Goal: Task Accomplishment & Management: Use online tool/utility

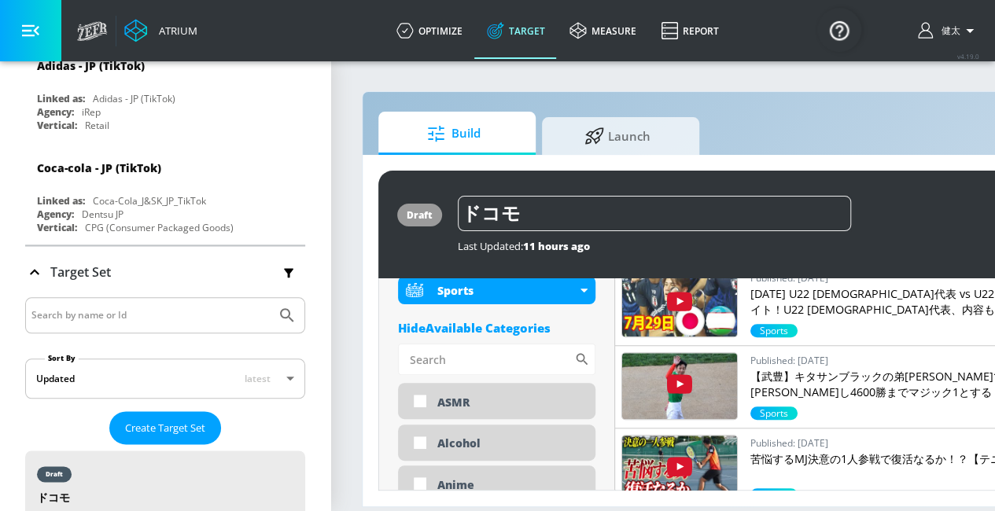
scroll to position [629, 0]
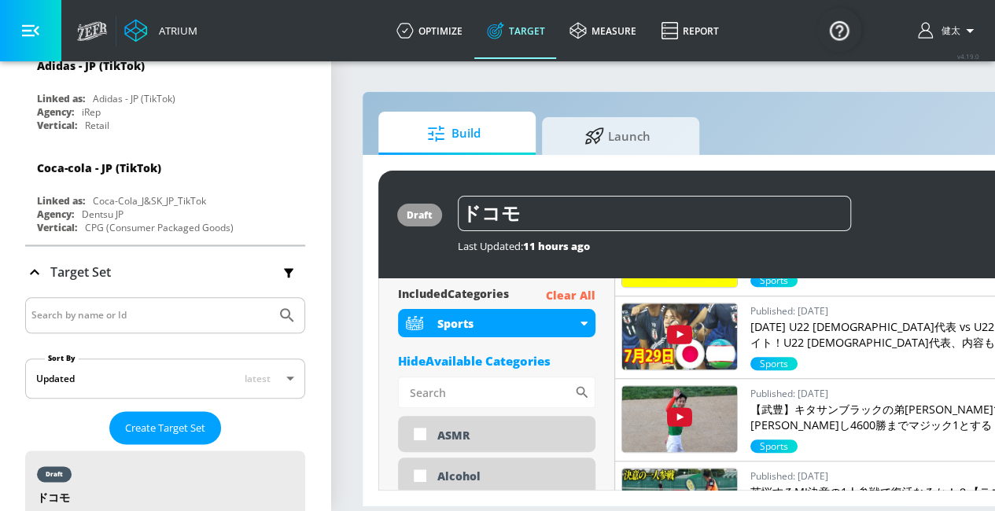
click at [568, 298] on p "Clear All" at bounding box center [571, 296] width 50 height 20
type input "avg_daily_views_last_7_days"
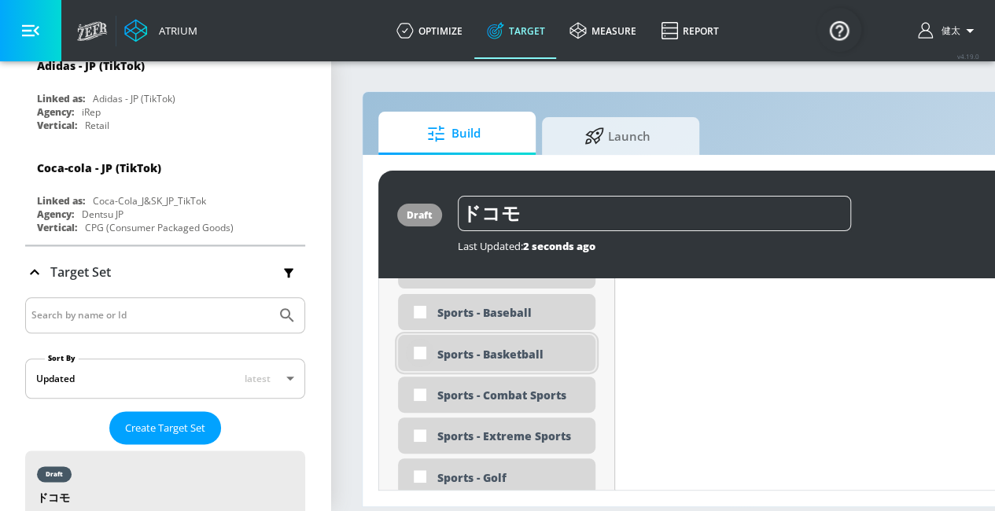
scroll to position [4405, 0]
click at [421, 353] on input "checkbox" at bounding box center [420, 354] width 28 height 28
checkbox input "true"
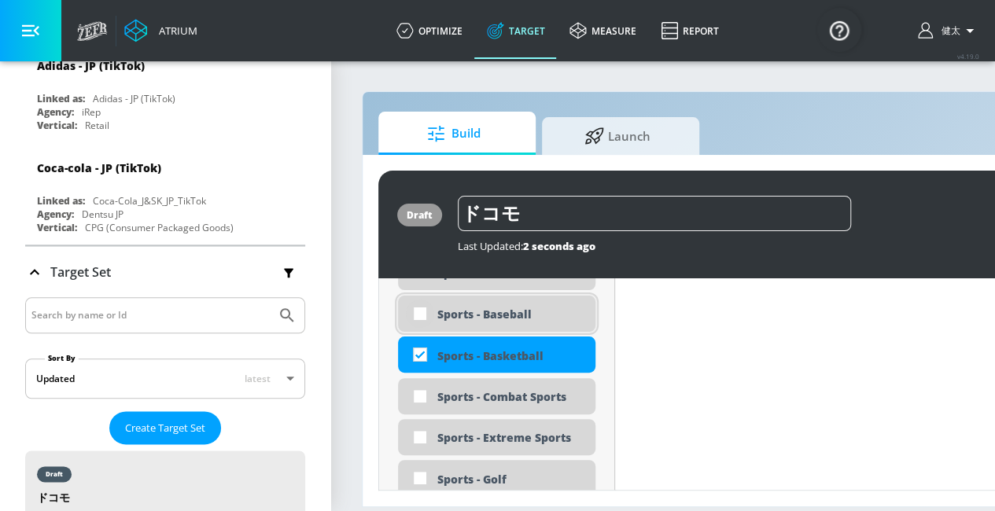
click at [417, 313] on input "checkbox" at bounding box center [420, 314] width 28 height 28
checkbox input "true"
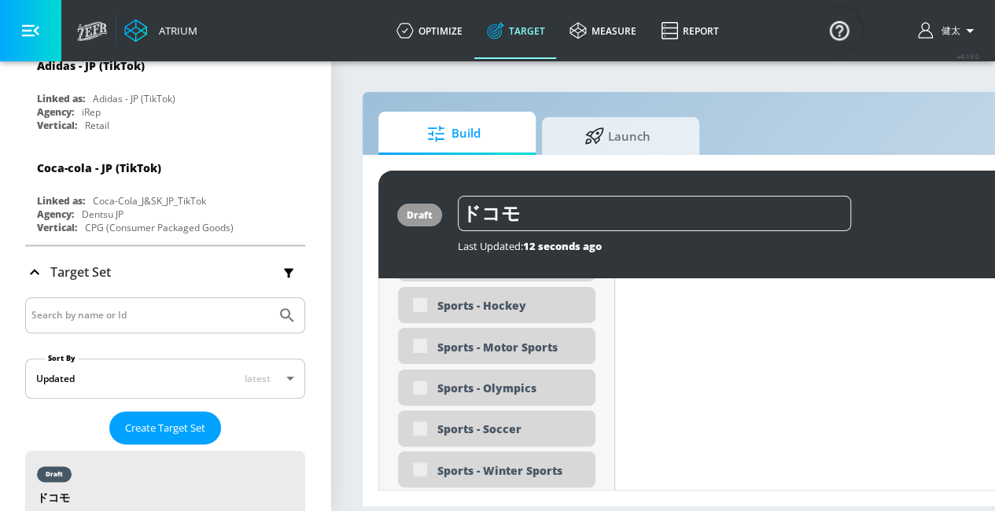
scroll to position [4496, 0]
click at [415, 389] on div "Sports - Motor Sports" at bounding box center [496, 388] width 197 height 36
click at [421, 384] on div "Sports - Motor Sports" at bounding box center [496, 388] width 197 height 36
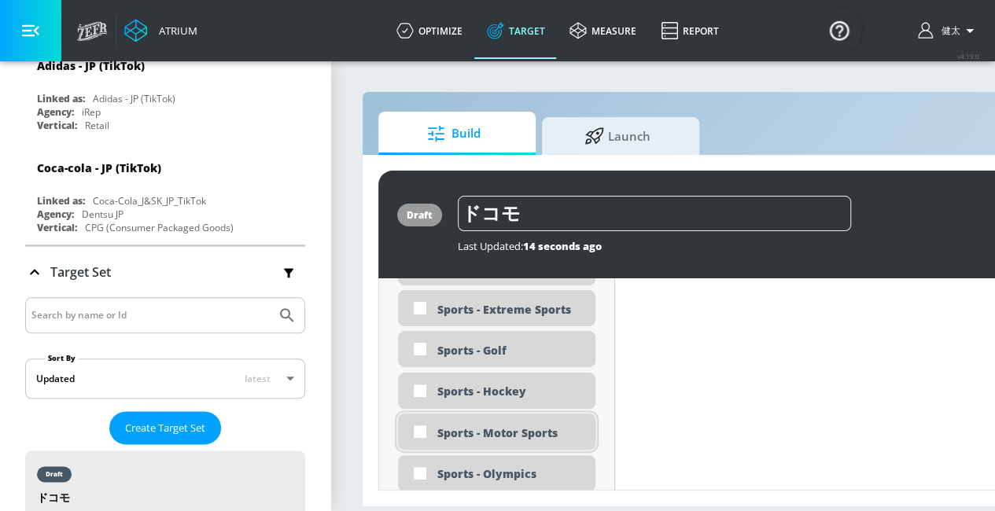
scroll to position [4540, 0]
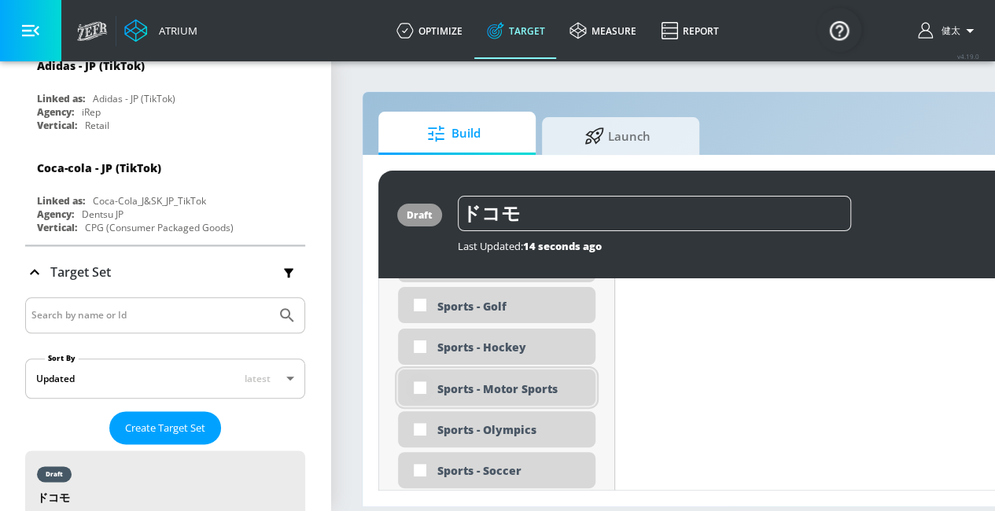
click at [417, 389] on input "checkbox" at bounding box center [420, 388] width 28 height 28
checkbox input "true"
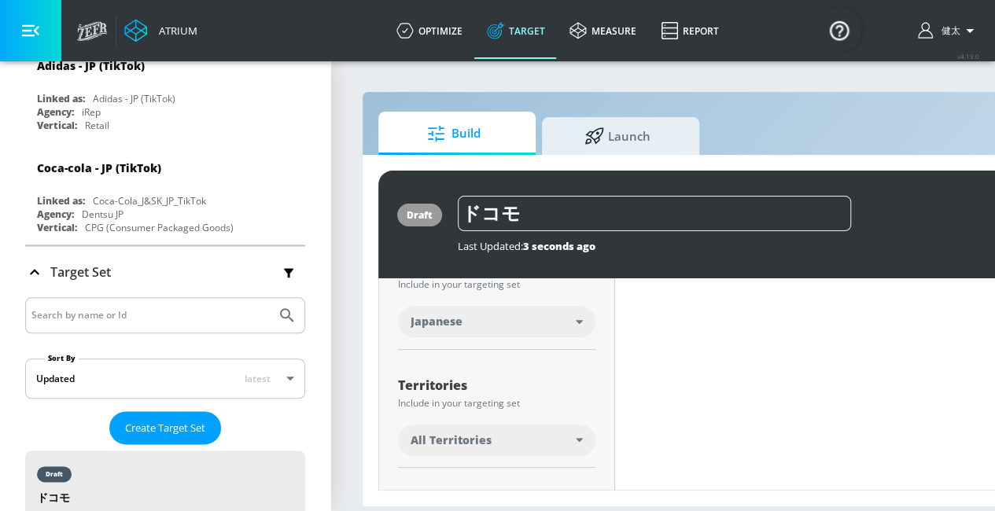
scroll to position [0, 0]
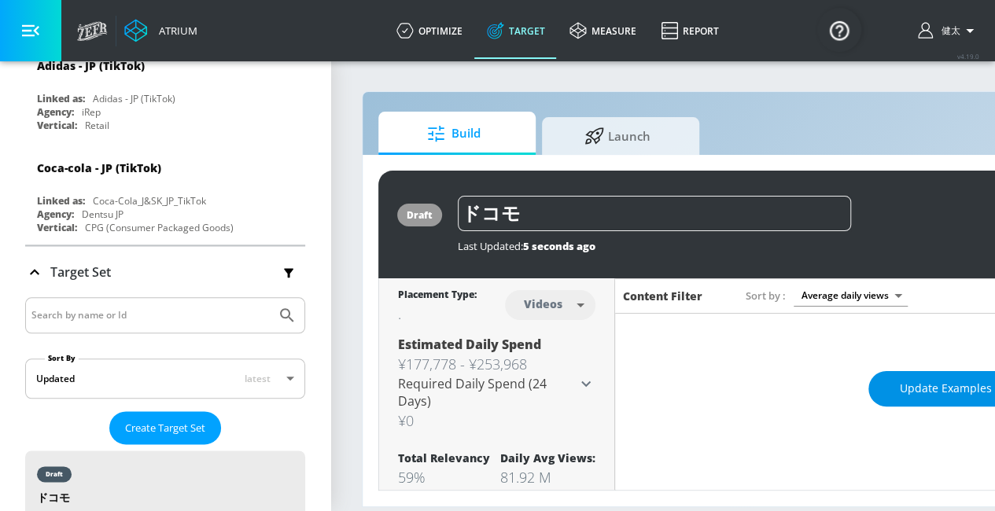
click at [909, 397] on span "Update Examples" at bounding box center [946, 389] width 92 height 20
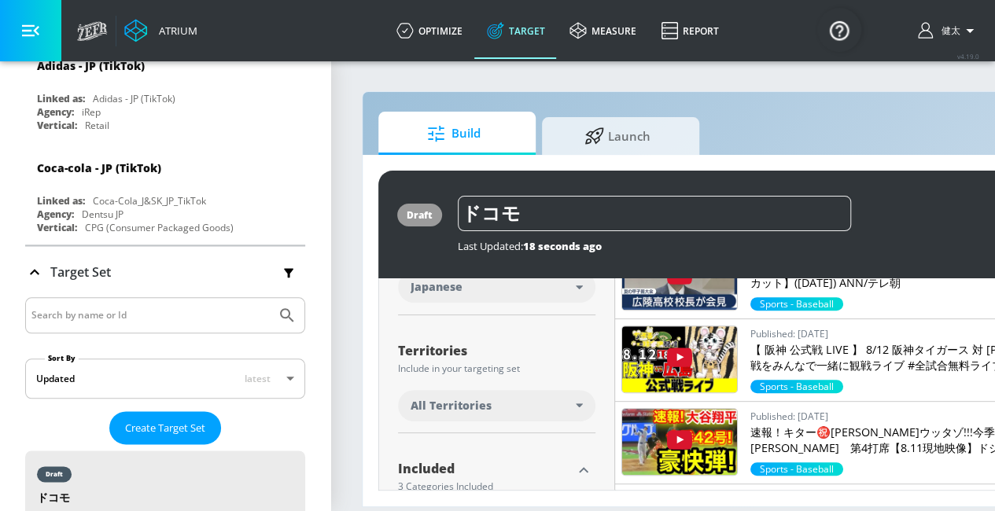
scroll to position [550, 0]
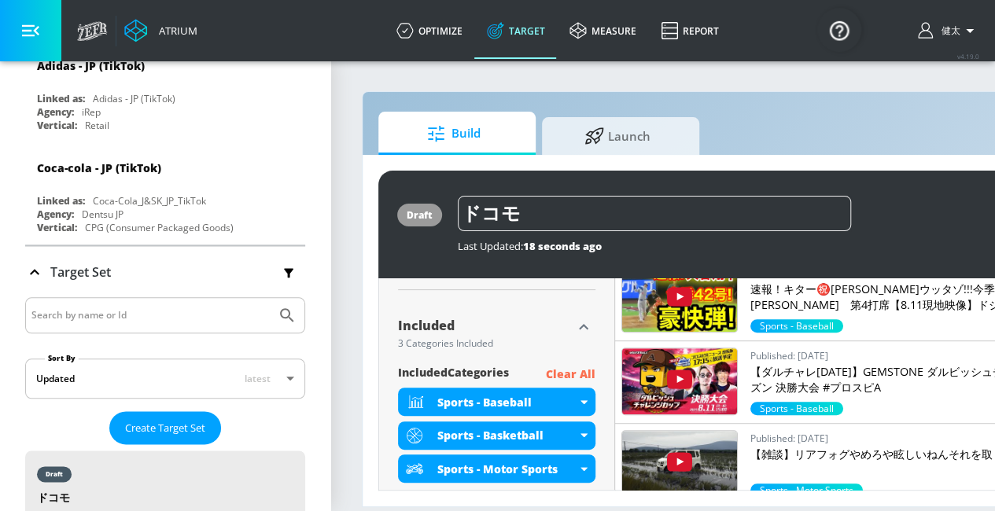
click at [568, 374] on p "Clear All" at bounding box center [571, 375] width 50 height 20
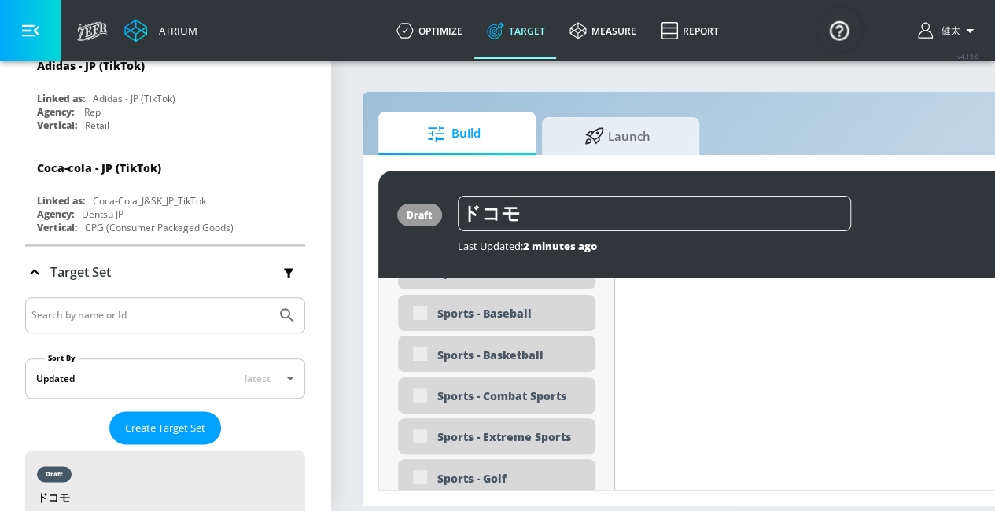
scroll to position [4359, 0]
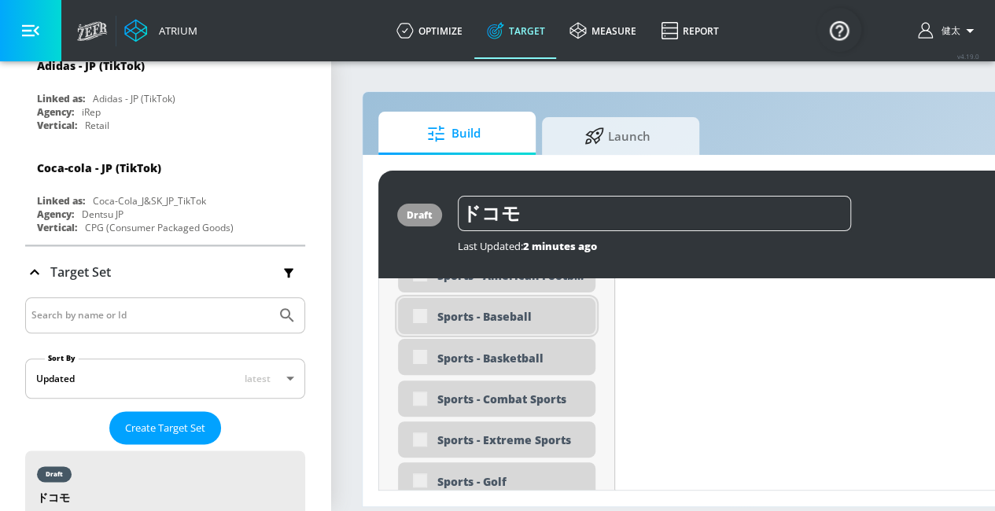
click at [417, 319] on div "Sports - Baseball" at bounding box center [496, 316] width 197 height 36
click at [414, 311] on input "checkbox" at bounding box center [420, 315] width 28 height 28
checkbox input "true"
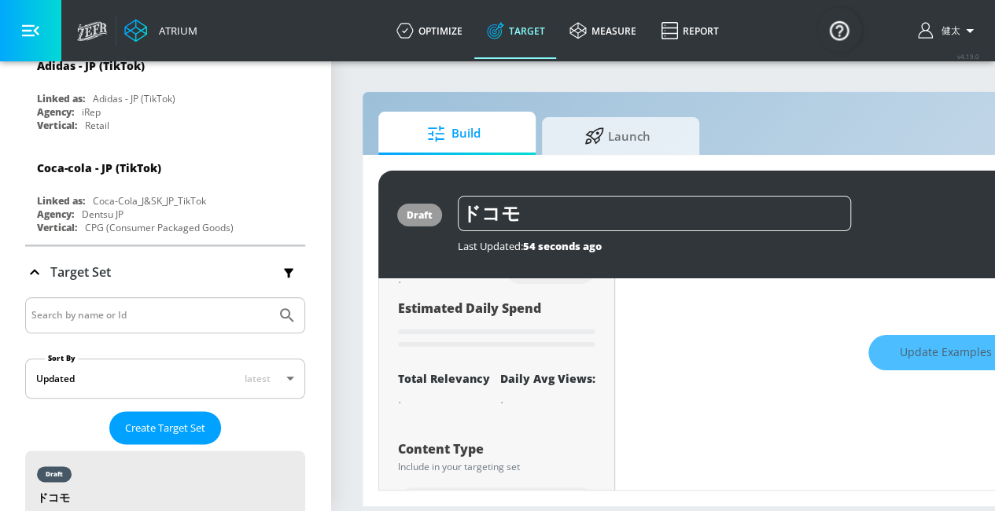
scroll to position [0, 0]
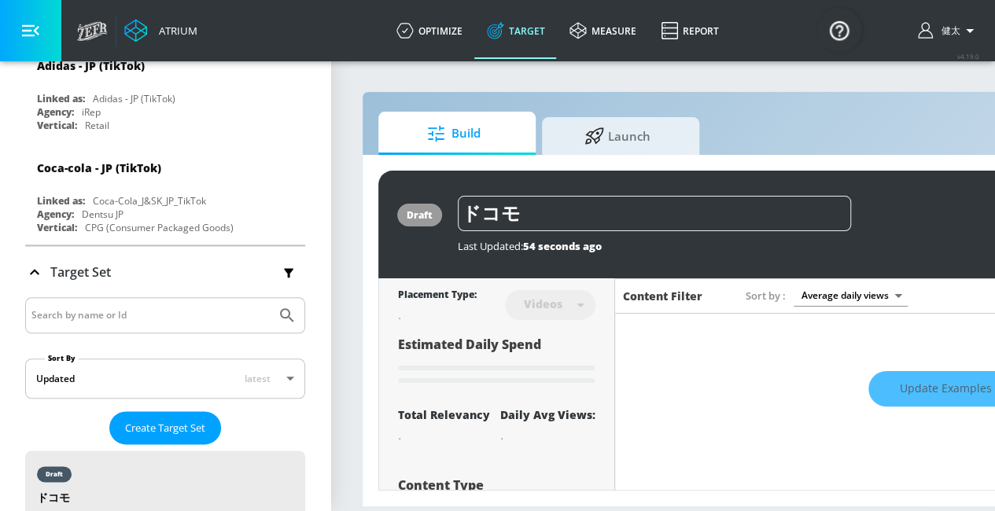
click at [928, 386] on div "Update Examples" at bounding box center [945, 389] width 661 height 55
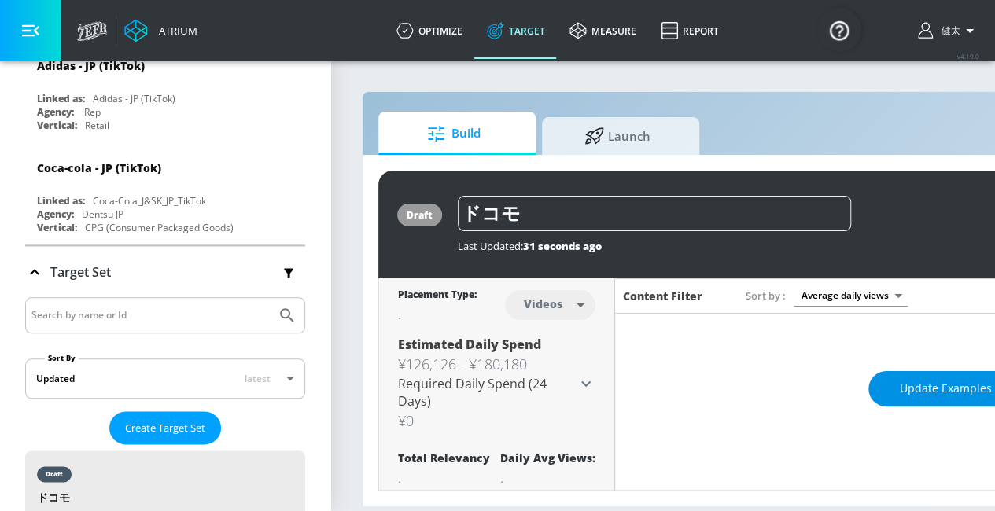
click at [902, 394] on span "Update Examples" at bounding box center [946, 389] width 92 height 20
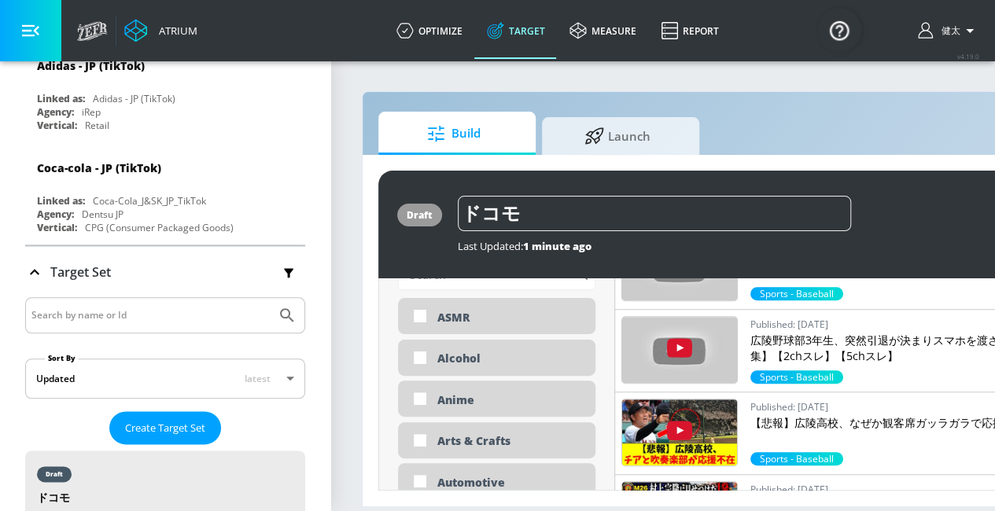
scroll to position [629, 0]
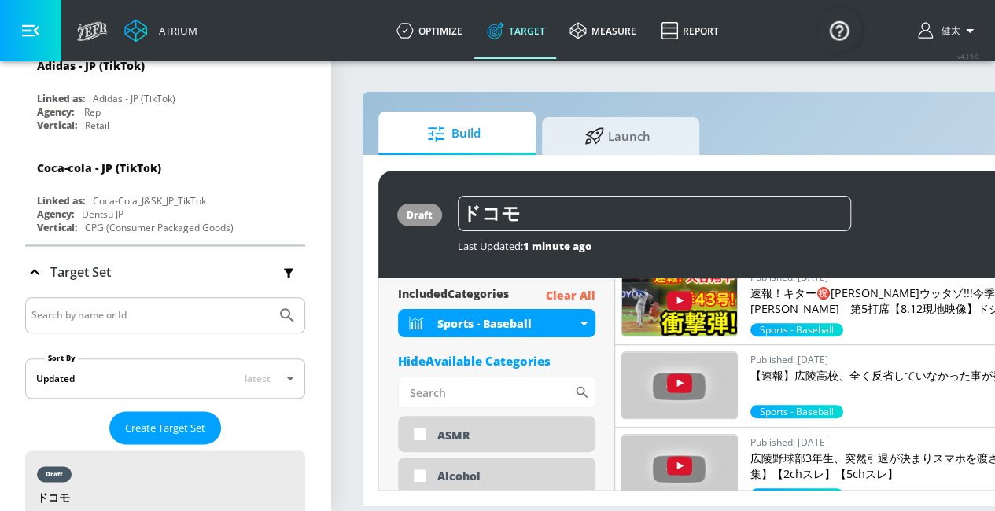
click at [572, 291] on p "Clear All" at bounding box center [571, 296] width 50 height 20
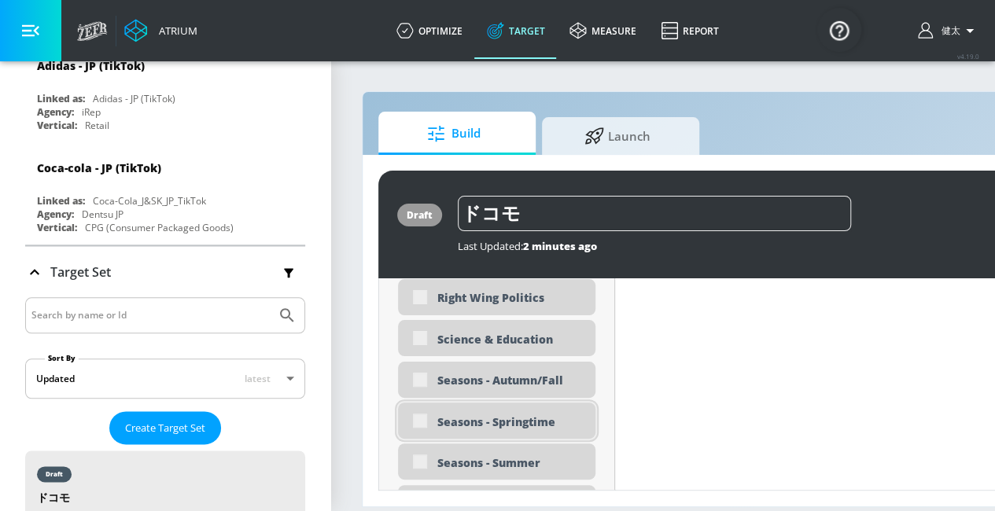
scroll to position [4281, 0]
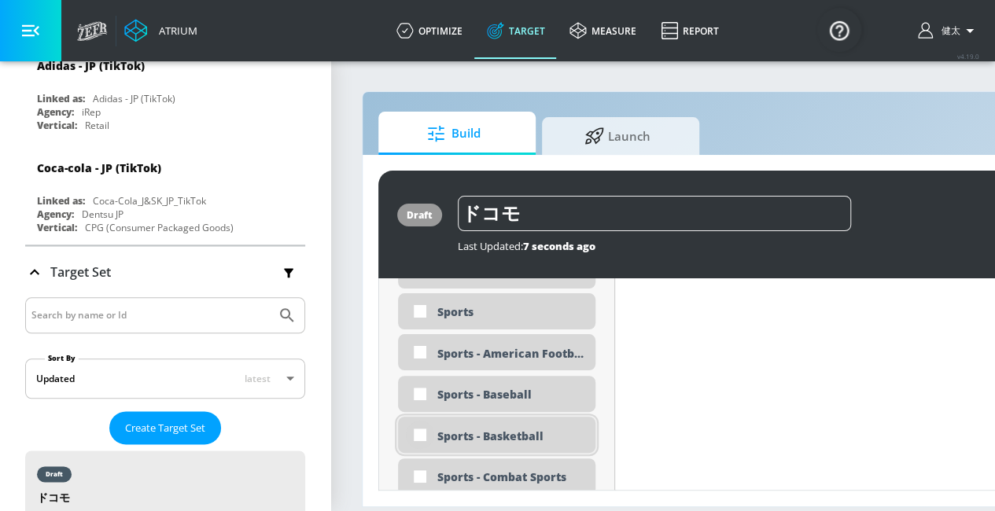
click at [422, 436] on input "checkbox" at bounding box center [420, 435] width 28 height 28
checkbox input "true"
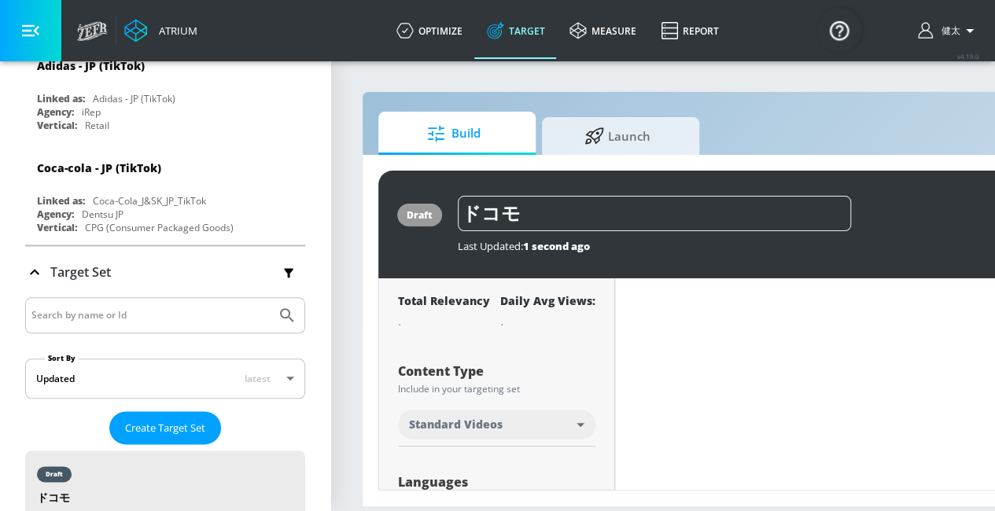
scroll to position [0, 0]
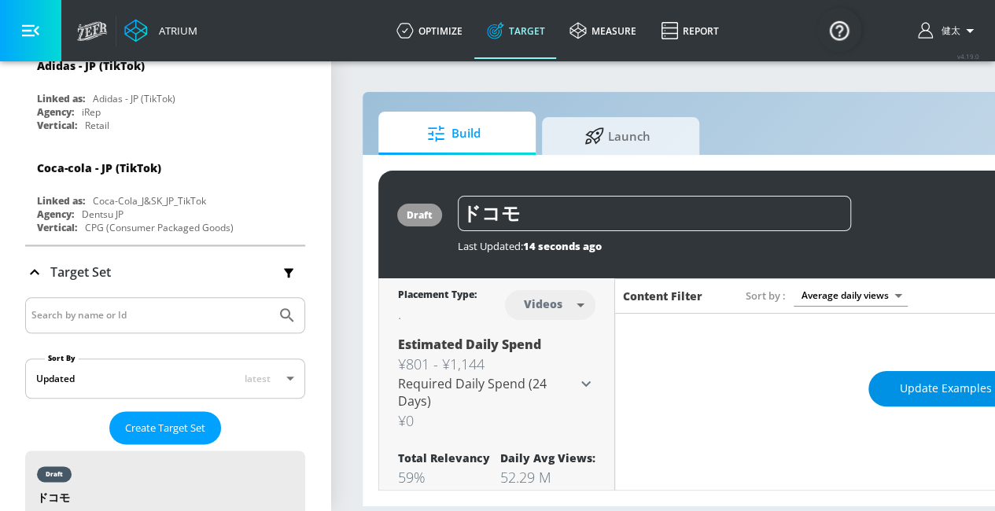
click at [939, 391] on span "Update Examples" at bounding box center [946, 389] width 92 height 20
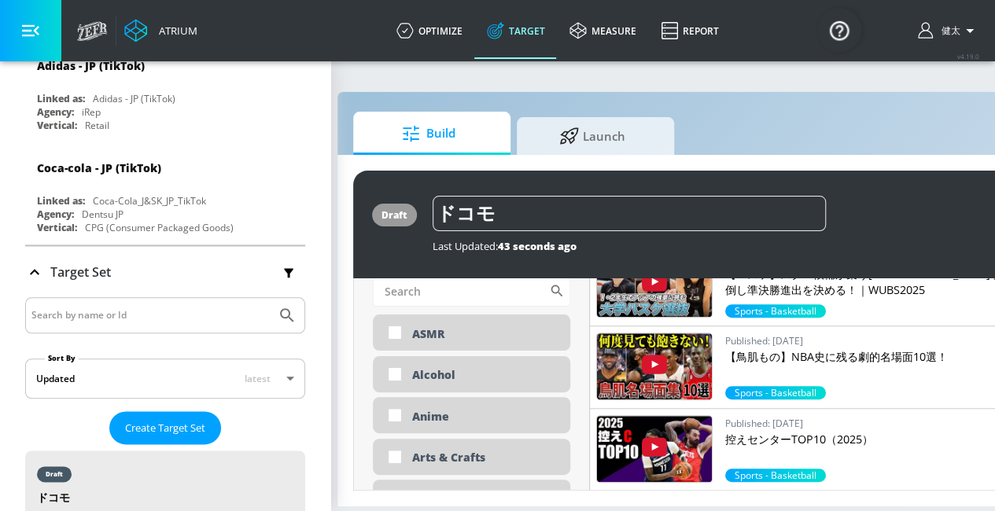
scroll to position [550, 0]
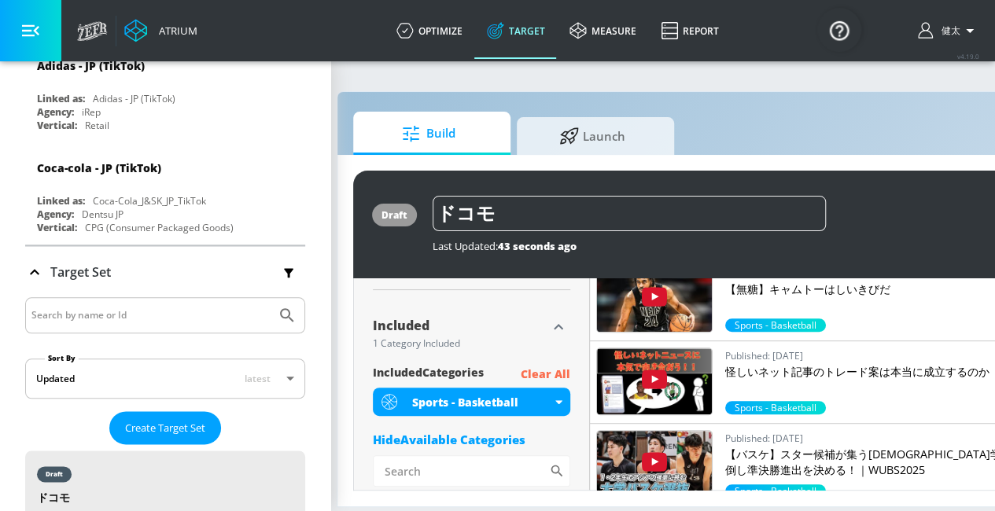
click at [538, 374] on p "Clear All" at bounding box center [546, 375] width 50 height 20
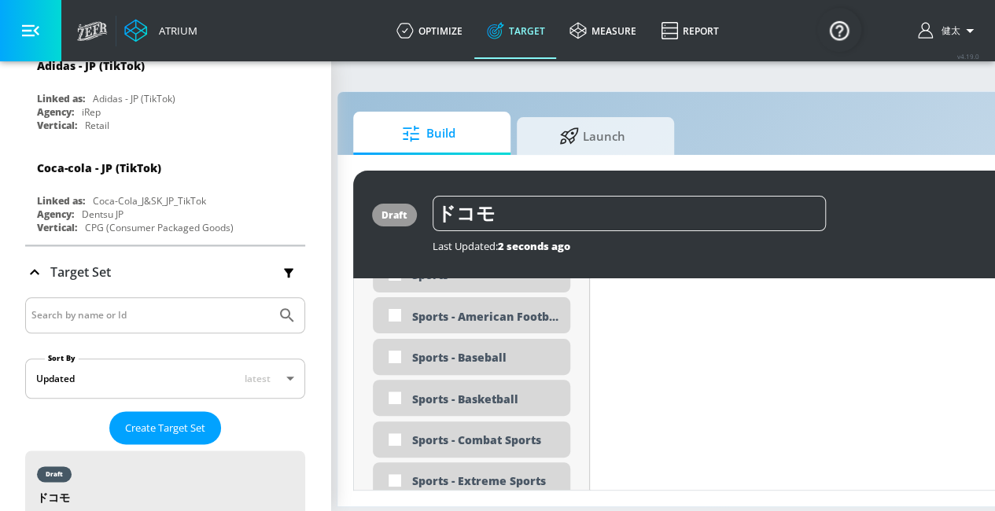
scroll to position [4561, 0]
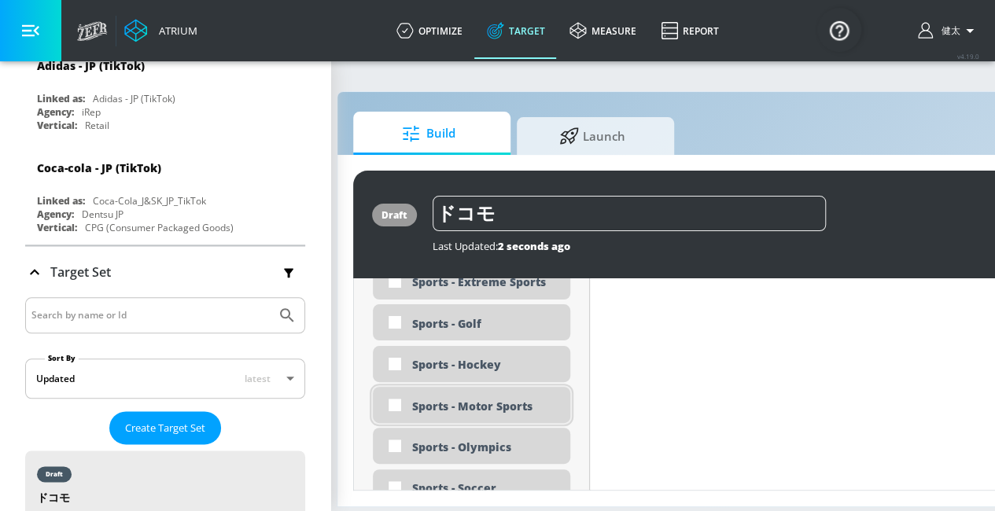
click at [473, 396] on div "Sports - Motor Sports" at bounding box center [471, 405] width 197 height 36
checkbox input "true"
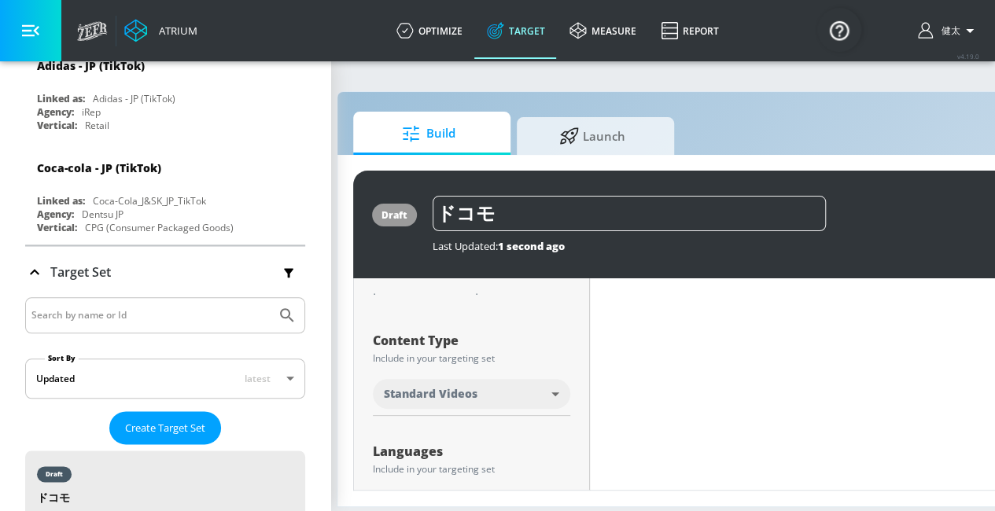
scroll to position [0, 0]
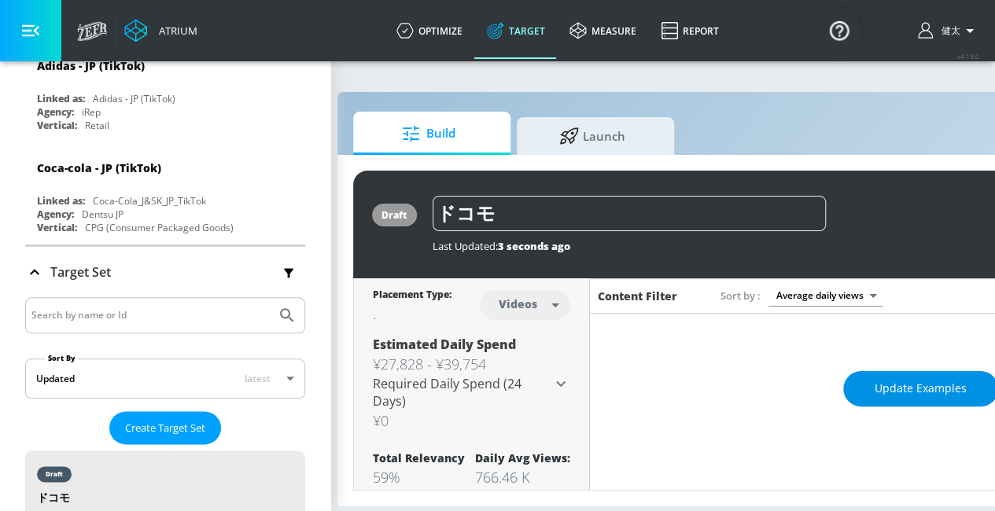
click at [956, 402] on button "Update Examples" at bounding box center [920, 388] width 155 height 35
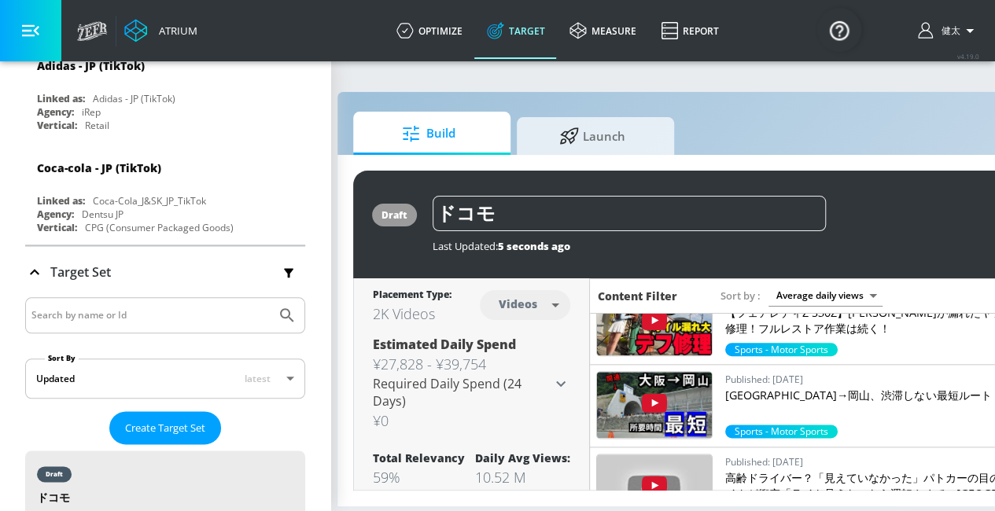
scroll to position [708, 0]
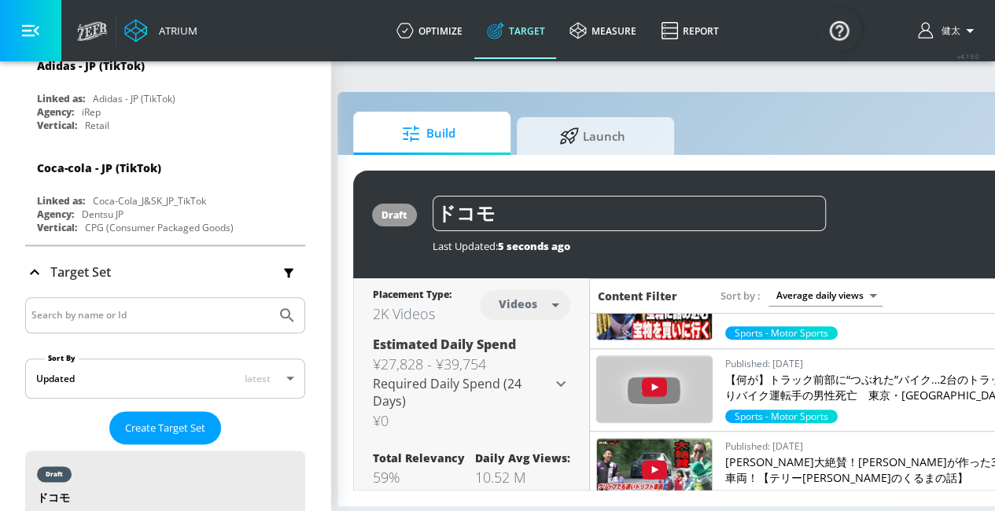
click at [433, 321] on div "2K Videos" at bounding box center [412, 313] width 79 height 19
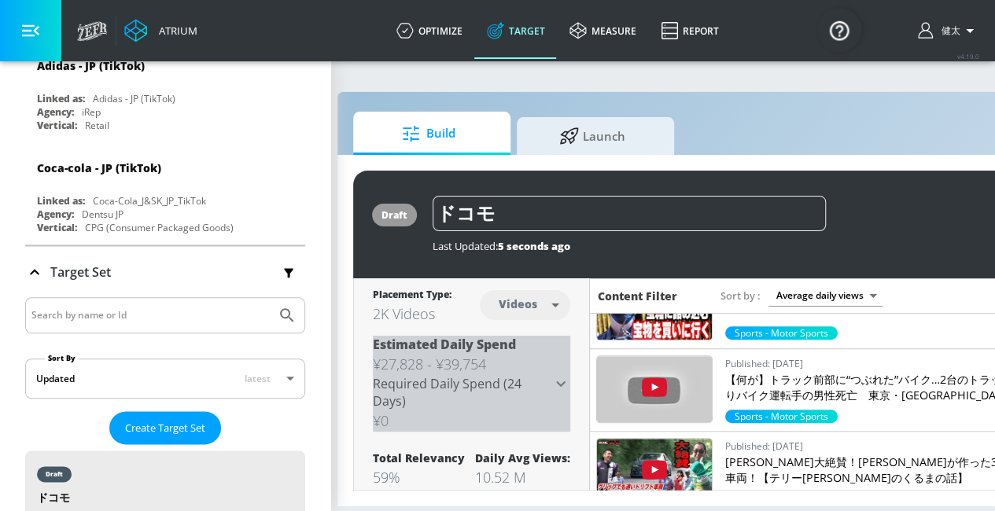
click at [543, 375] on div "Estimated Daily Spend ¥27,828 - ¥39,754 Required Daily Spend (24 Days) ¥0" at bounding box center [462, 384] width 178 height 96
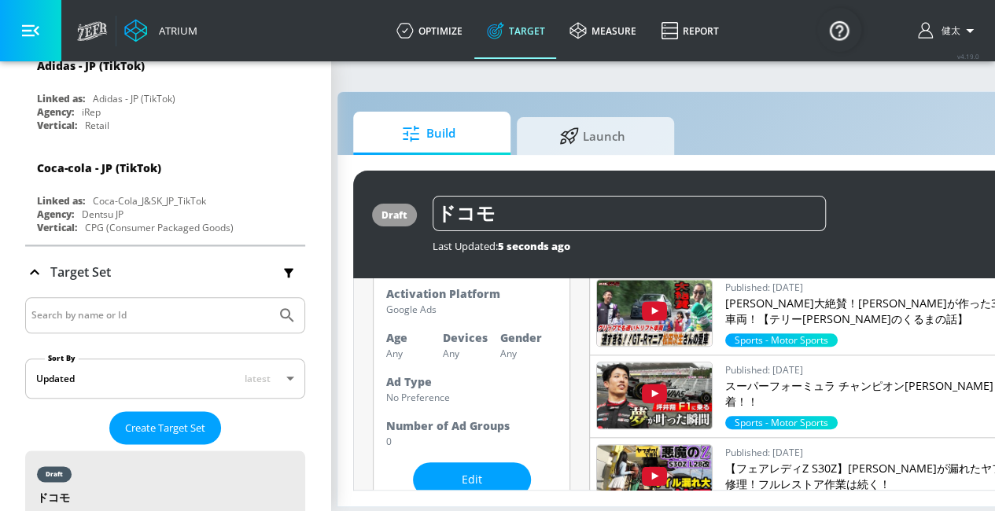
scroll to position [157, 0]
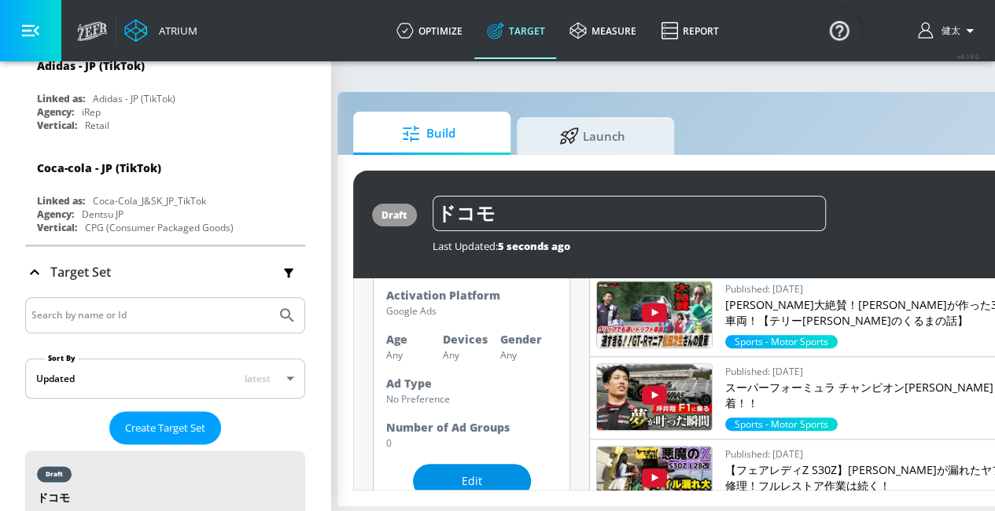
click at [491, 473] on span "Edit" at bounding box center [471, 482] width 55 height 20
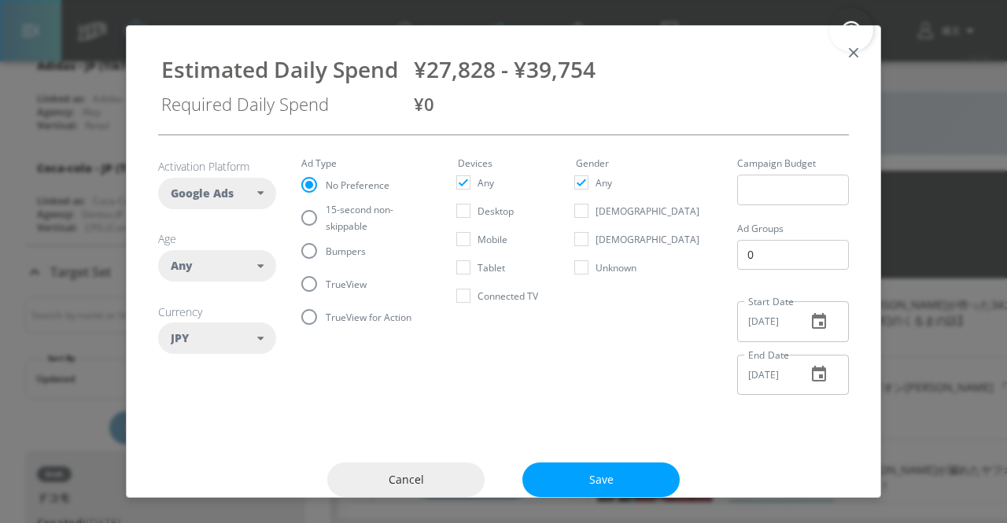
click at [846, 61] on button "button" at bounding box center [853, 53] width 22 height 22
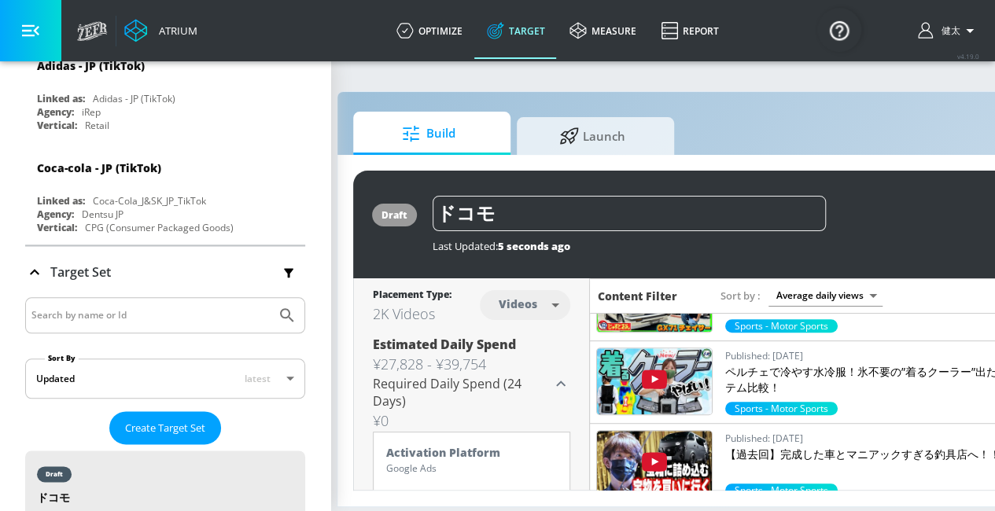
scroll to position [0, 0]
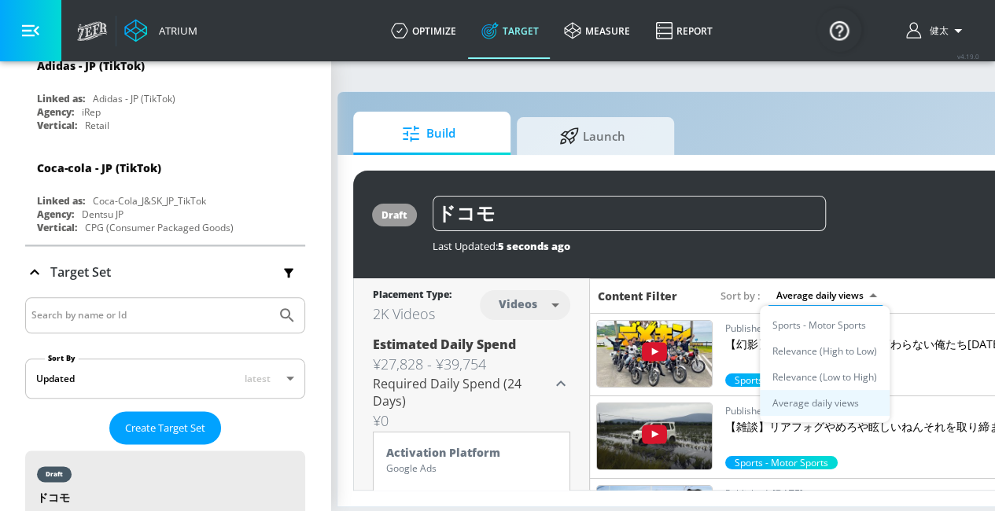
click at [848, 293] on body "Atrium optimize Target measure Report optimize Target measure Report v 4.19.0 […" at bounding box center [472, 255] width 995 height 511
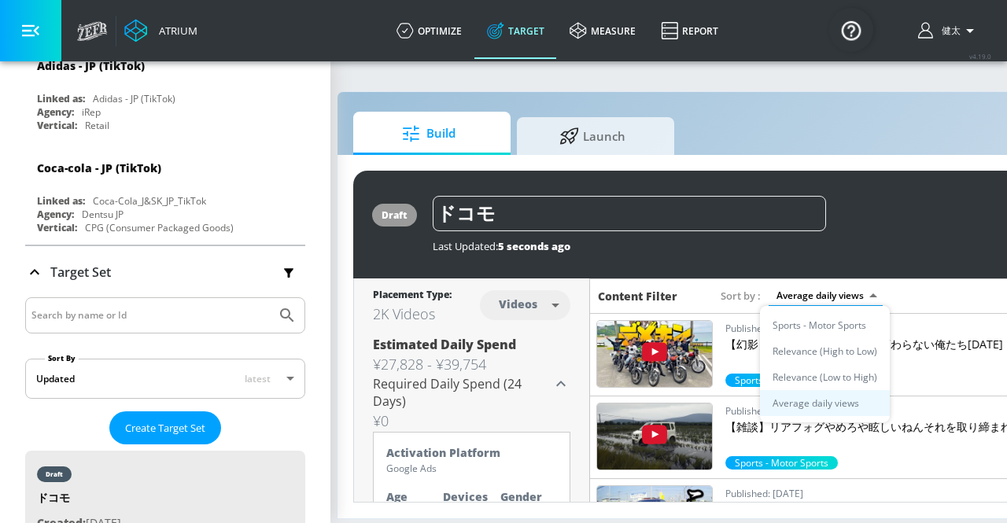
click at [914, 260] on div at bounding box center [503, 261] width 1007 height 523
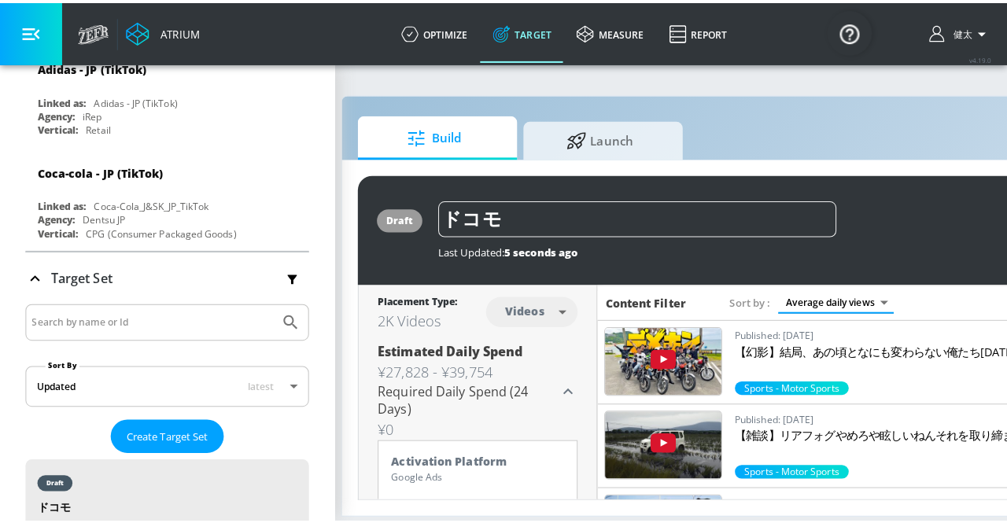
scroll to position [78, 0]
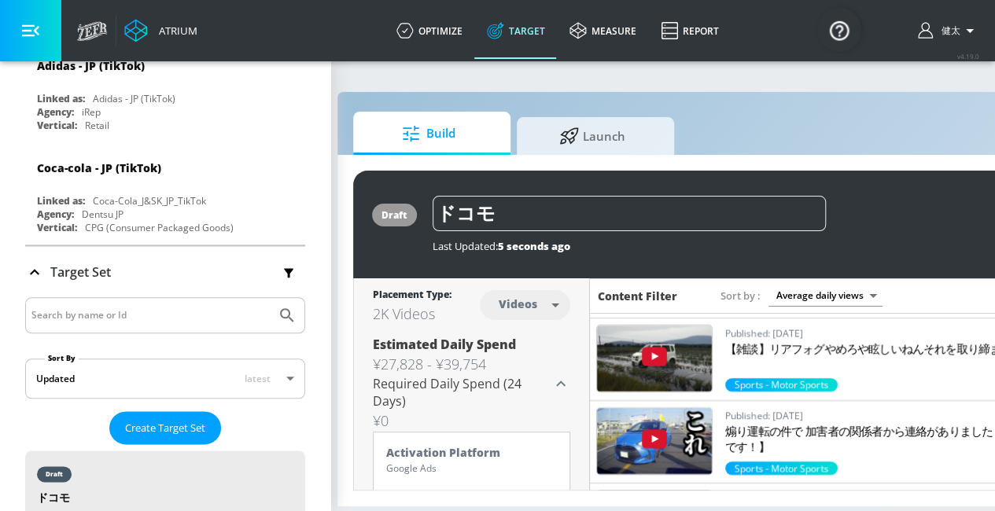
click at [856, 301] on body "Atrium optimize Target measure Report optimize Target measure Report v 4.19.0 […" at bounding box center [472, 255] width 995 height 511
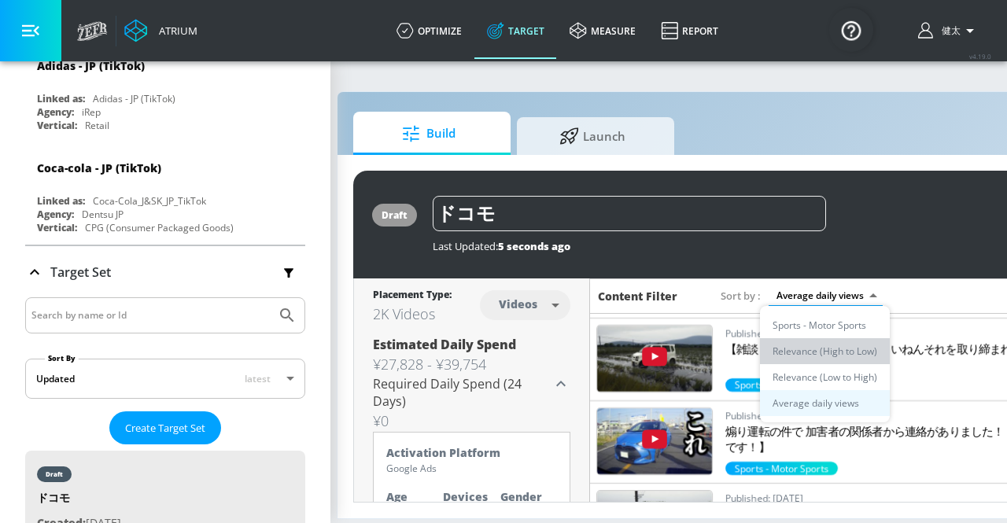
click at [834, 345] on li "Relevance (High to Low)" at bounding box center [825, 351] width 130 height 26
type input "score_desc"
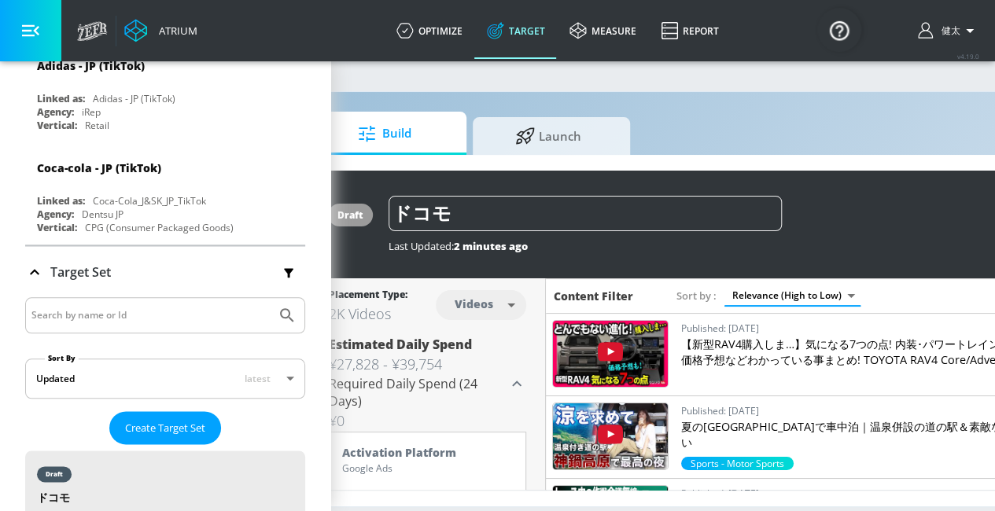
scroll to position [0, 71]
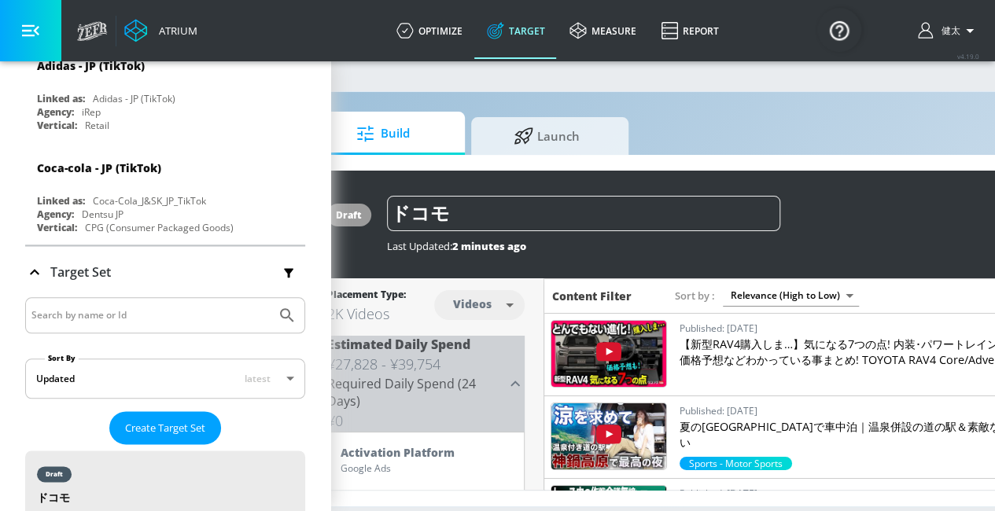
click at [516, 382] on icon at bounding box center [514, 384] width 9 height 6
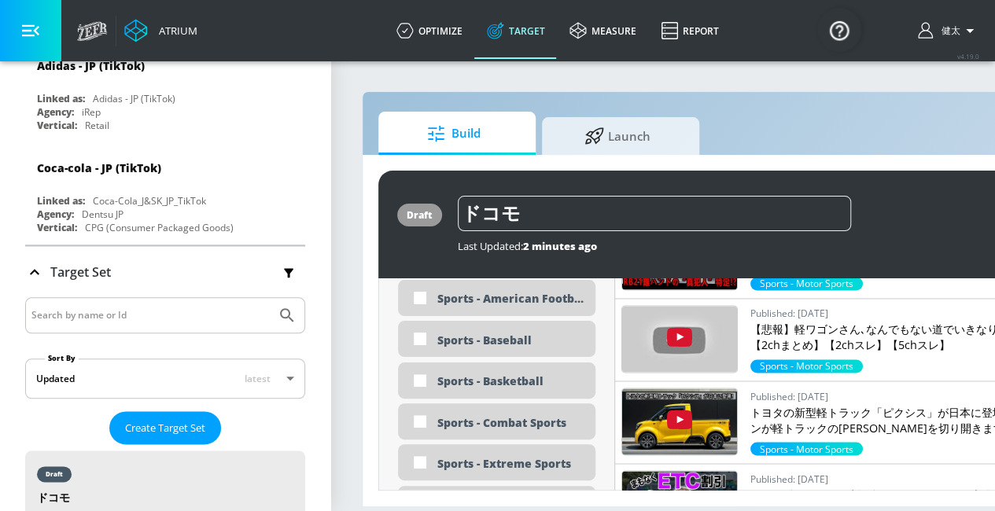
scroll to position [4353, 0]
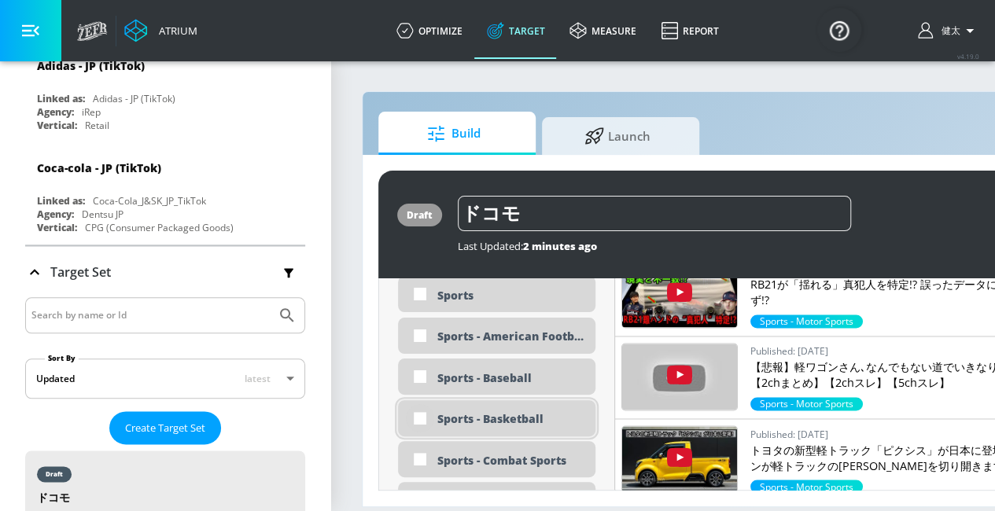
click at [421, 414] on input "checkbox" at bounding box center [420, 418] width 28 height 28
checkbox input "true"
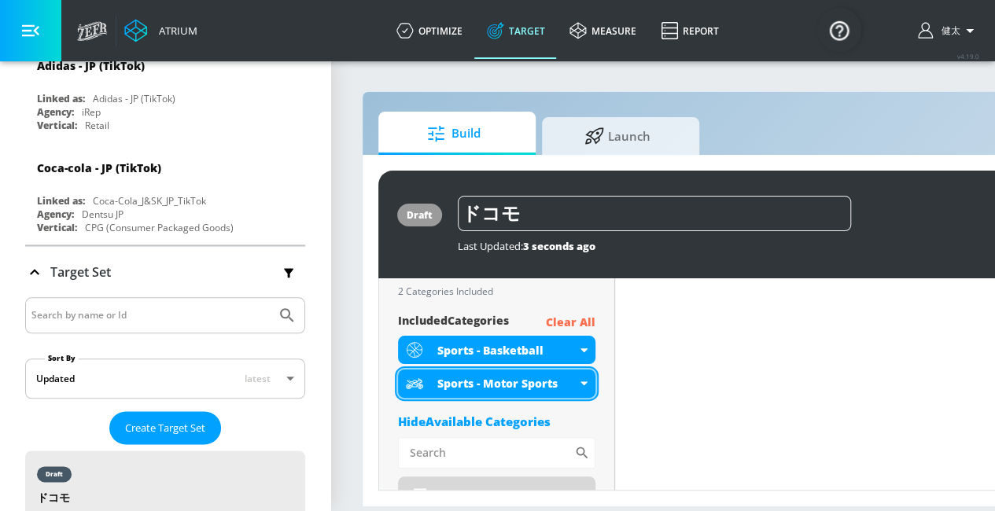
scroll to position [579, 0]
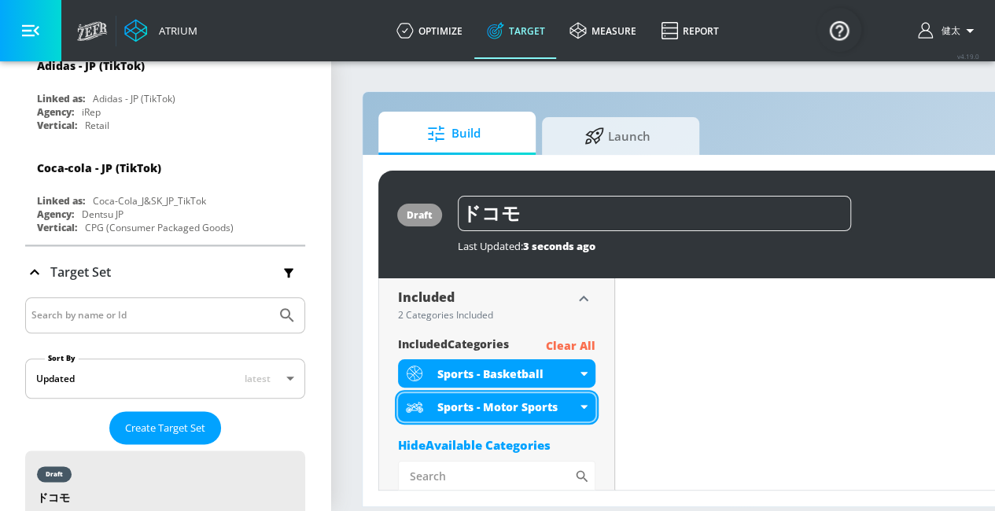
click at [587, 403] on div "Sports - Motor Sports" at bounding box center [496, 407] width 197 height 28
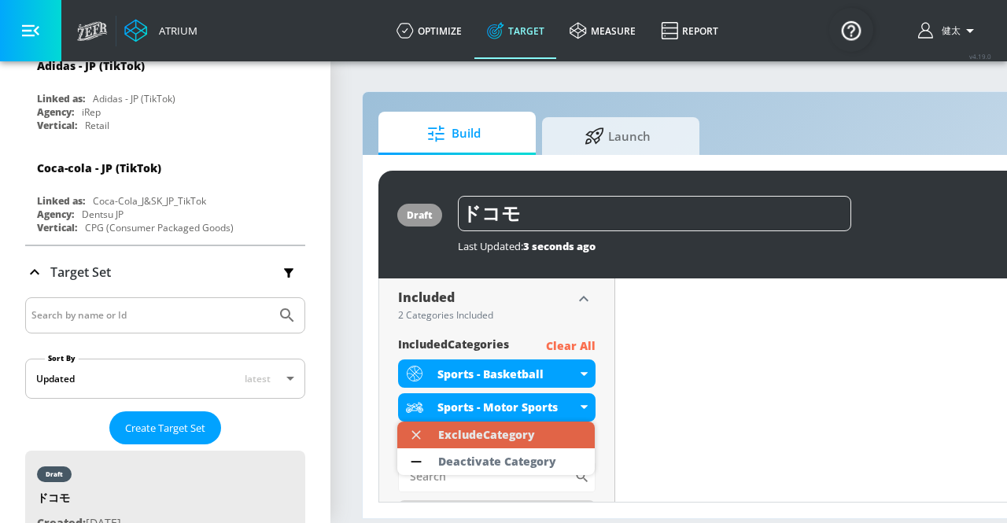
click at [539, 430] on div "Exclude Category" at bounding box center [486, 434] width 112 height 27
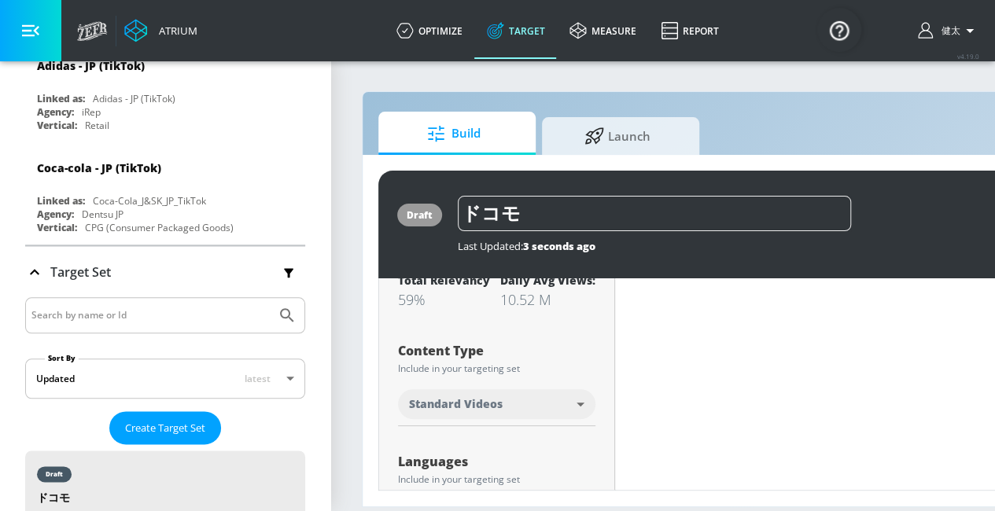
scroll to position [28, 0]
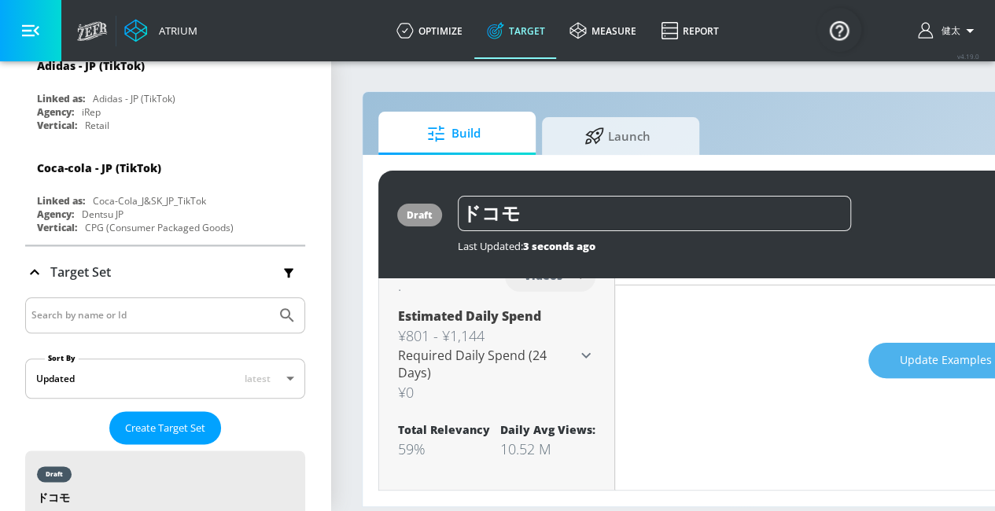
click at [928, 367] on span "Update Examples" at bounding box center [946, 361] width 92 height 20
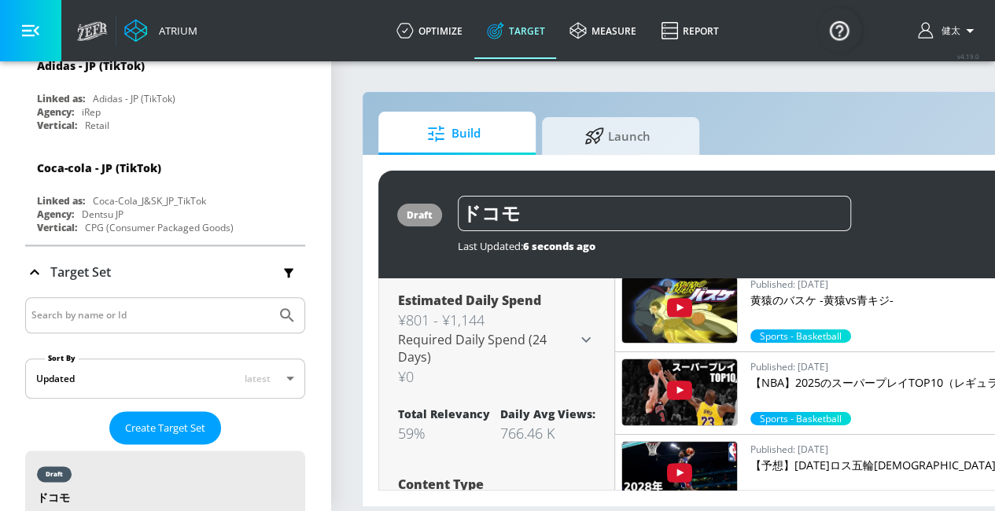
scroll to position [0, 0]
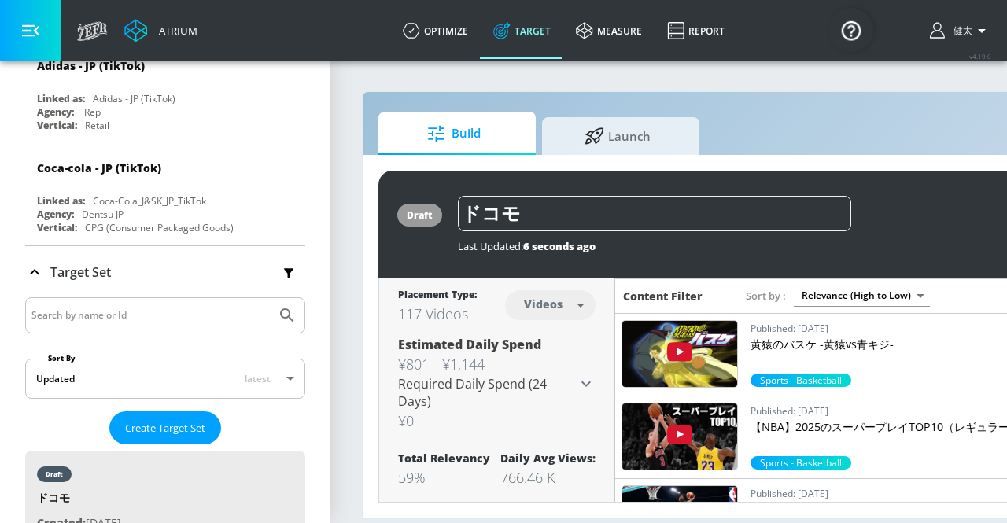
click at [829, 300] on body "Atrium optimize Target measure Report optimize Target measure Report v 4.19.0 […" at bounding box center [503, 261] width 1007 height 523
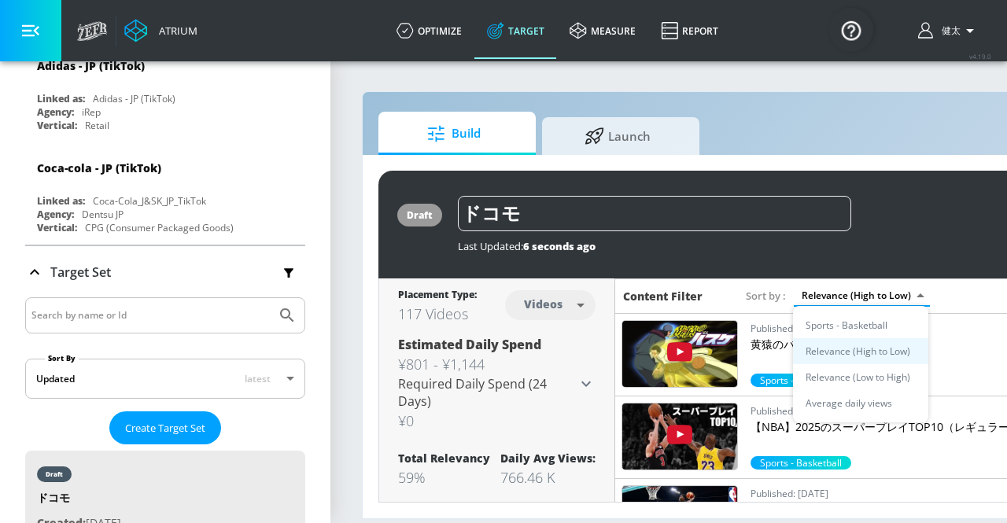
click at [841, 395] on li "Average daily views" at bounding box center [860, 403] width 135 height 26
type input "avg_daily_views_last_7_days"
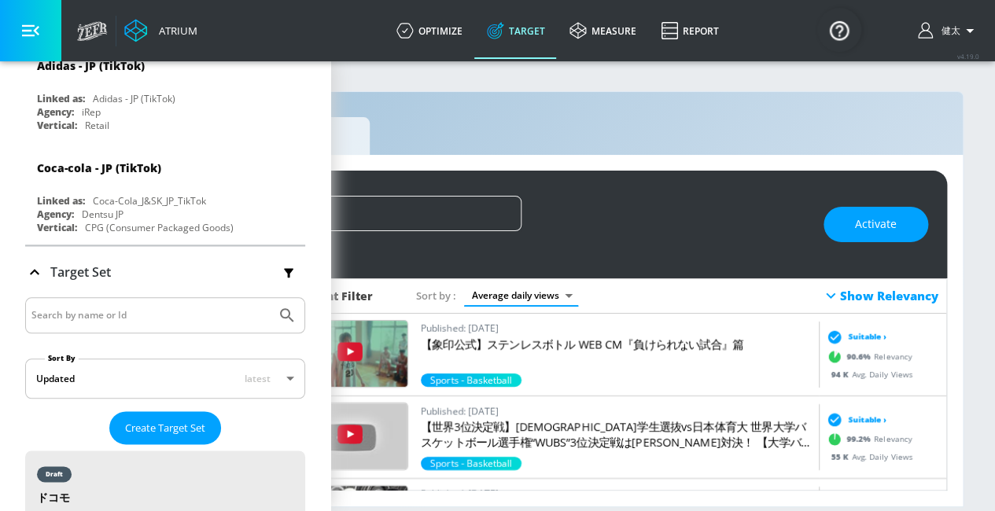
scroll to position [0, 327]
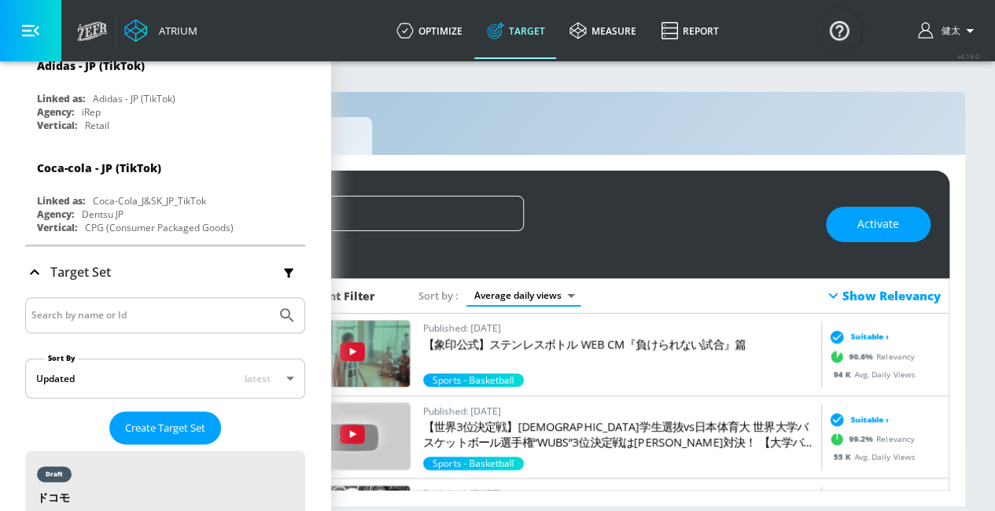
click at [874, 297] on div "Show Relevancy" at bounding box center [881, 295] width 117 height 19
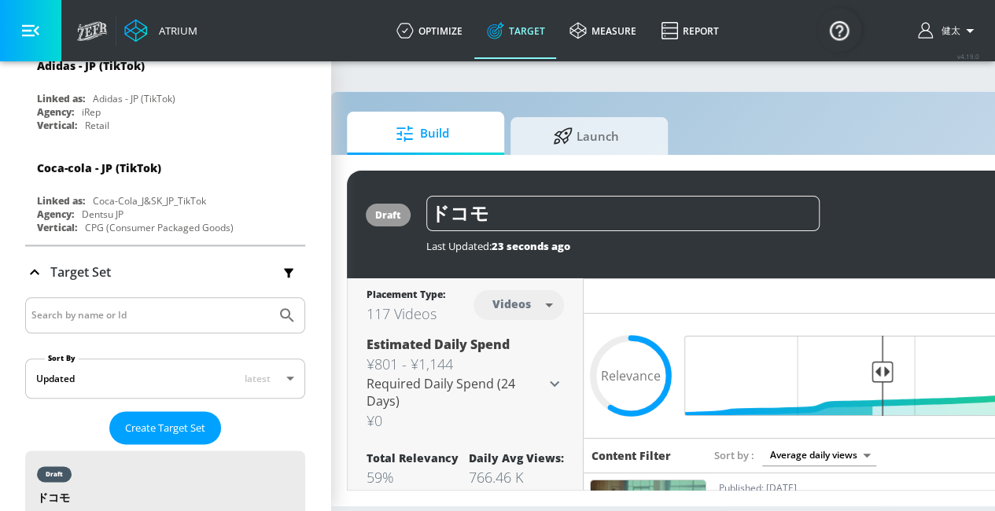
scroll to position [0, 21]
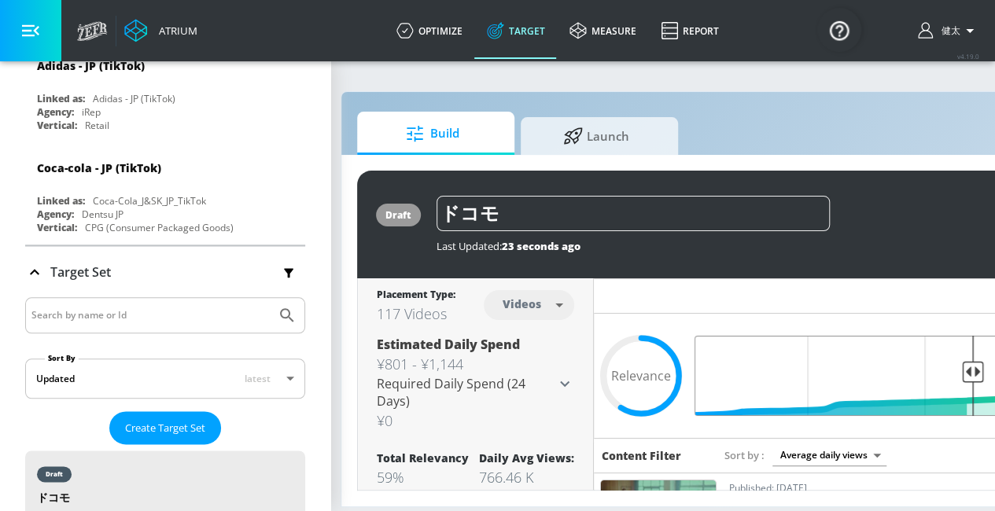
drag, startPoint x: 889, startPoint y: 370, endPoint x: 970, endPoint y: 380, distance: 82.4
click at [970, 380] on input "Final Threshold" at bounding box center [924, 376] width 440 height 80
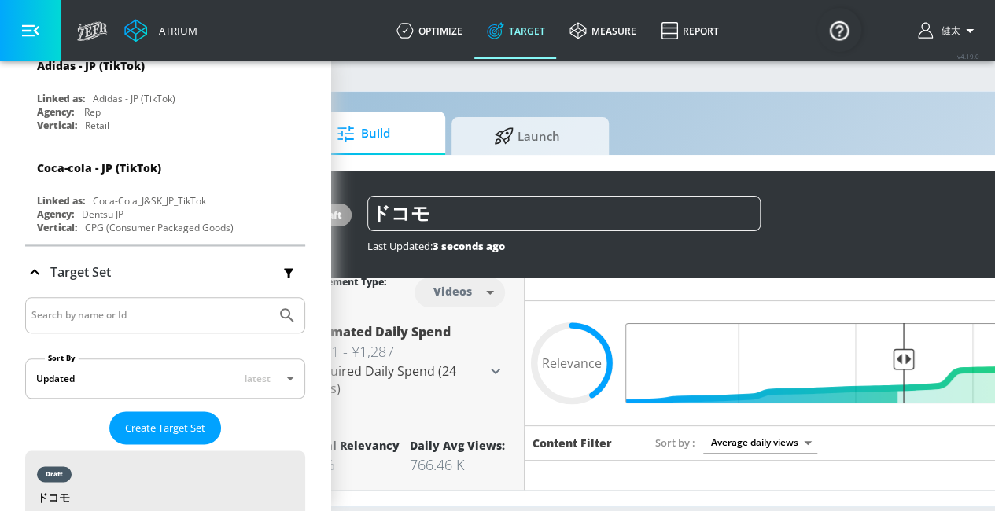
scroll to position [13, 0]
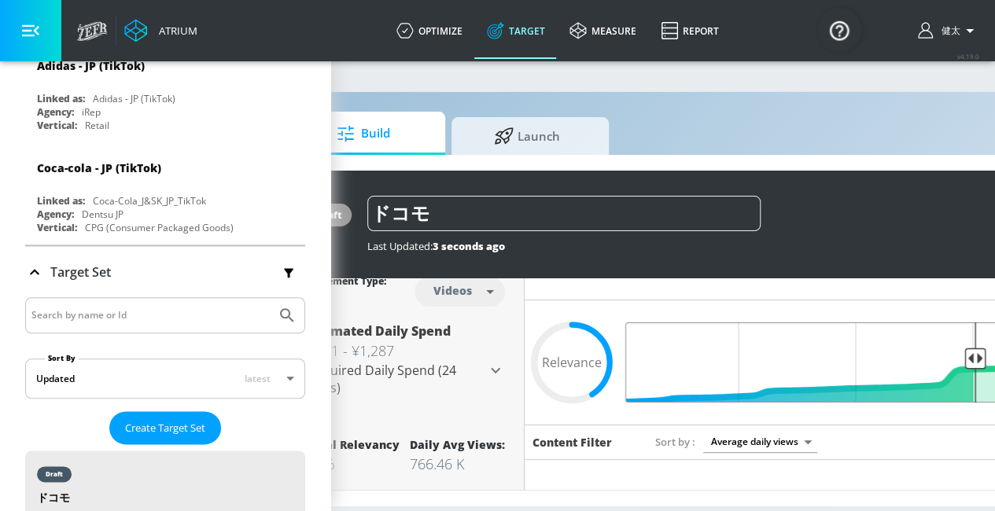
drag, startPoint x: 907, startPoint y: 359, endPoint x: 975, endPoint y: 361, distance: 67.7
type input "0.25"
click at [975, 361] on input "Final Threshold" at bounding box center [855, 362] width 440 height 80
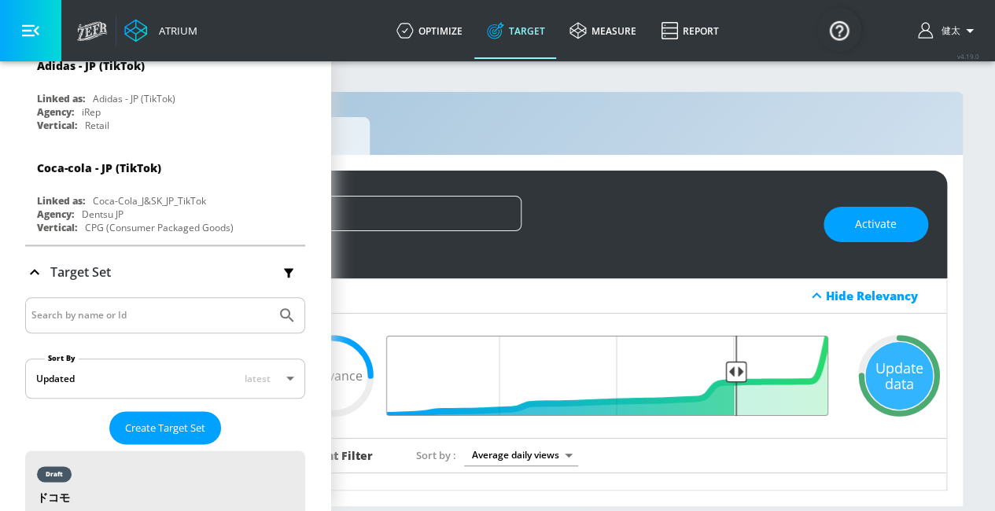
scroll to position [1, 337]
click at [840, 296] on div "Hide Relevancy" at bounding box center [882, 296] width 112 height 16
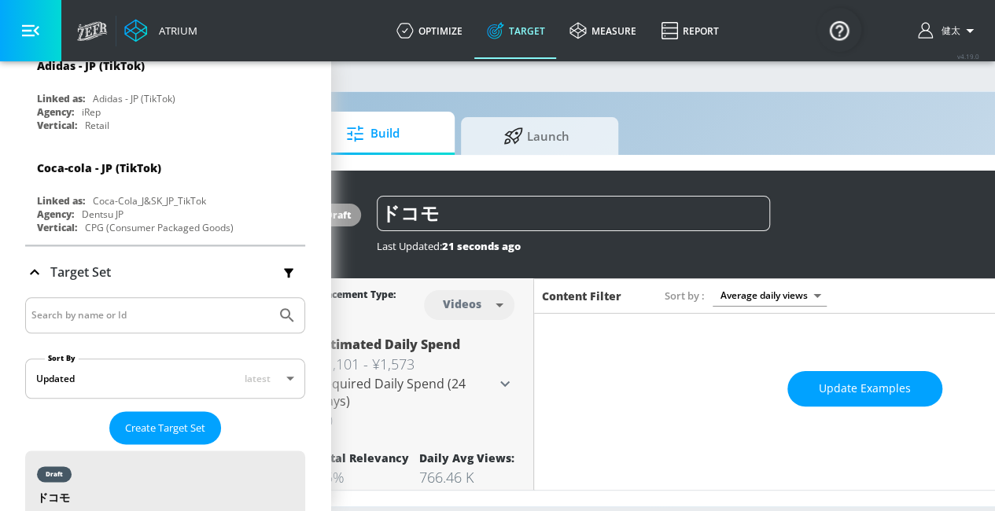
scroll to position [1, 80]
click at [826, 382] on span "Update Examples" at bounding box center [865, 389] width 92 height 20
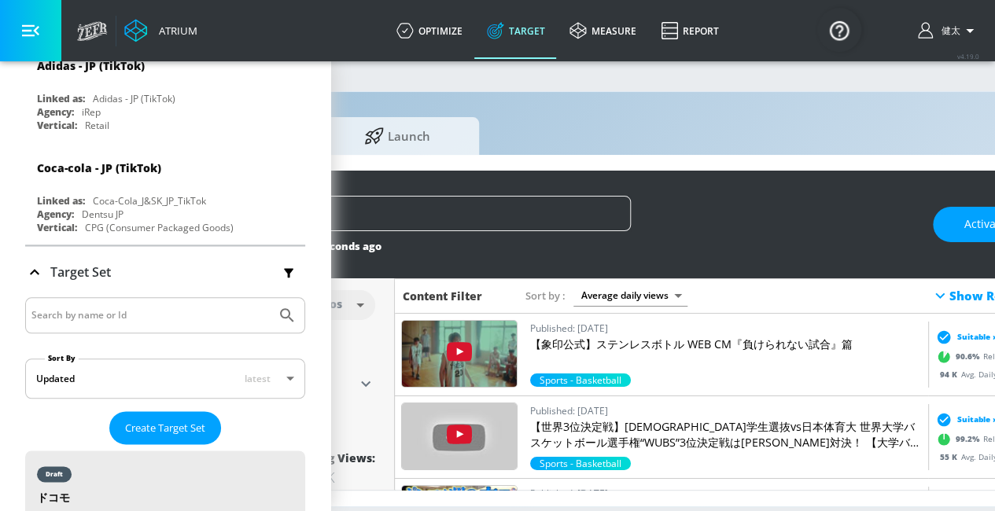
scroll to position [1, 340]
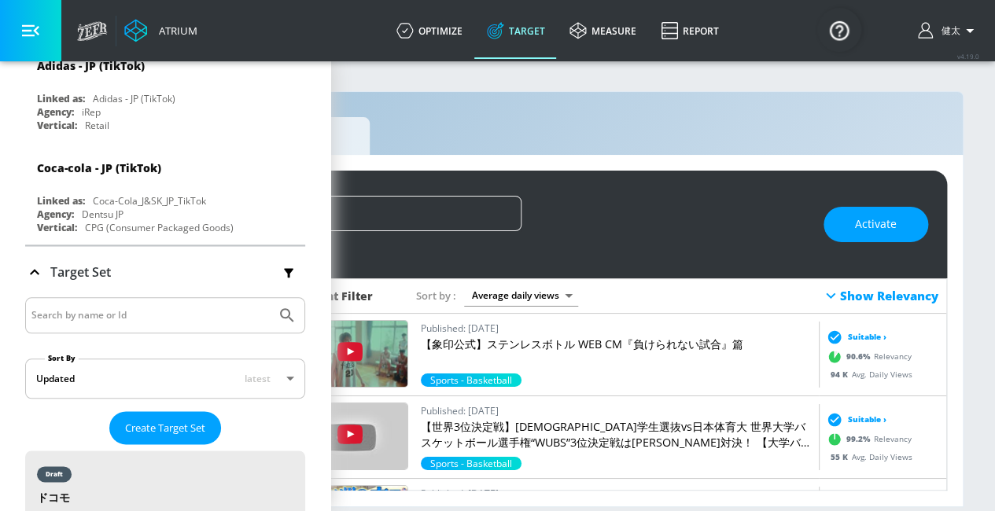
click at [848, 300] on div "Show Relevancy" at bounding box center [879, 295] width 117 height 19
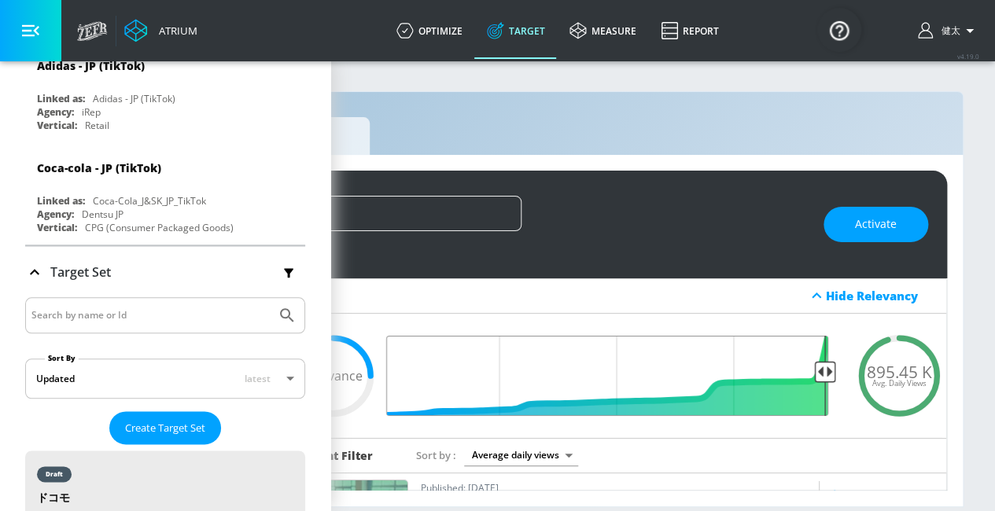
drag, startPoint x: 723, startPoint y: 364, endPoint x: 822, endPoint y: 370, distance: 98.5
type input "0.05"
click at [822, 370] on input "Final Threshold" at bounding box center [616, 376] width 440 height 80
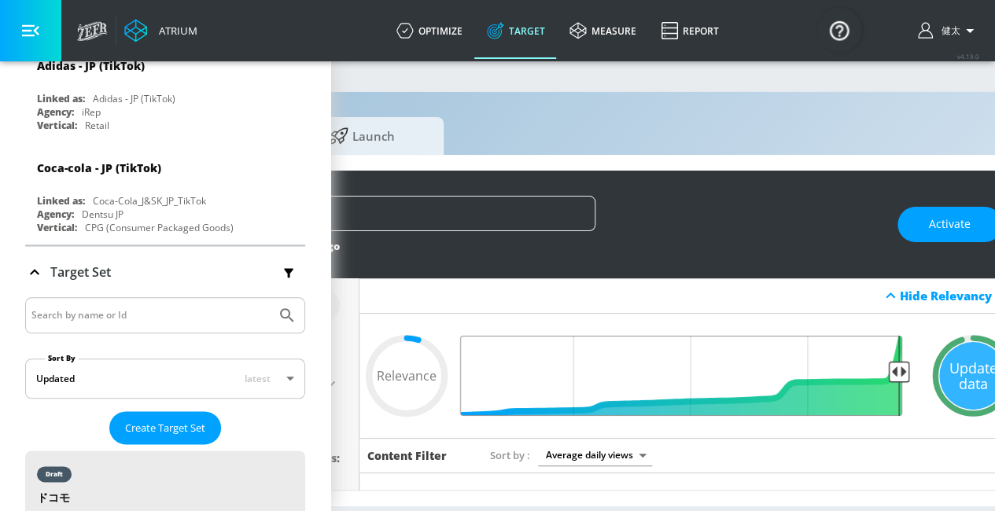
scroll to position [1, 256]
click at [901, 369] on input "Final Threshold" at bounding box center [689, 376] width 440 height 80
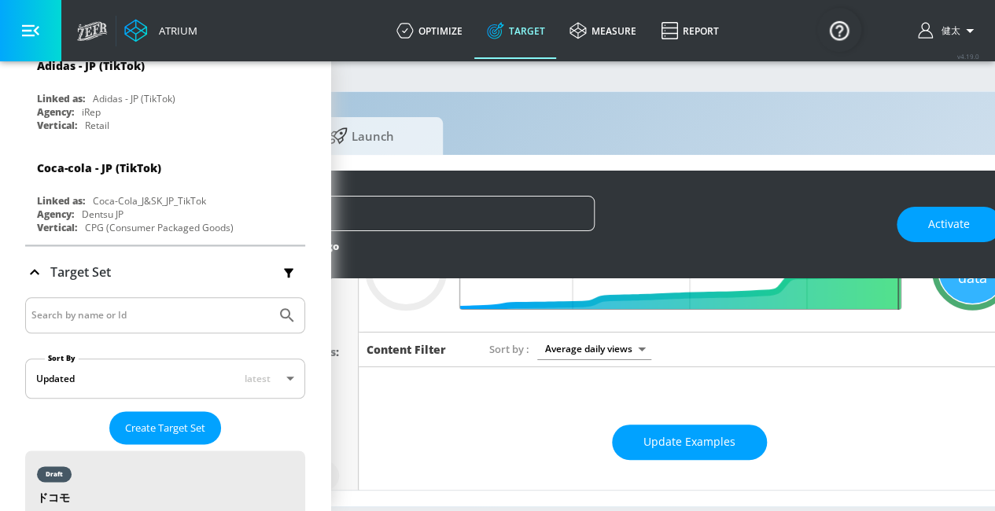
scroll to position [107, 0]
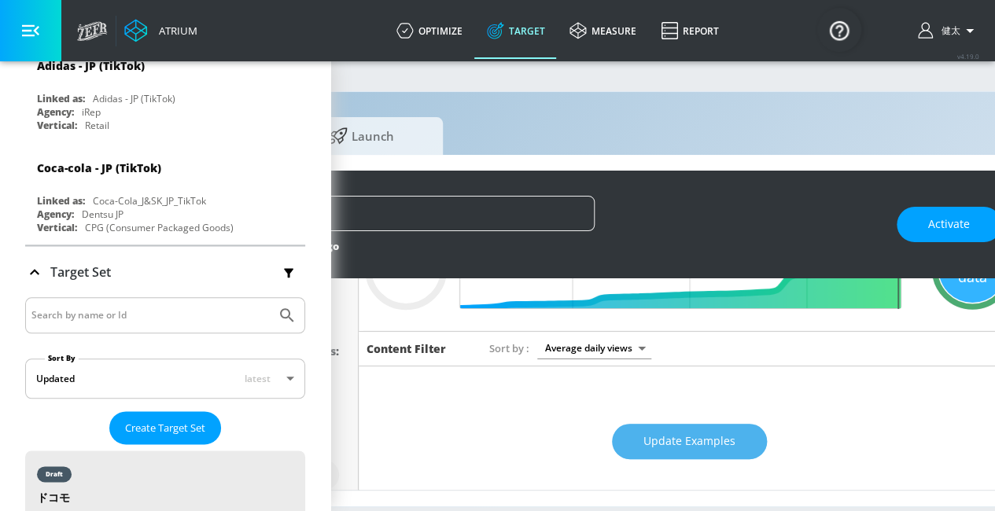
click at [701, 432] on span "Update Examples" at bounding box center [689, 442] width 92 height 20
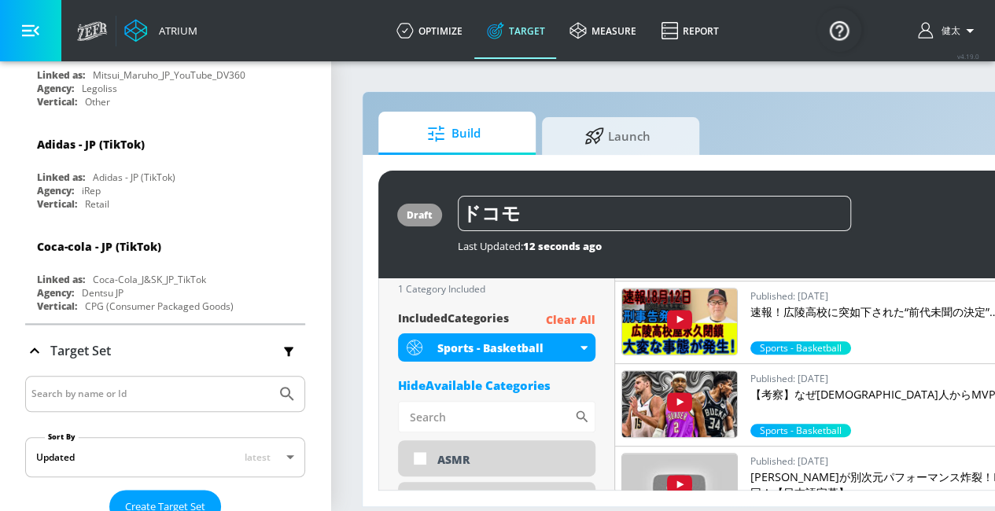
scroll to position [550, 0]
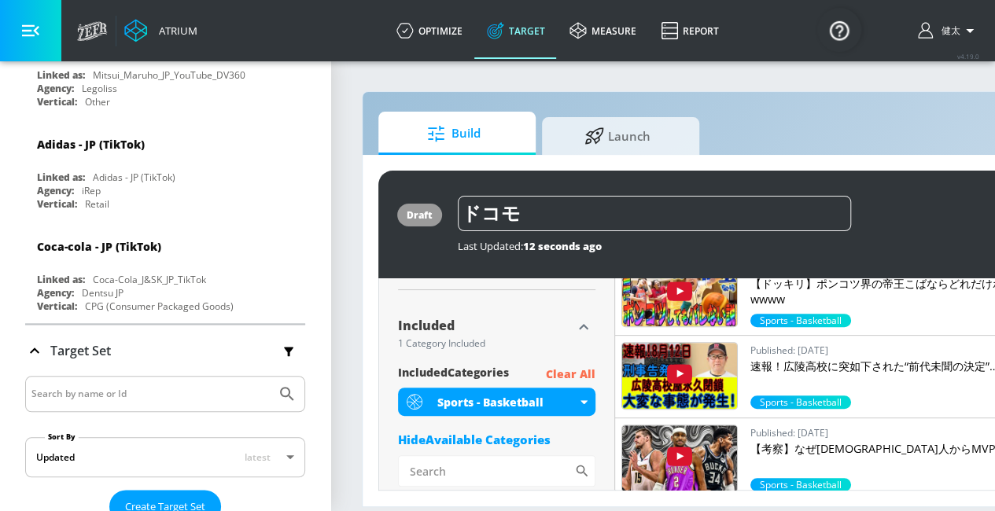
click at [567, 365] on p "Clear All" at bounding box center [571, 375] width 50 height 20
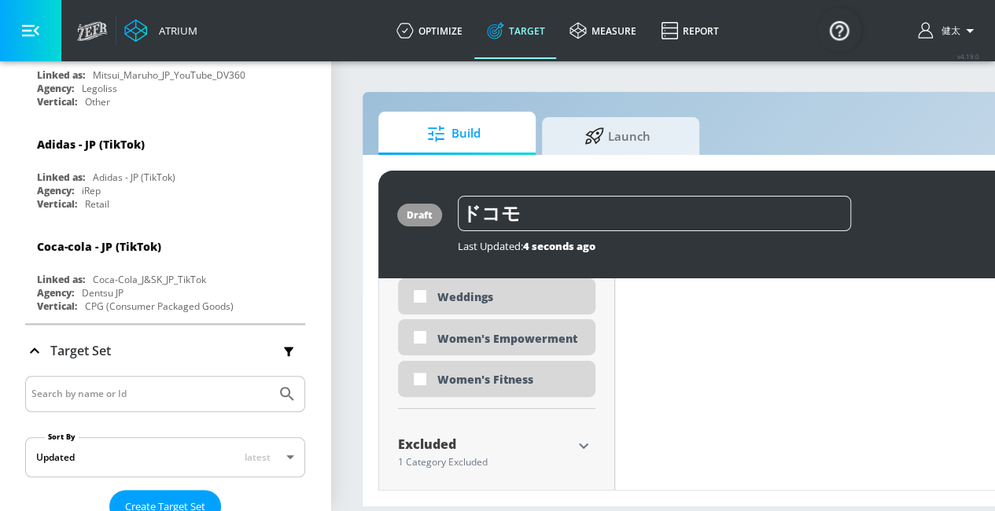
scroll to position [12, 0]
click at [581, 436] on icon "button" at bounding box center [583, 445] width 19 height 19
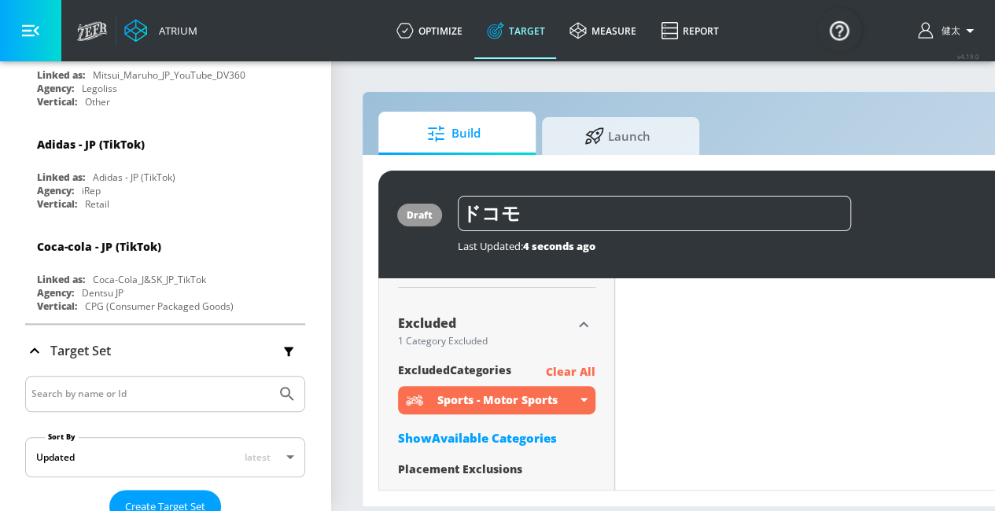
scroll to position [5239, 0]
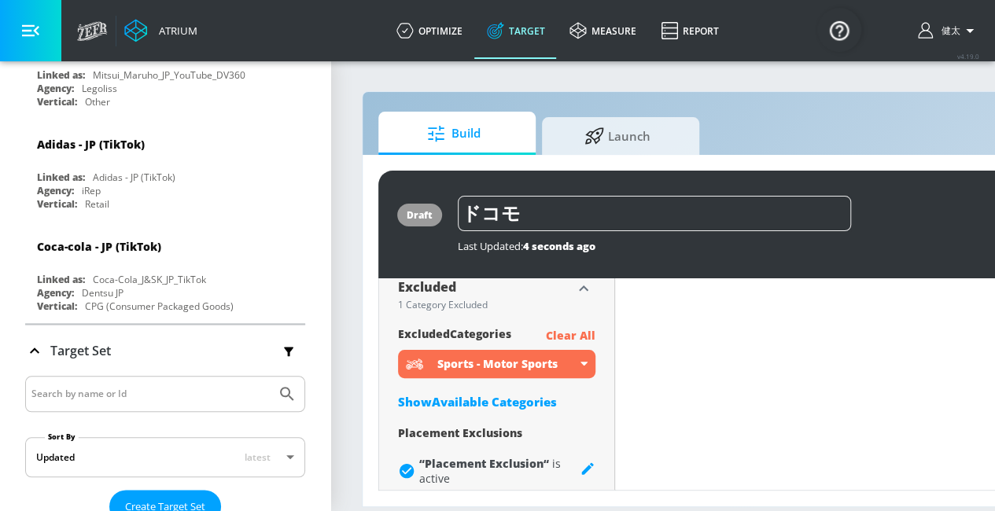
click at [583, 328] on p "Clear All" at bounding box center [571, 336] width 50 height 20
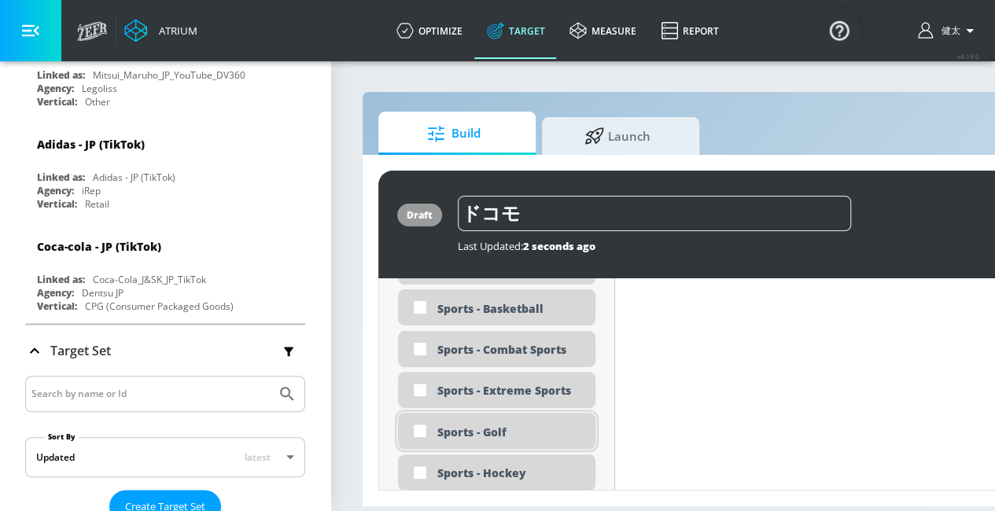
scroll to position [4531, 0]
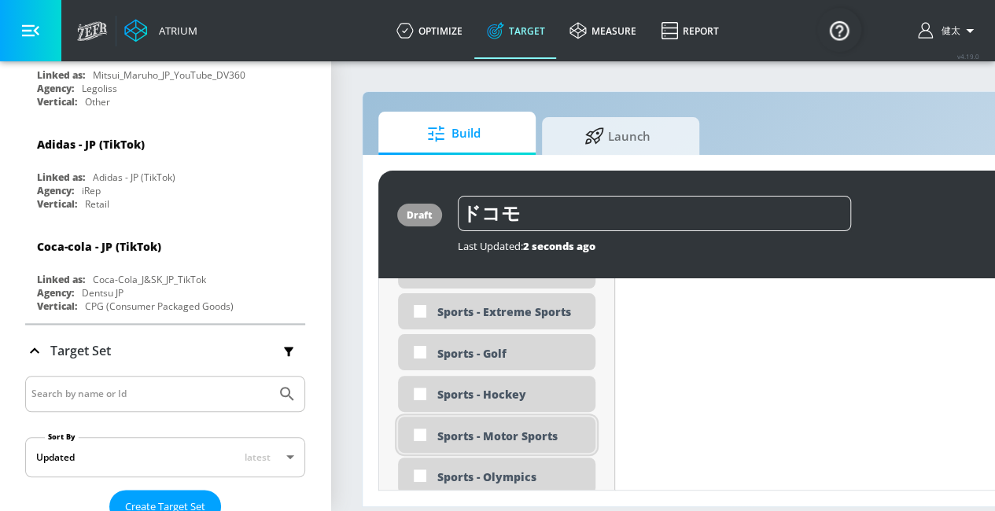
click at [559, 429] on div "Sports - Motor Sports" at bounding box center [510, 436] width 146 height 15
checkbox input "true"
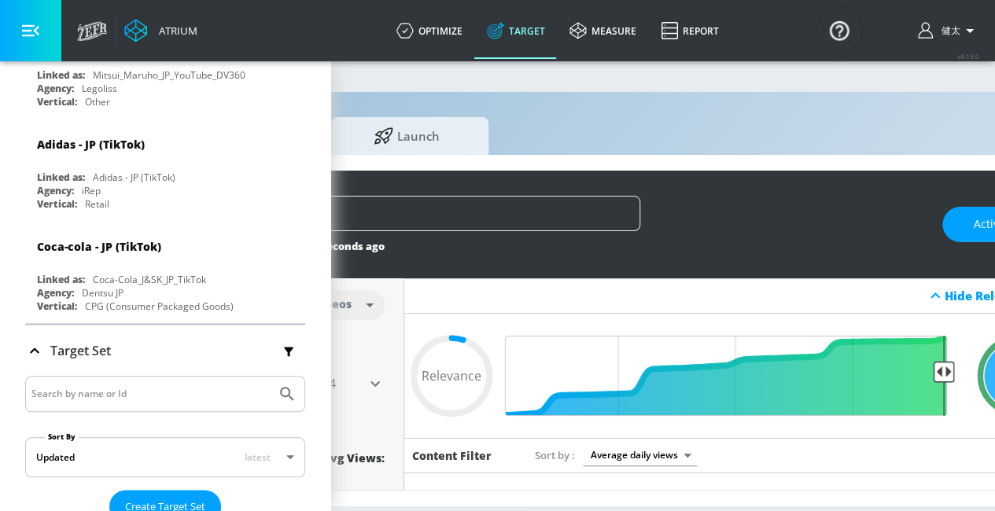
scroll to position [12, 246]
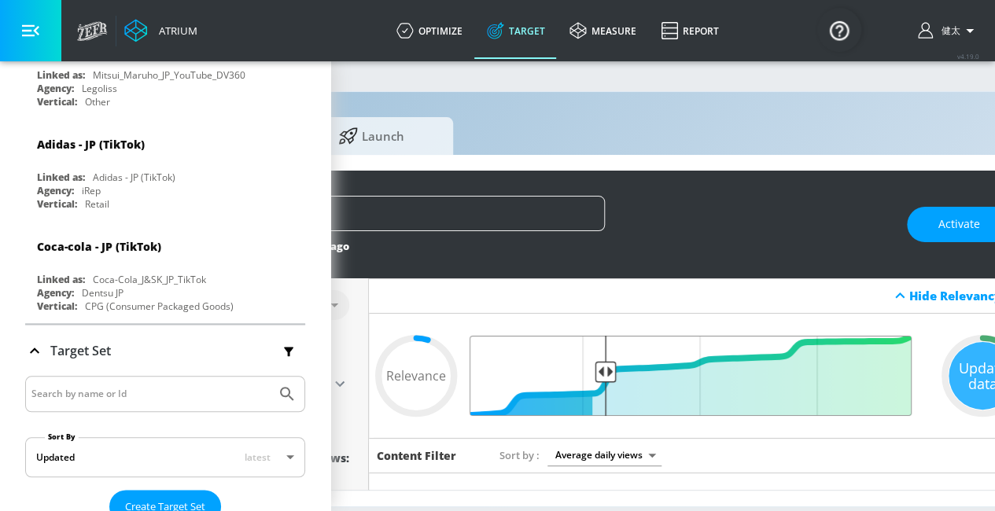
drag, startPoint x: 911, startPoint y: 359, endPoint x: 603, endPoint y: 370, distance: 308.4
click at [603, 370] on input "Final Threshold" at bounding box center [699, 376] width 440 height 80
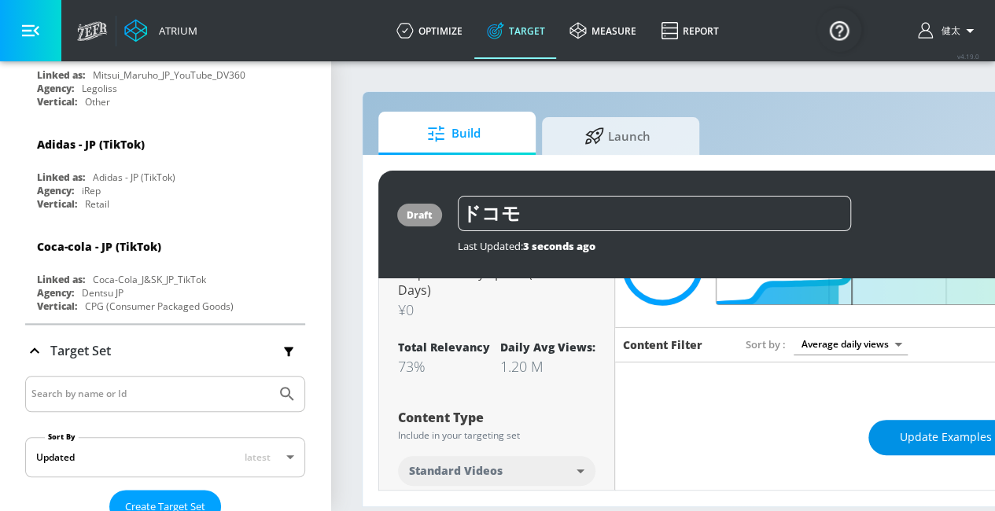
scroll to position [111, 0]
click at [896, 432] on button "Update Examples" at bounding box center [945, 437] width 155 height 35
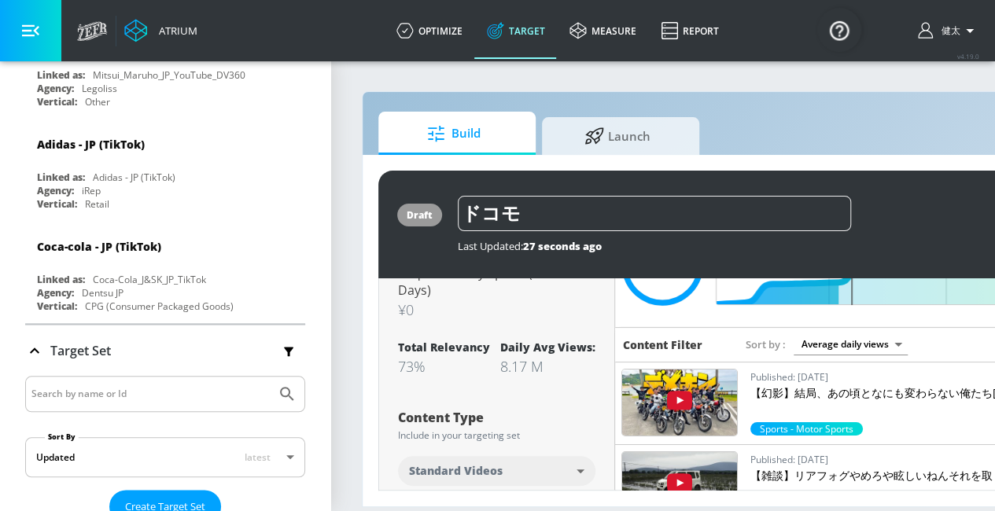
scroll to position [0, 0]
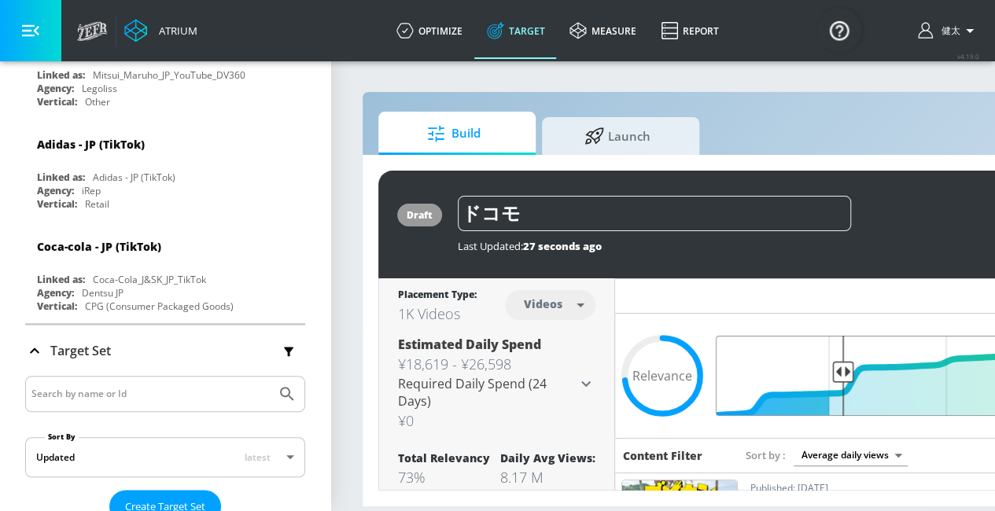
drag, startPoint x: 854, startPoint y: 363, endPoint x: 842, endPoint y: 363, distance: 11.8
click at [842, 363] on input "Final Threshold" at bounding box center [945, 376] width 440 height 80
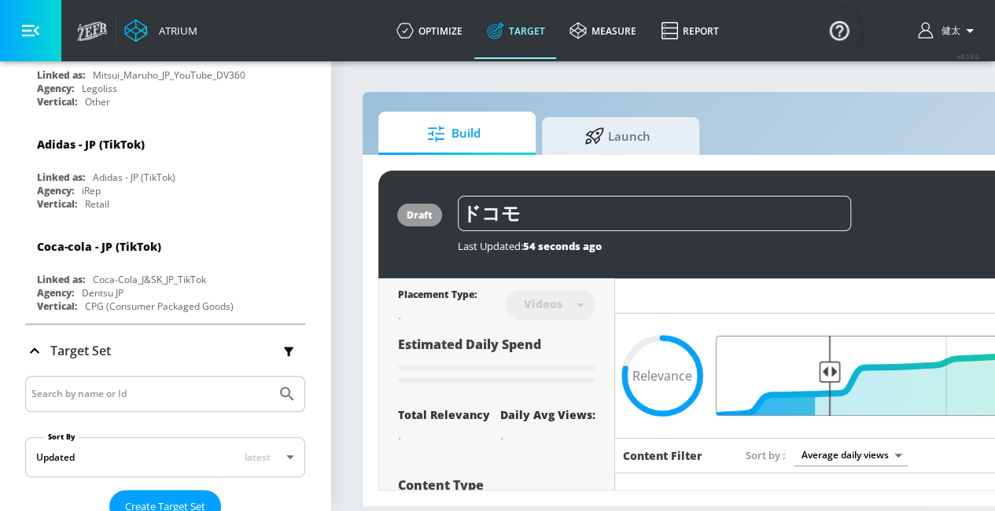
drag, startPoint x: 842, startPoint y: 363, endPoint x: 829, endPoint y: 362, distance: 13.4
click at [829, 362] on input "Final Threshold" at bounding box center [945, 376] width 440 height 80
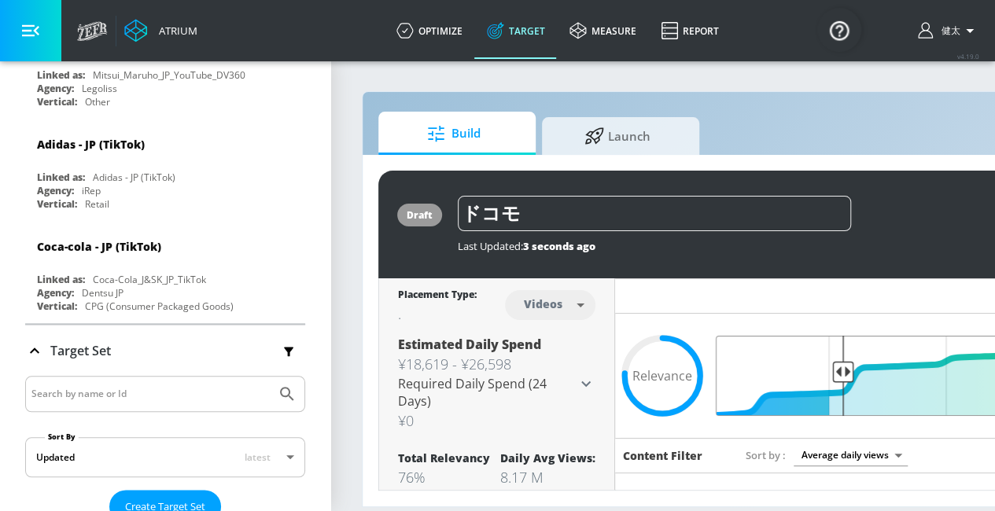
type input "0.75"
click at [843, 361] on input "Final Threshold" at bounding box center [945, 376] width 440 height 80
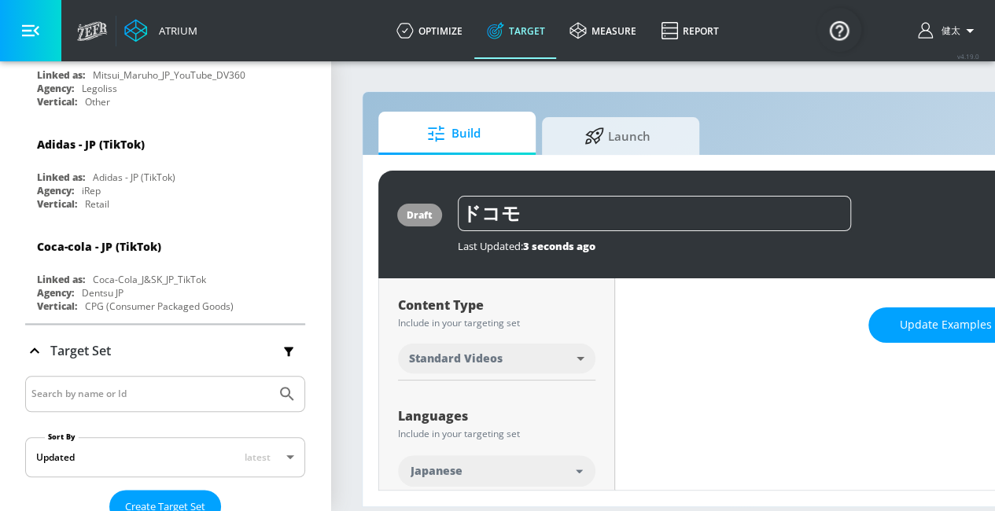
scroll to position [222, 0]
click at [900, 333] on div "Update Examples" at bounding box center [945, 327] width 661 height 55
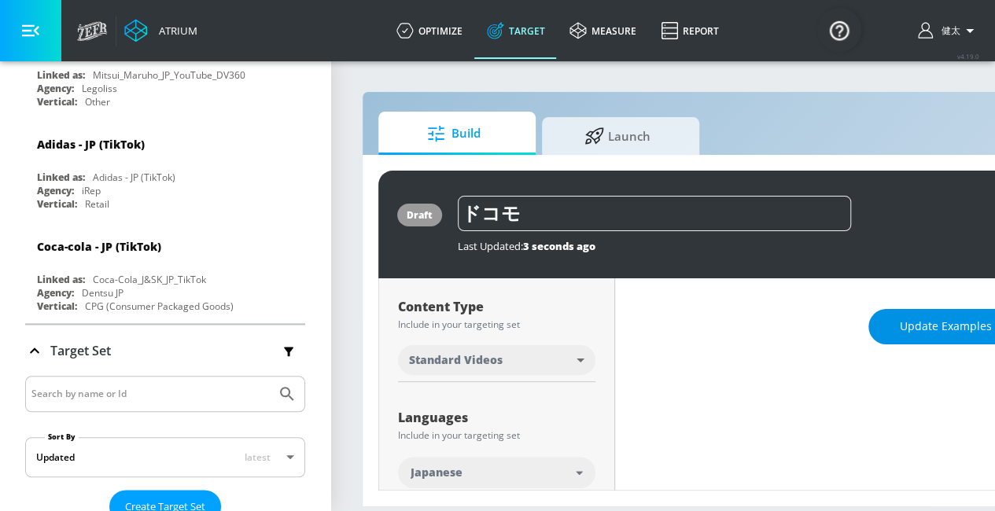
click at [911, 325] on button "Update Examples" at bounding box center [945, 326] width 155 height 35
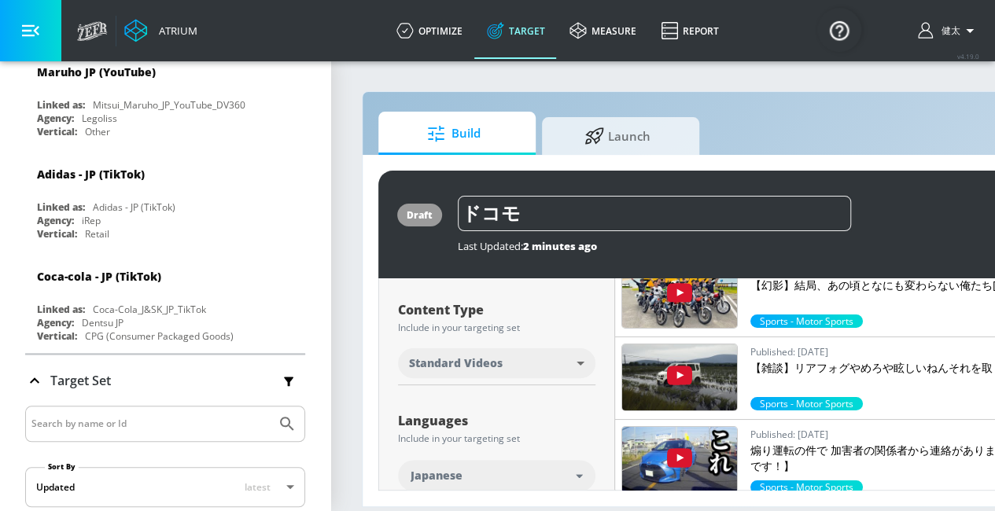
scroll to position [3747, 0]
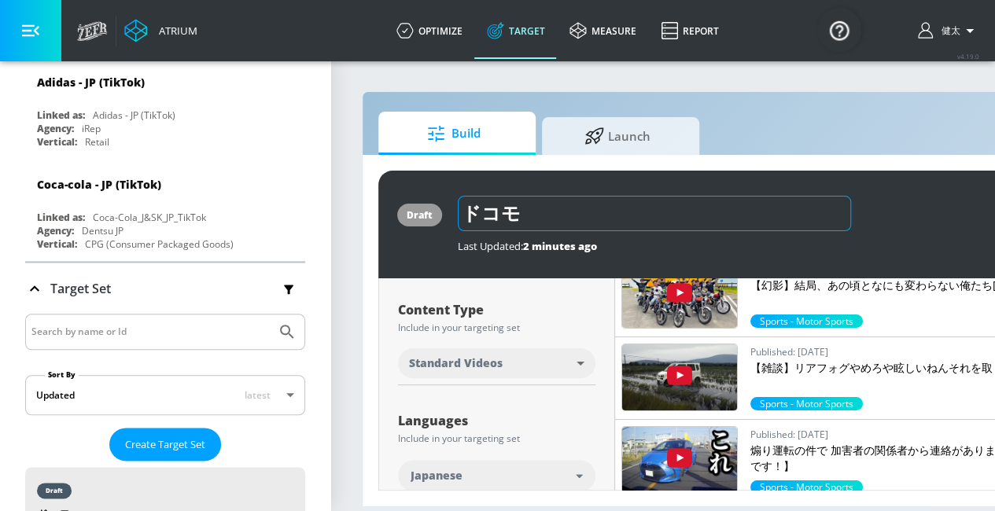
click at [522, 200] on input "ドコモ" at bounding box center [654, 213] width 393 height 35
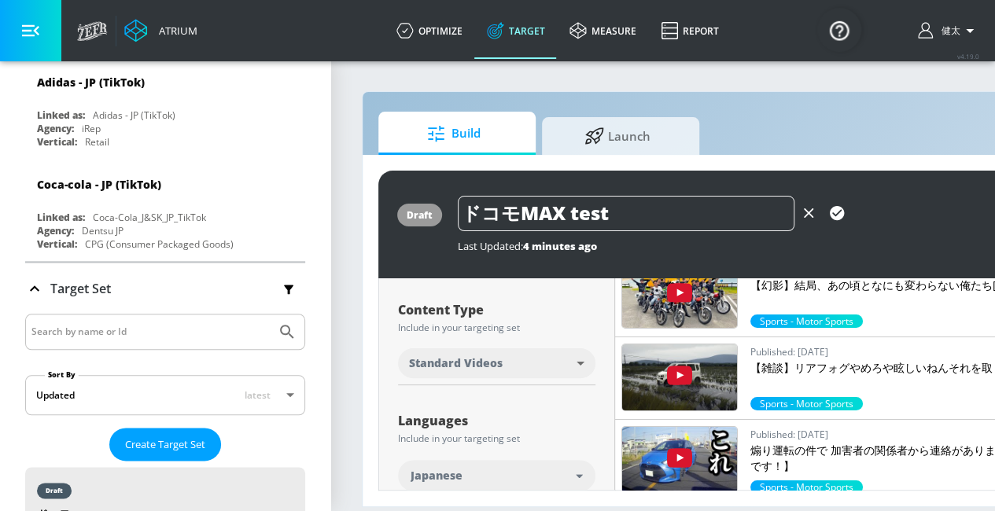
type input "ドコモMAX test"
click at [837, 206] on icon "button" at bounding box center [837, 213] width 14 height 14
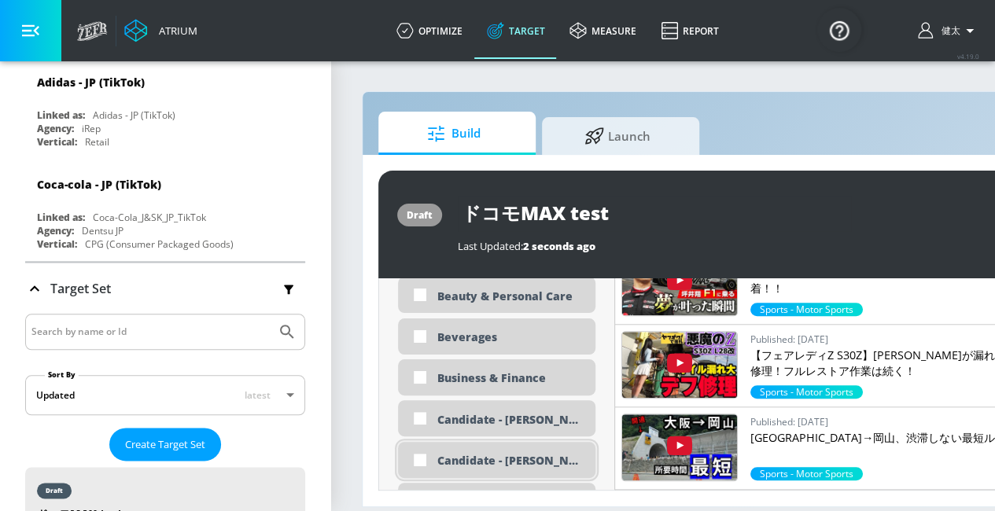
scroll to position [1241, 0]
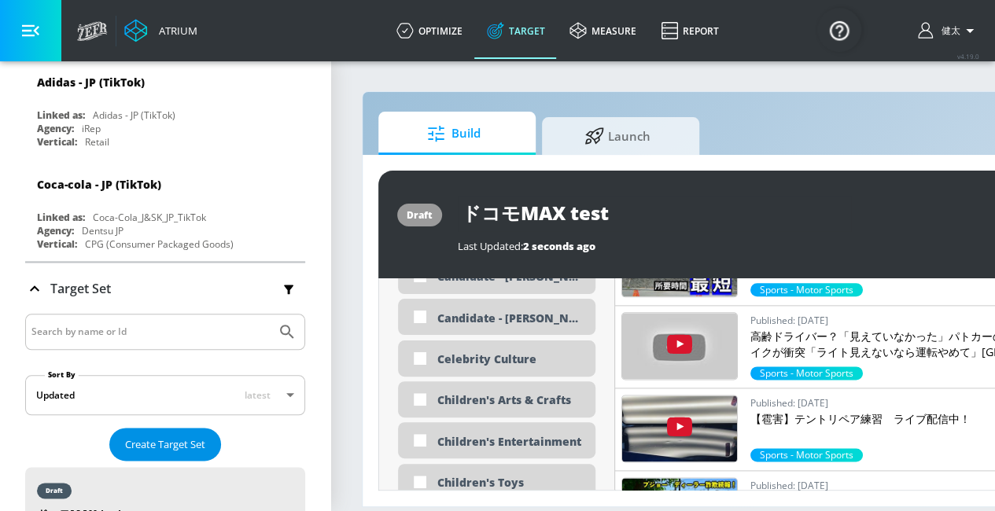
click at [190, 436] on span "Create Target Set" at bounding box center [165, 445] width 80 height 18
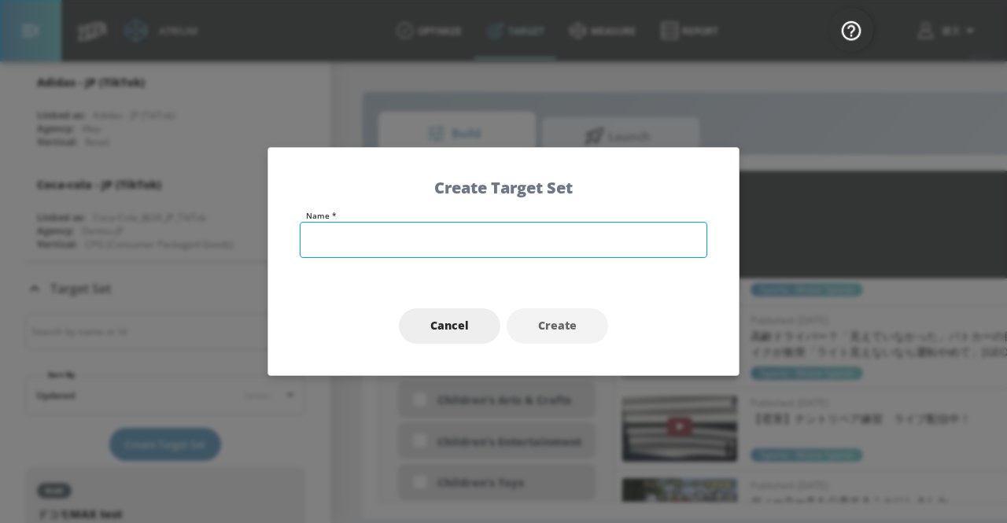
click at [377, 248] on input "text" at bounding box center [503, 240] width 407 height 36
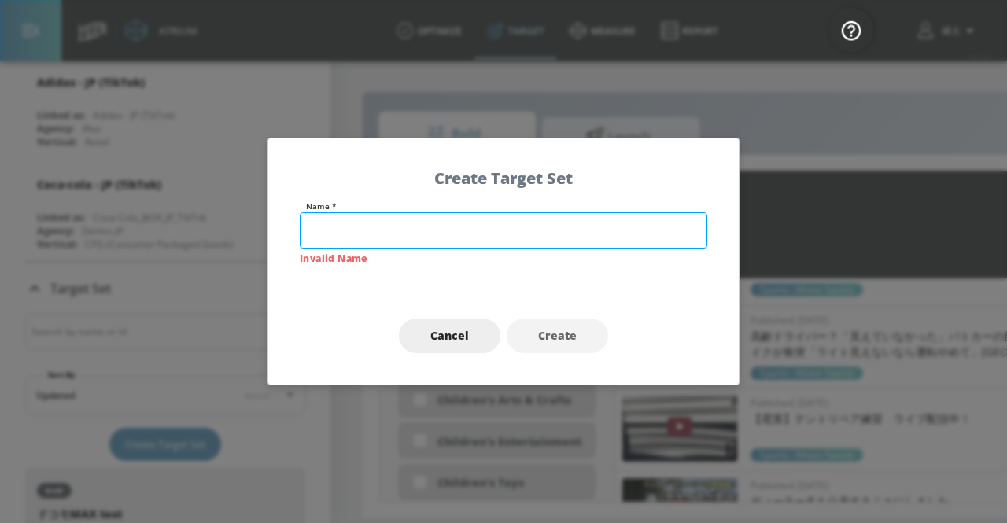
click at [416, 229] on input "text" at bounding box center [503, 230] width 407 height 36
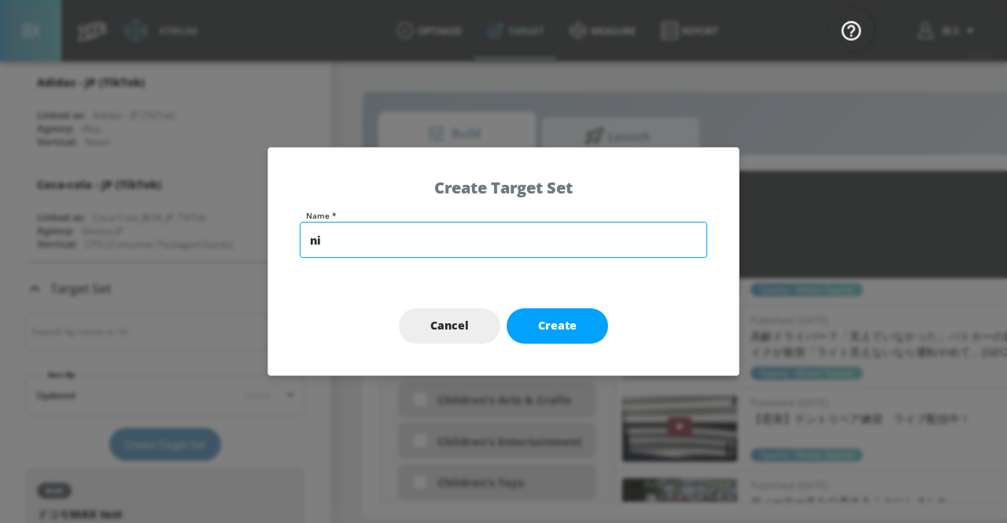
type input "n"
type input "日建連test"
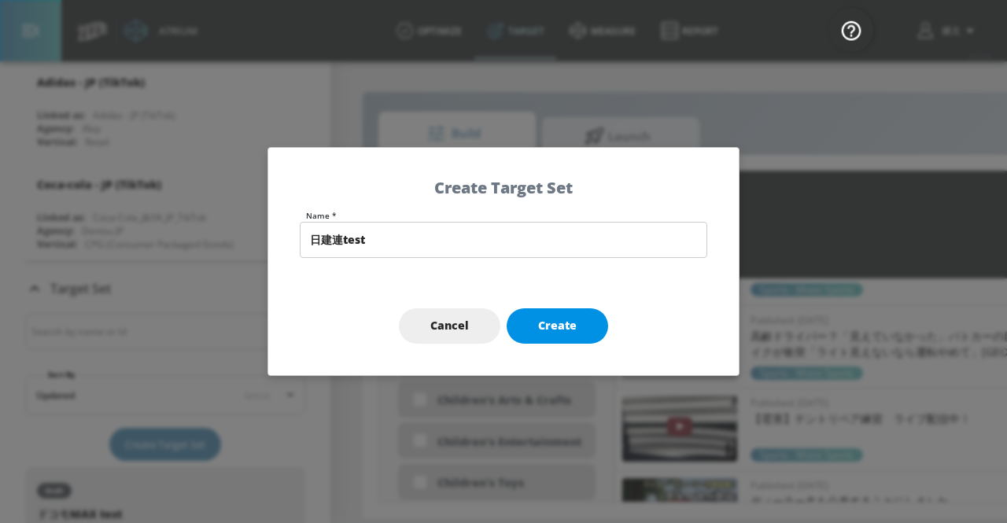
click at [571, 320] on span "Create" at bounding box center [557, 326] width 39 height 20
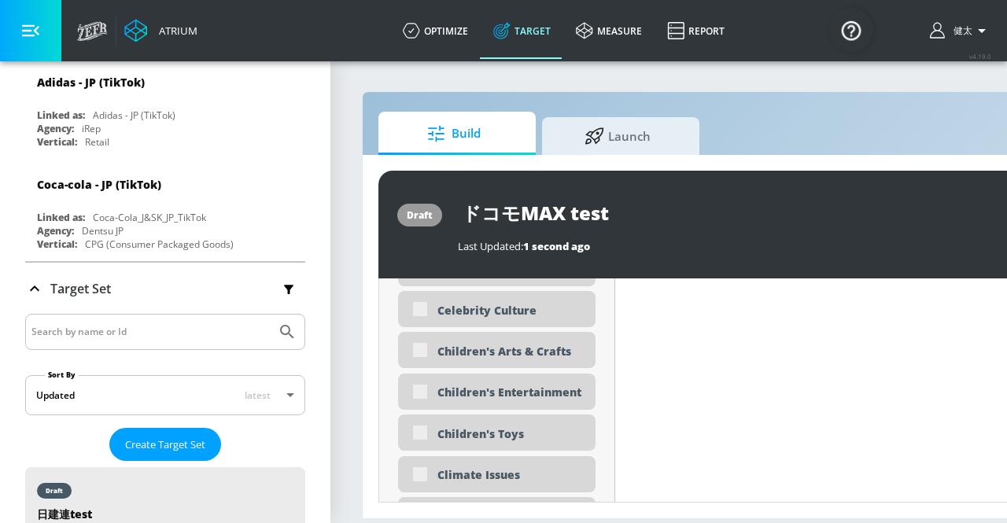
type input "日建連test"
type input "channels"
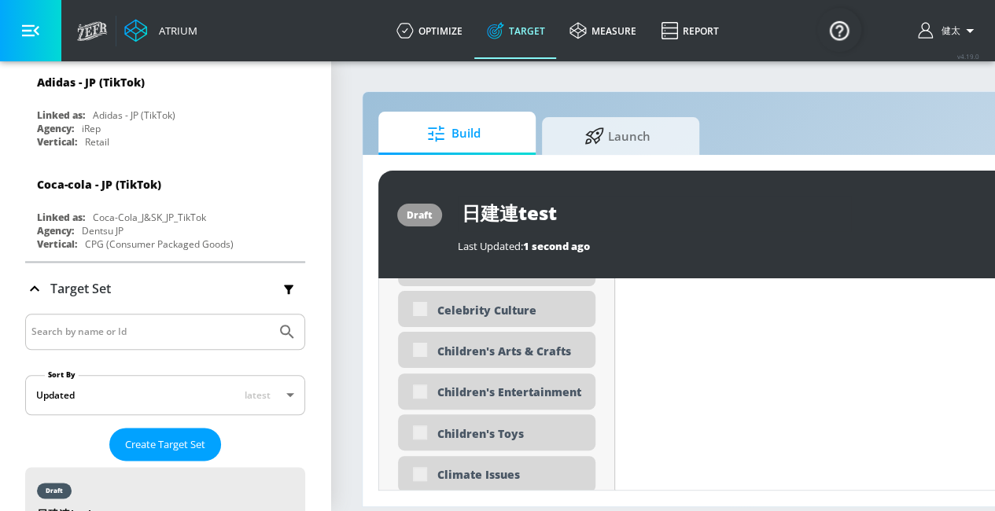
scroll to position [1191, 0]
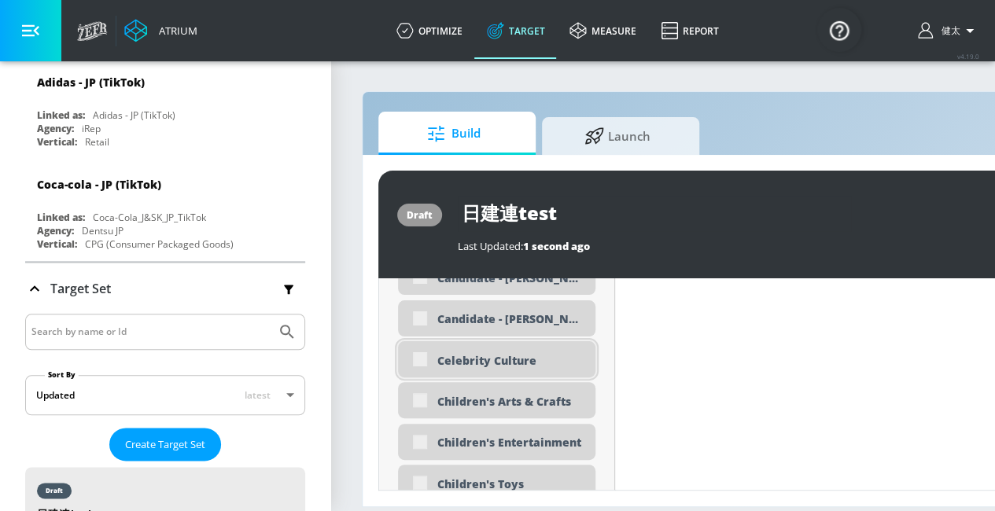
type input "0.6"
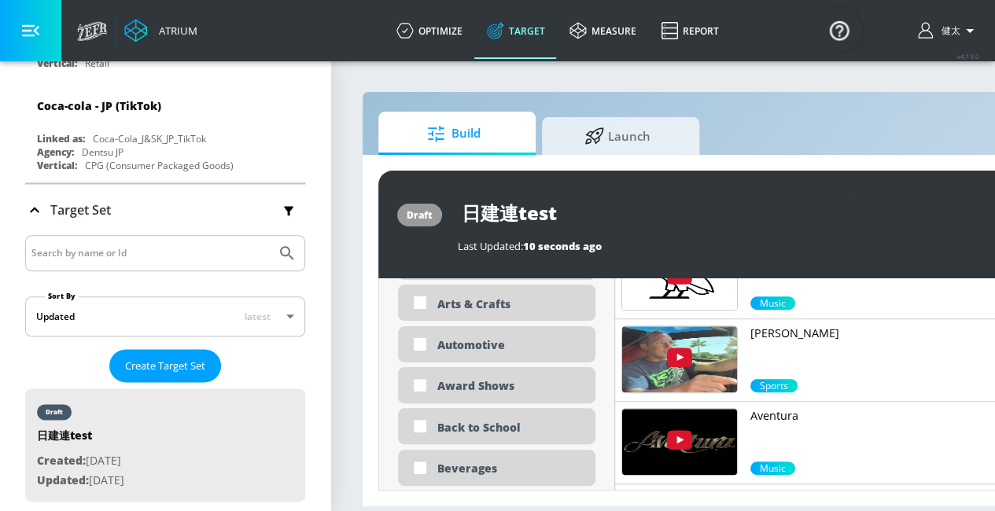
scroll to position [0, 0]
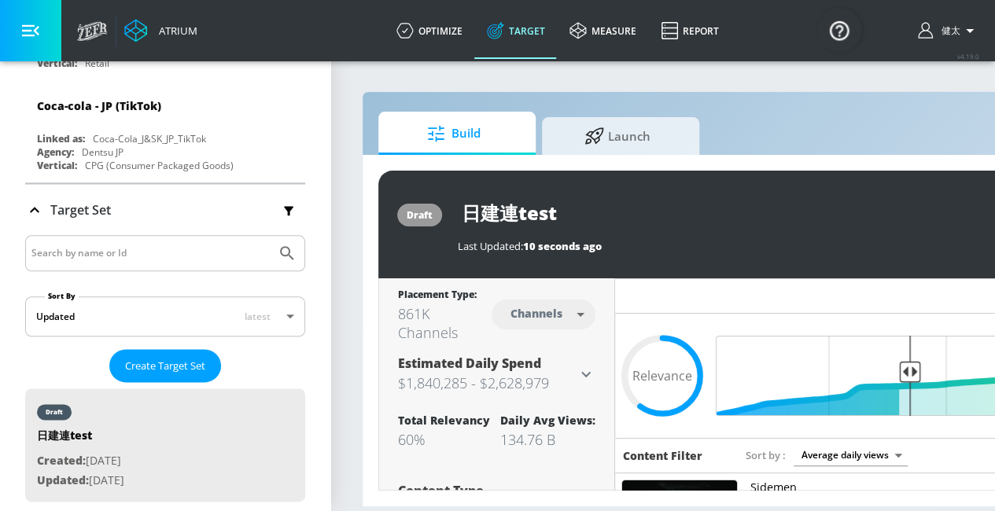
click at [890, 459] on body "Atrium optimize Target measure Report optimize Target measure Report v 4.19.0 […" at bounding box center [497, 255] width 995 height 511
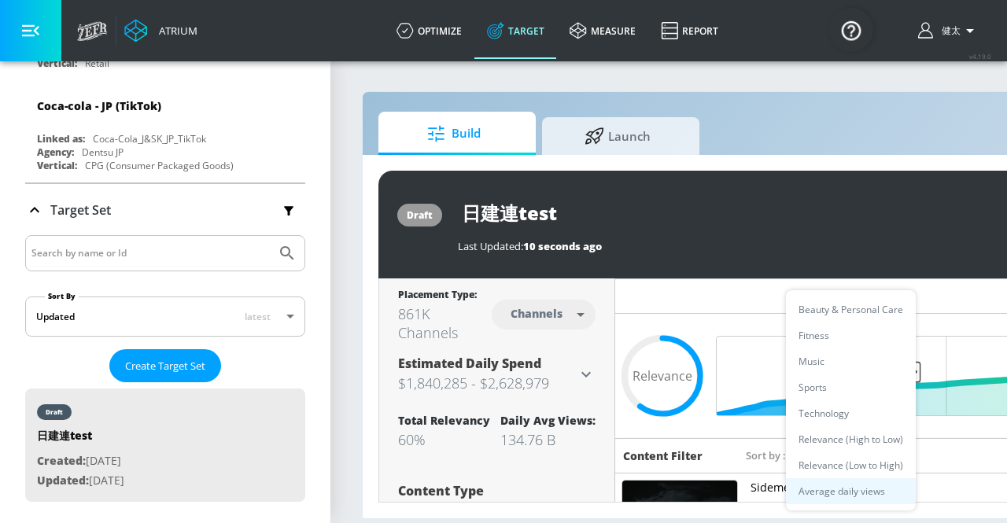
click at [737, 452] on div at bounding box center [503, 261] width 1007 height 523
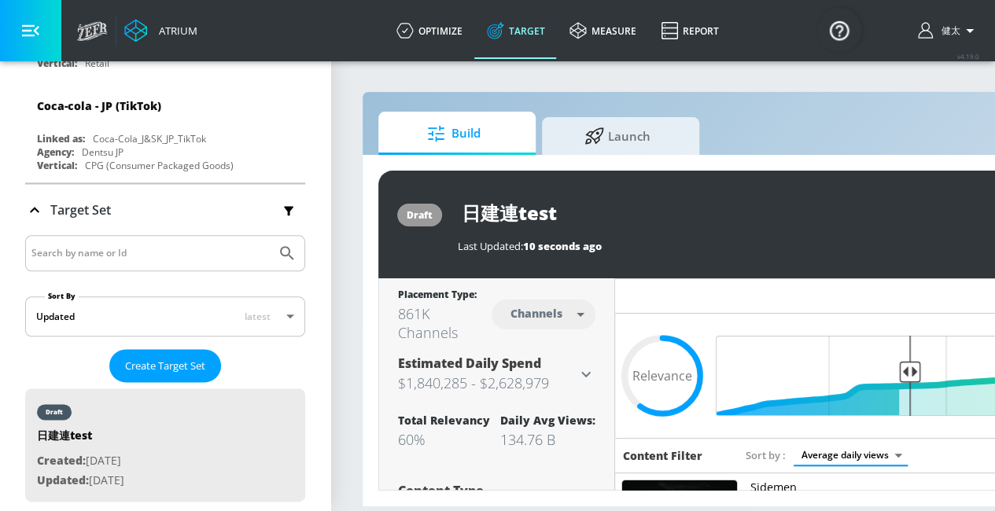
scroll to position [0, 340]
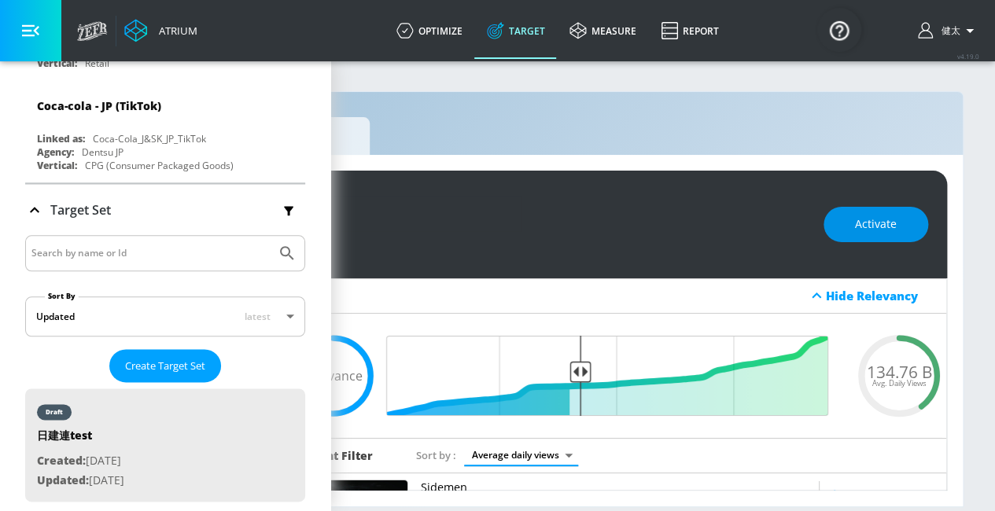
click at [889, 215] on span "Activate" at bounding box center [876, 225] width 42 height 20
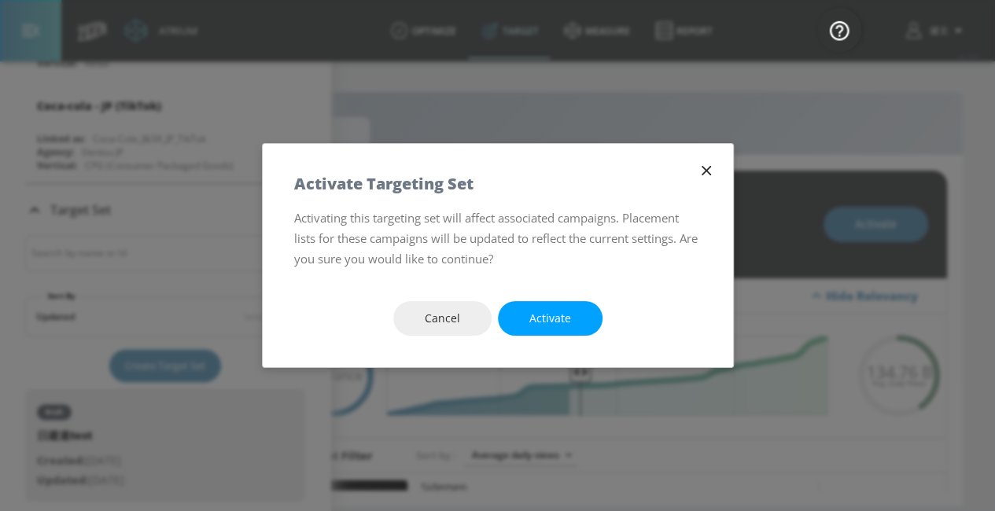
scroll to position [0, 329]
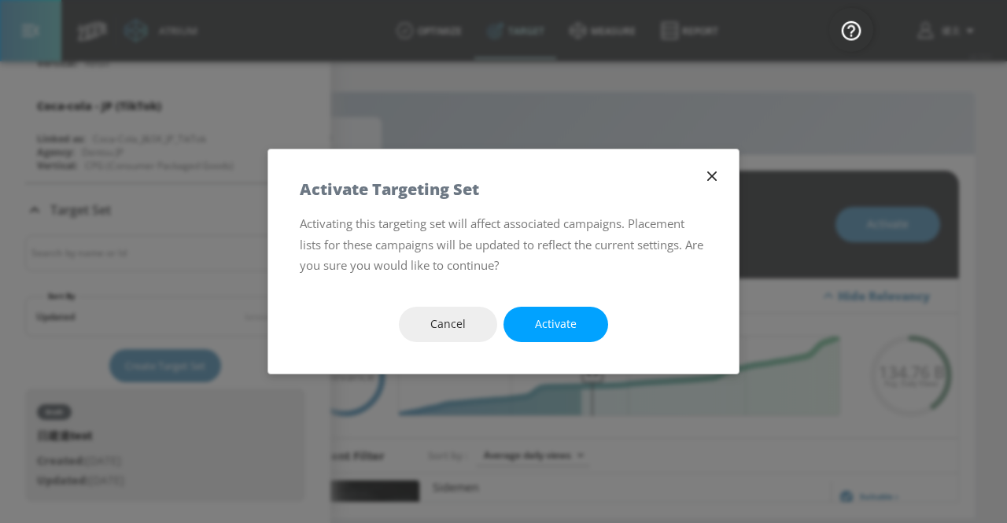
click at [714, 186] on button "button" at bounding box center [712, 176] width 22 height 22
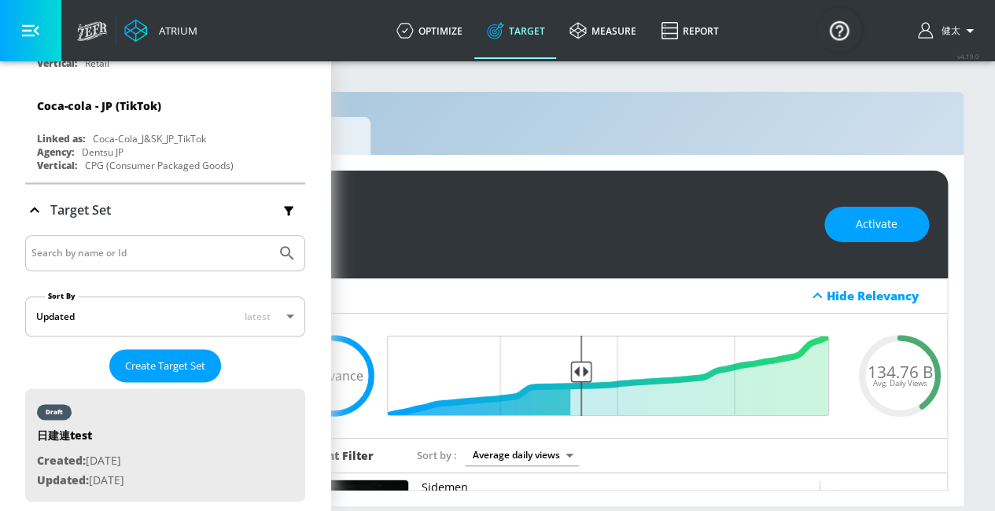
click at [830, 292] on div "Hide Relevancy" at bounding box center [882, 296] width 112 height 16
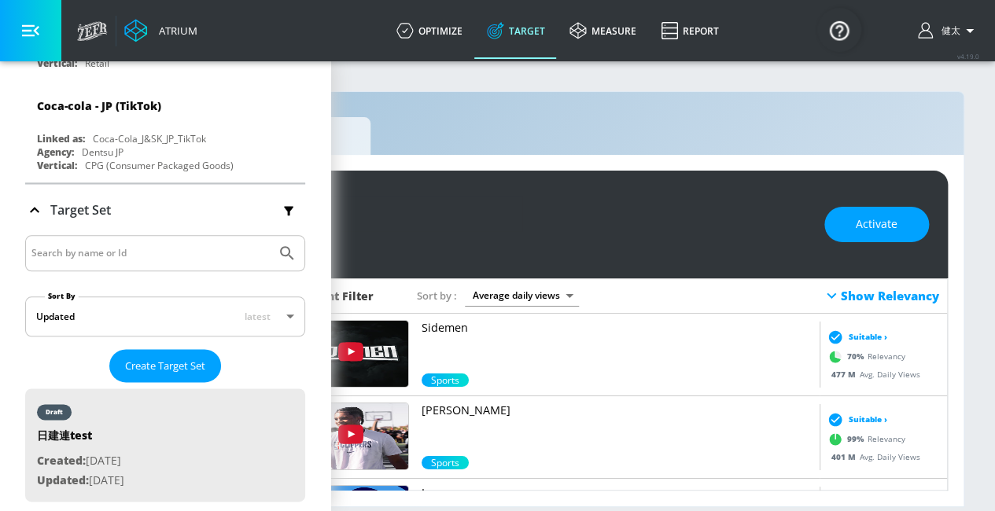
click at [849, 295] on div "Show Relevancy" at bounding box center [880, 295] width 117 height 19
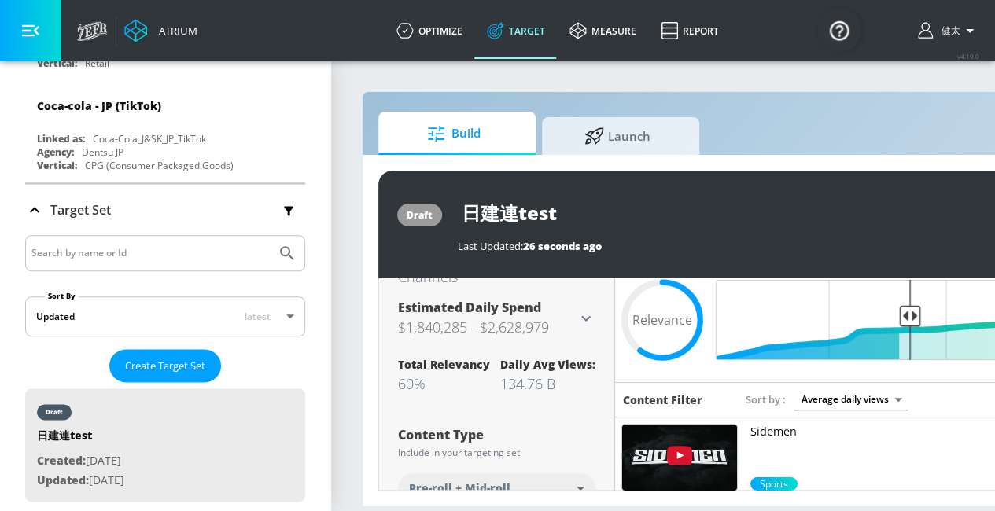
scroll to position [57, 0]
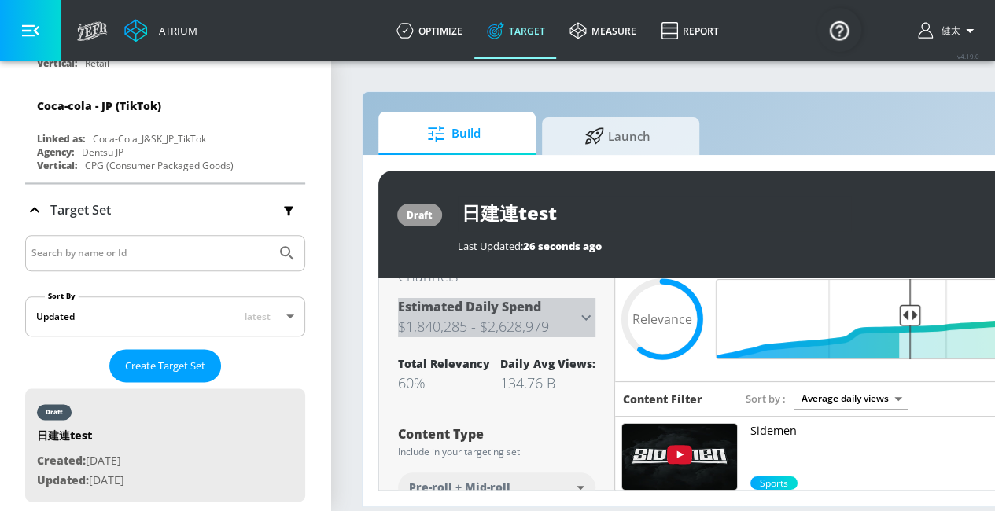
click at [583, 324] on icon at bounding box center [585, 317] width 19 height 19
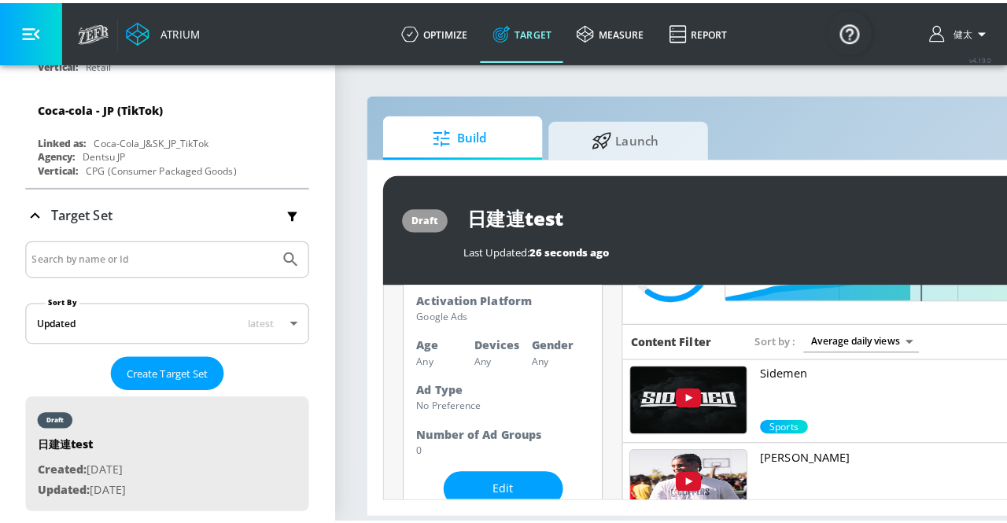
scroll to position [122, 0]
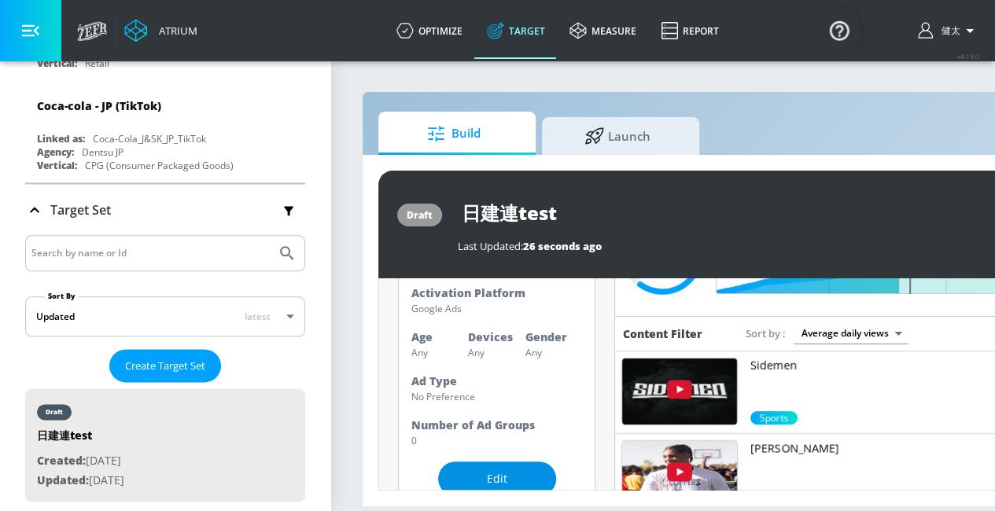
click at [498, 484] on span "Edit" at bounding box center [496, 479] width 55 height 20
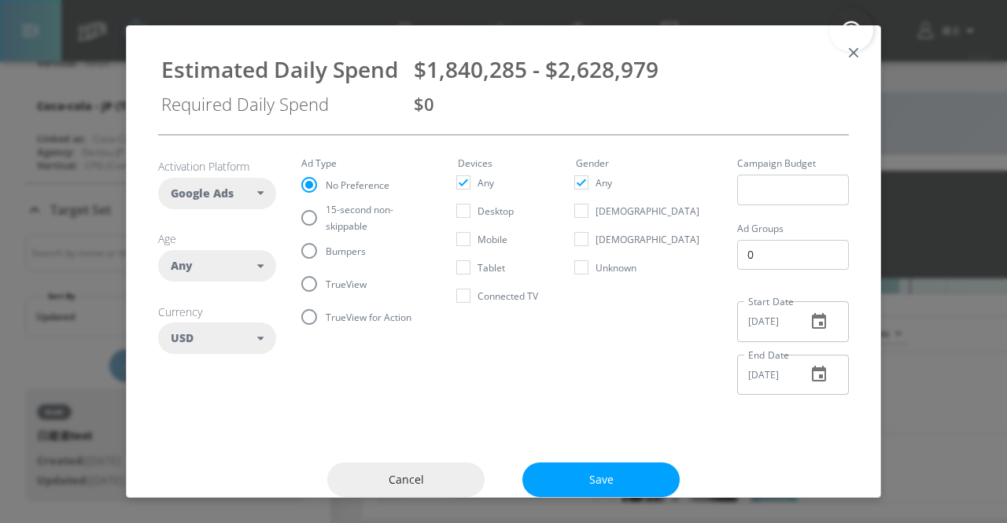
click at [265, 193] on div "Google Ads" at bounding box center [217, 193] width 118 height 31
click at [250, 259] on div "Any" at bounding box center [214, 266] width 86 height 16
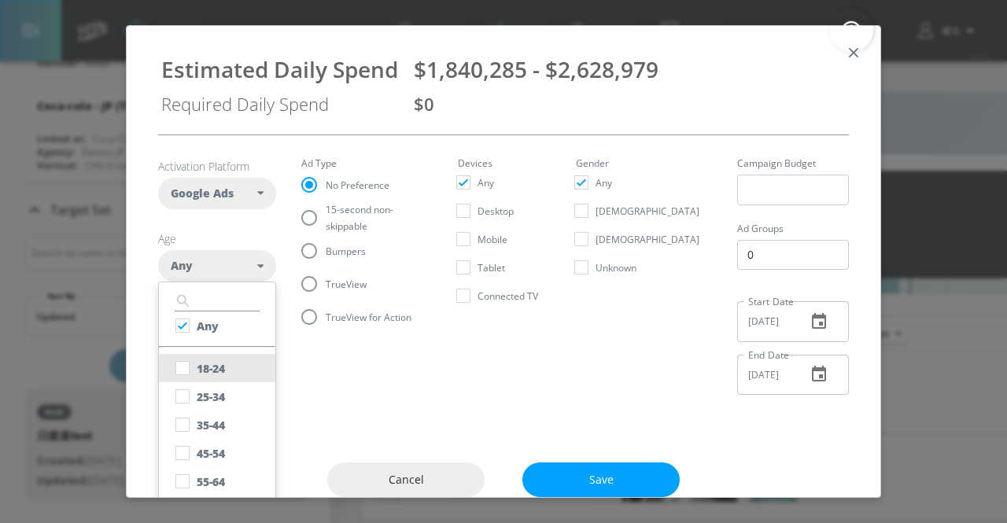
click at [212, 370] on div "18-24" at bounding box center [211, 368] width 28 height 15
checkbox input "false"
checkbox input "true"
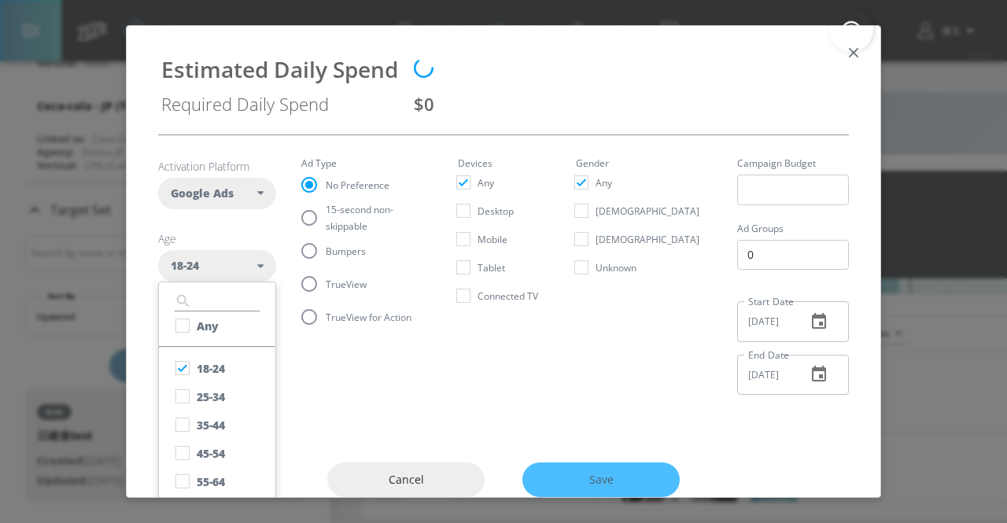
click at [322, 378] on section "Activation Platform Google Ads DV360 Google Ads Age [DEMOGRAPHIC_DATA] ​ Any [P…" at bounding box center [503, 271] width 690 height 272
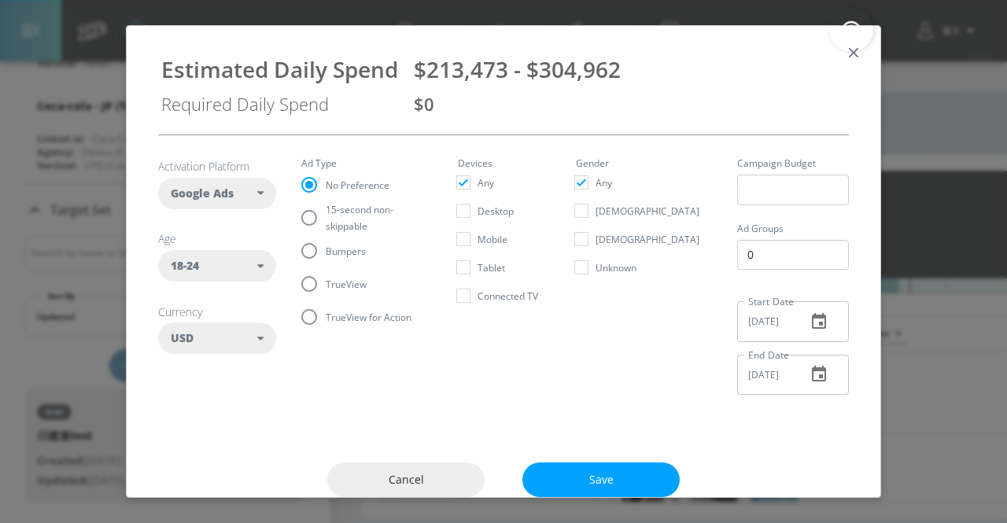
click at [272, 269] on div "18-24" at bounding box center [217, 265] width 118 height 31
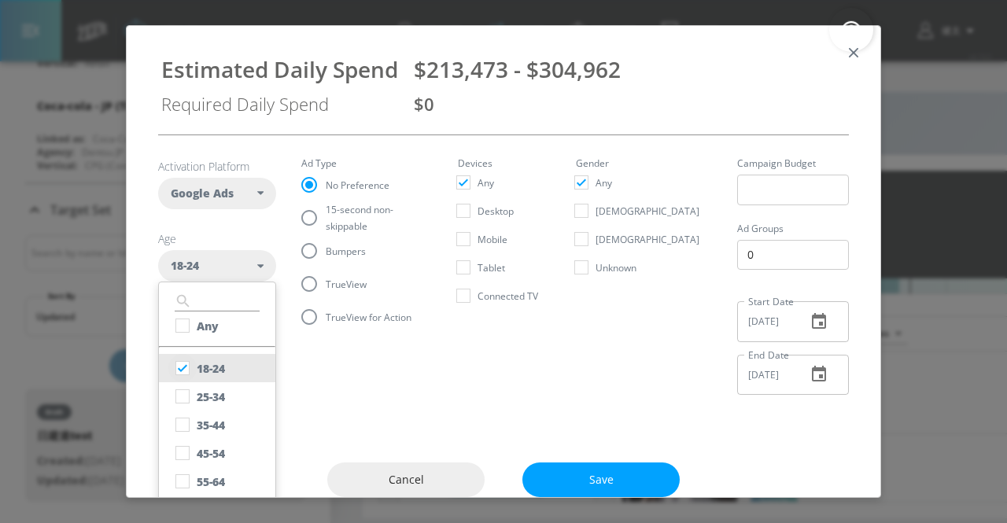
scroll to position [61, 0]
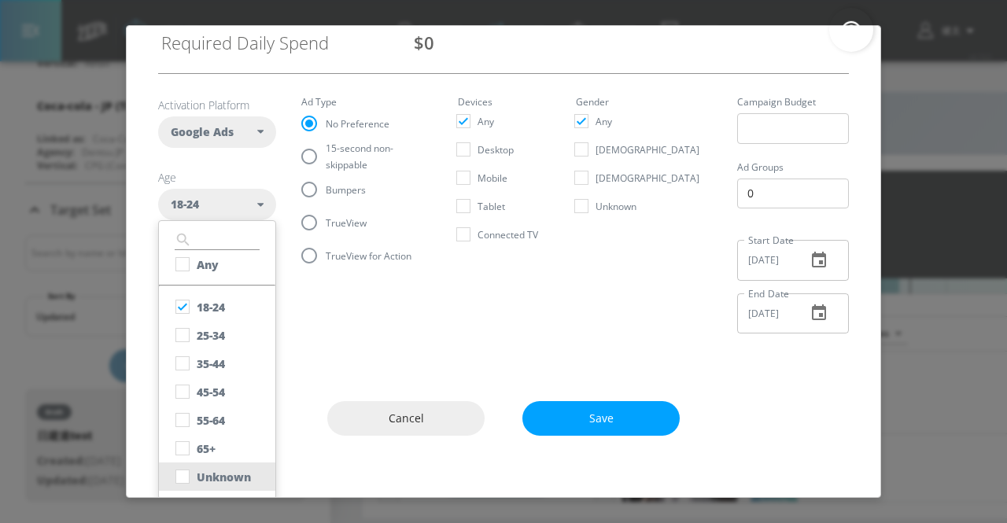
click at [204, 479] on div "Unknown" at bounding box center [224, 476] width 54 height 15
checkbox input "true"
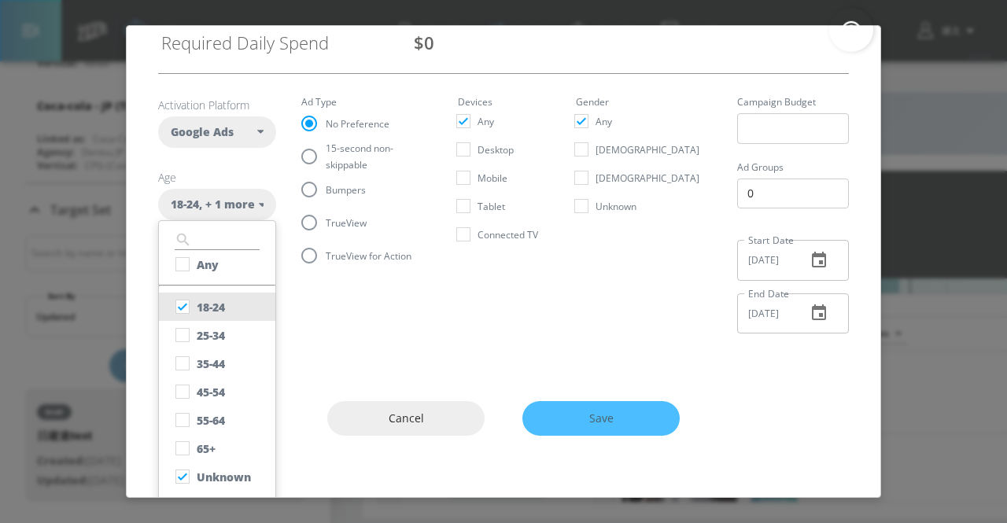
click at [196, 314] on button "18-24" at bounding box center [217, 307] width 116 height 28
checkbox input "false"
click at [358, 325] on section "Activation Platform Google Ads DV360 Google Ads Age Unknown ​ Any [PHONE_NUMBER…" at bounding box center [503, 210] width 690 height 272
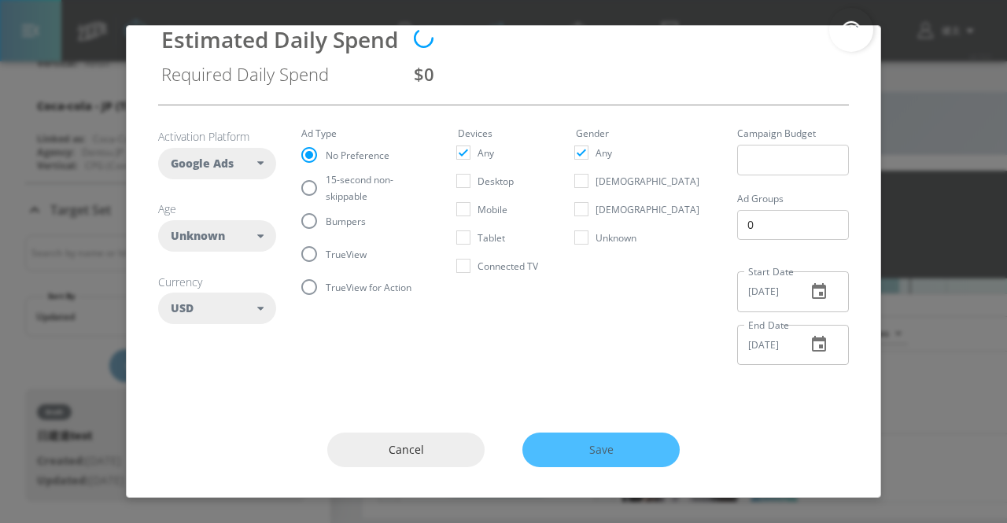
click at [243, 310] on div "USD" at bounding box center [214, 308] width 86 height 16
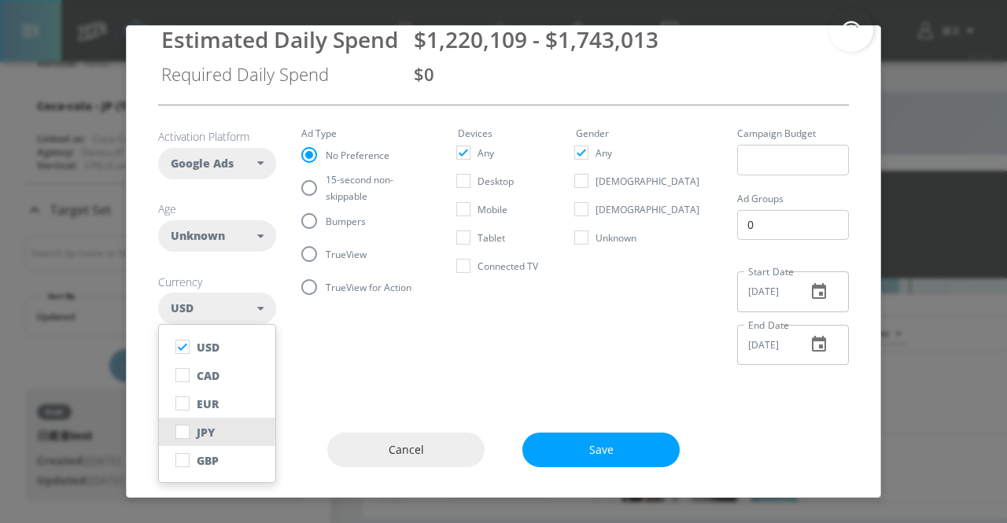
click at [204, 421] on button "JPY" at bounding box center [217, 432] width 116 height 28
checkbox input "false"
checkbox input "true"
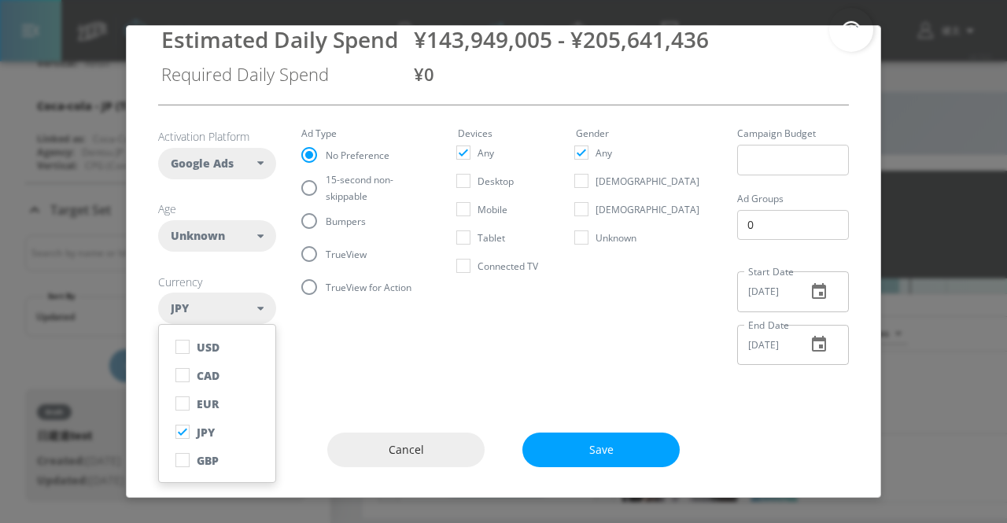
click at [396, 366] on section "Activation Platform Google Ads DV360 Google Ads Age Unknown ​ Any [PHONE_NUMBER…" at bounding box center [503, 241] width 690 height 272
click at [809, 290] on icon "button" at bounding box center [818, 291] width 19 height 19
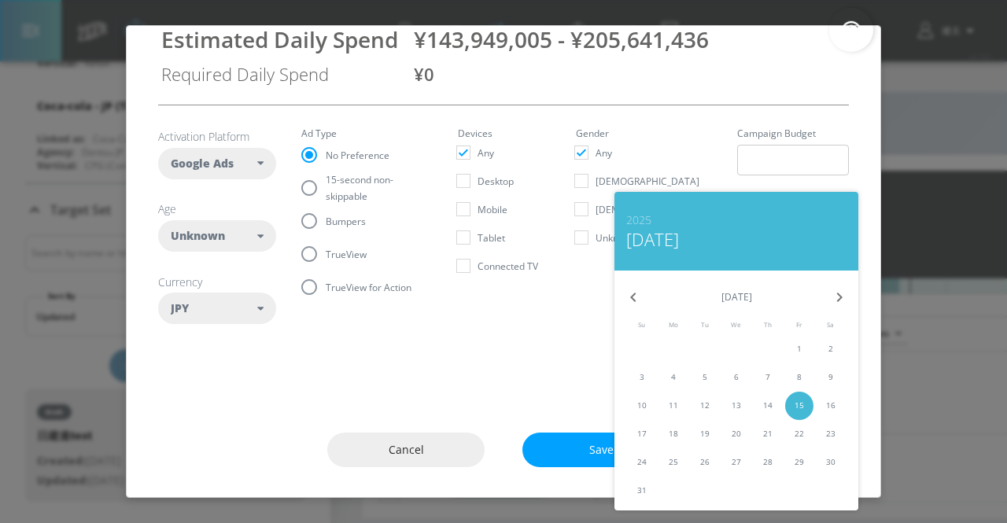
click at [835, 294] on icon "button" at bounding box center [839, 297] width 19 height 19
click at [741, 403] on span "17" at bounding box center [736, 405] width 28 height 12
type input "[DATE]"
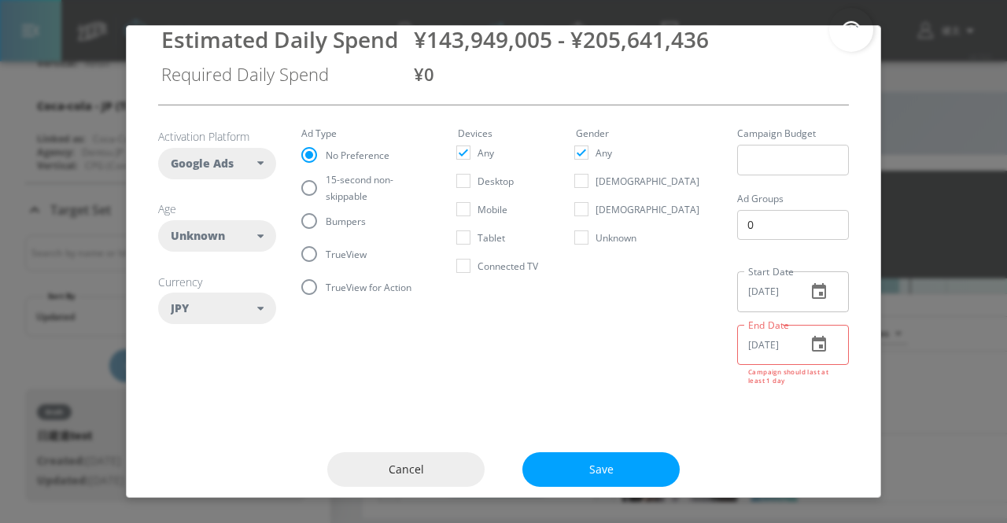
click at [812, 345] on icon "button" at bounding box center [819, 344] width 14 height 16
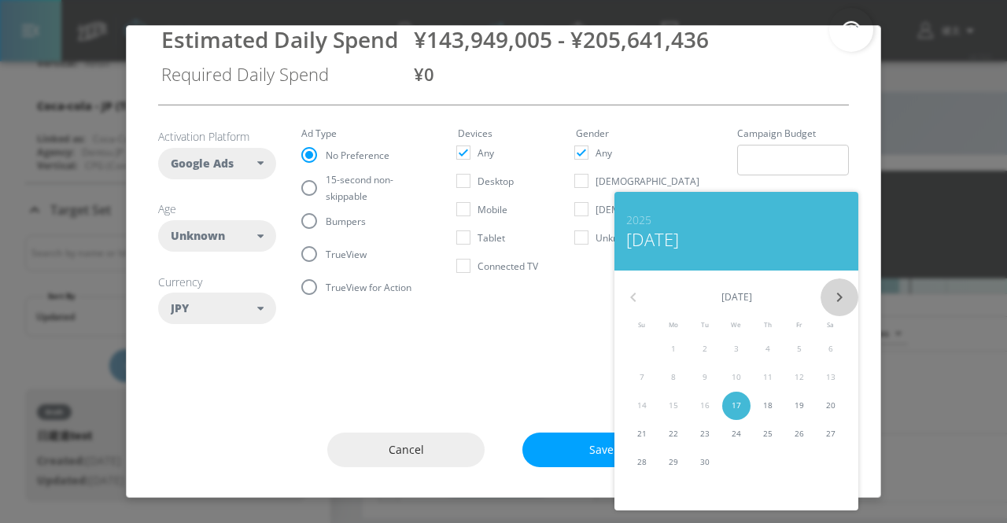
click at [834, 299] on icon "button" at bounding box center [839, 297] width 19 height 19
click at [807, 407] on span "17" at bounding box center [799, 405] width 28 height 12
type input "[DATE]"
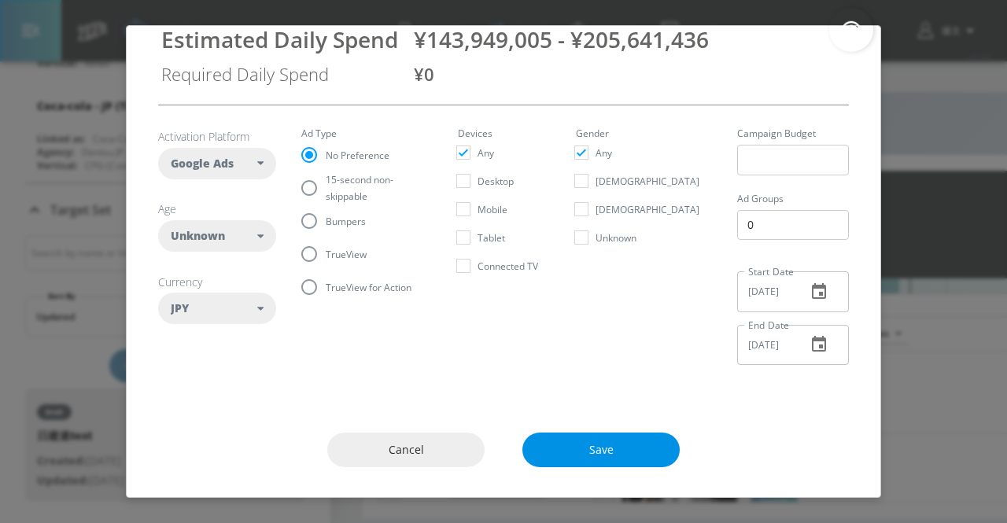
click at [634, 454] on span "Save" at bounding box center [601, 450] width 94 height 20
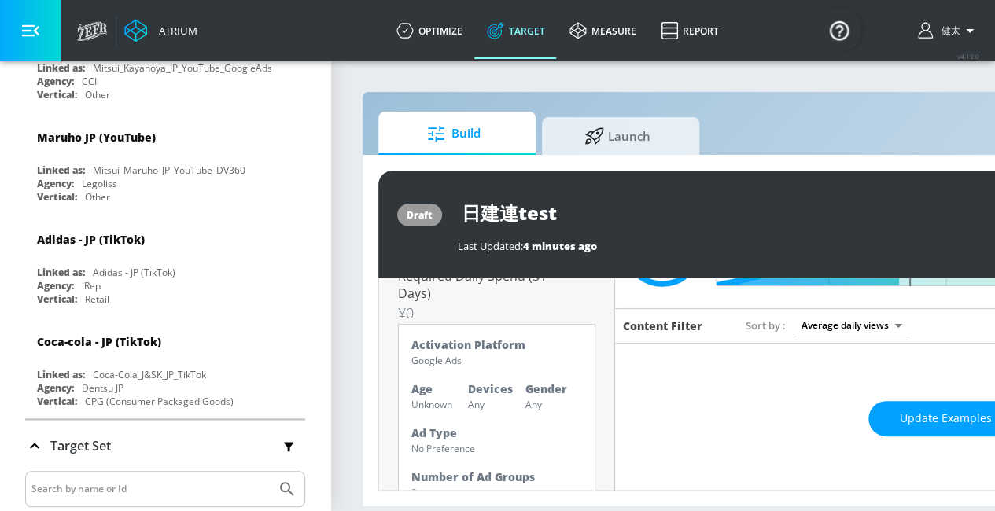
scroll to position [0, 0]
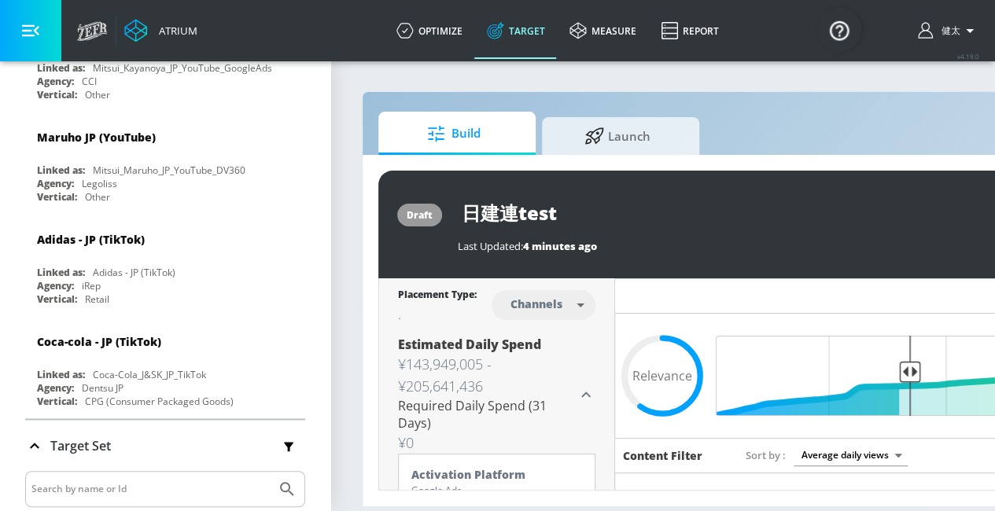
click at [578, 389] on icon at bounding box center [585, 394] width 19 height 19
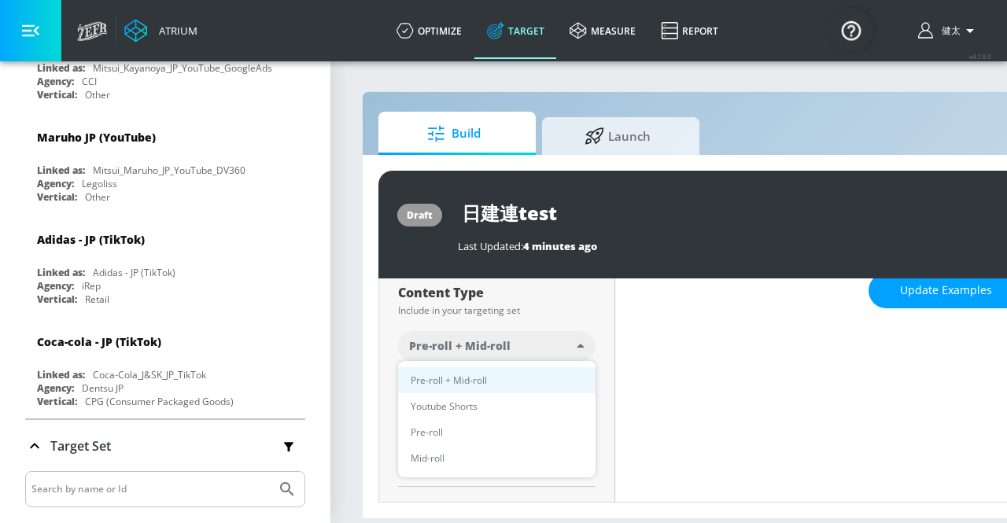
click at [558, 347] on body "Atrium optimize Target measure Report optimize Target measure Report v 4.19.0 […" at bounding box center [503, 261] width 1007 height 523
click at [558, 306] on div at bounding box center [503, 261] width 1007 height 523
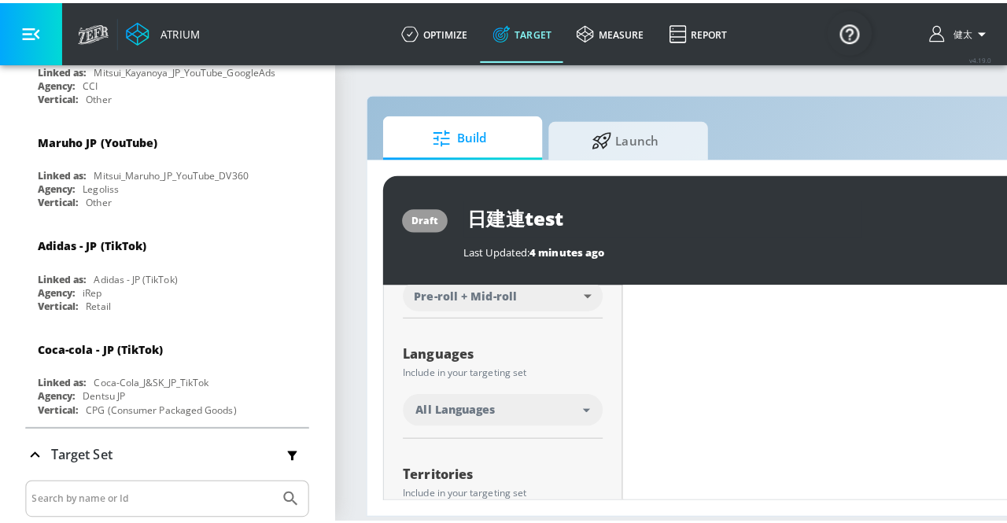
scroll to position [337, 0]
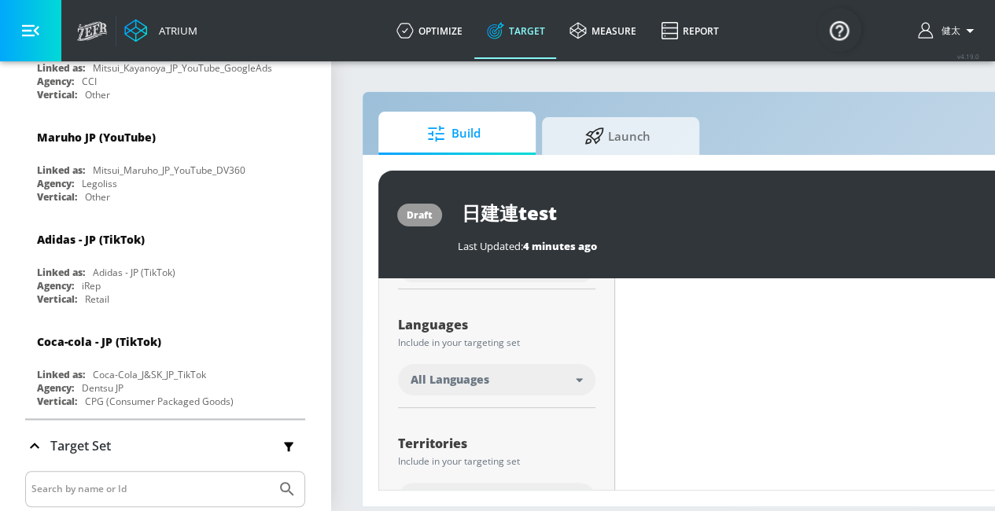
click at [572, 381] on div "All Languages" at bounding box center [492, 380] width 165 height 16
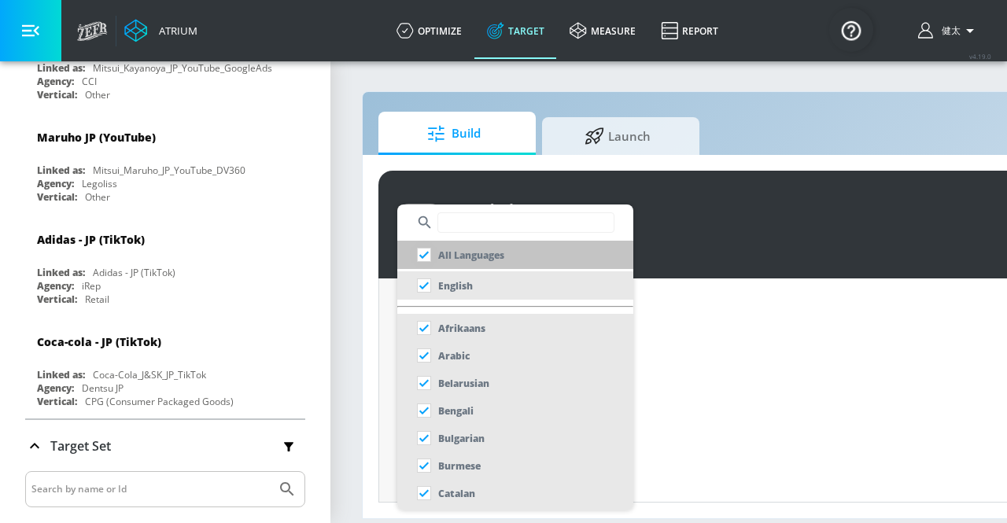
click at [421, 252] on input "checkbox" at bounding box center [424, 255] width 28 height 28
checkbox input "true"
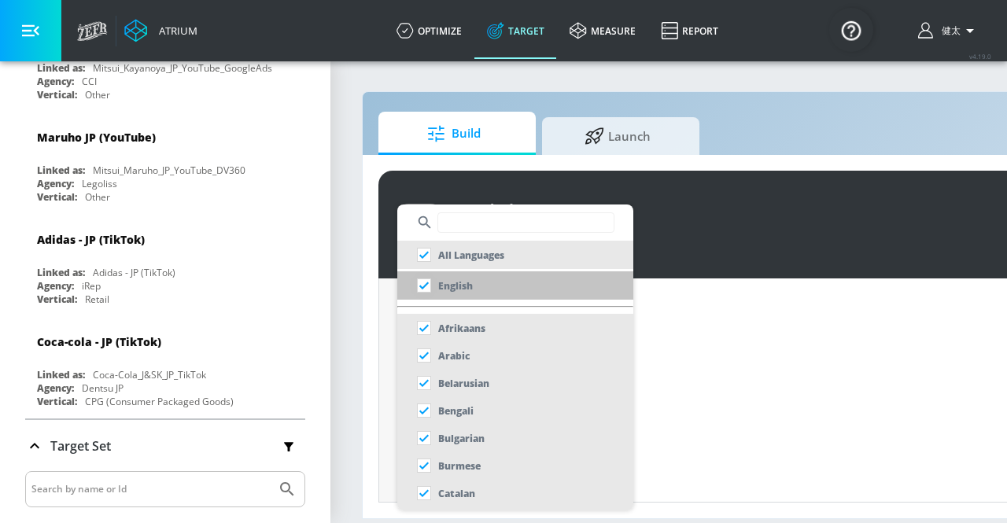
click at [424, 288] on input "checkbox" at bounding box center [424, 285] width 28 height 28
checkbox input "true"
checkbox input "false"
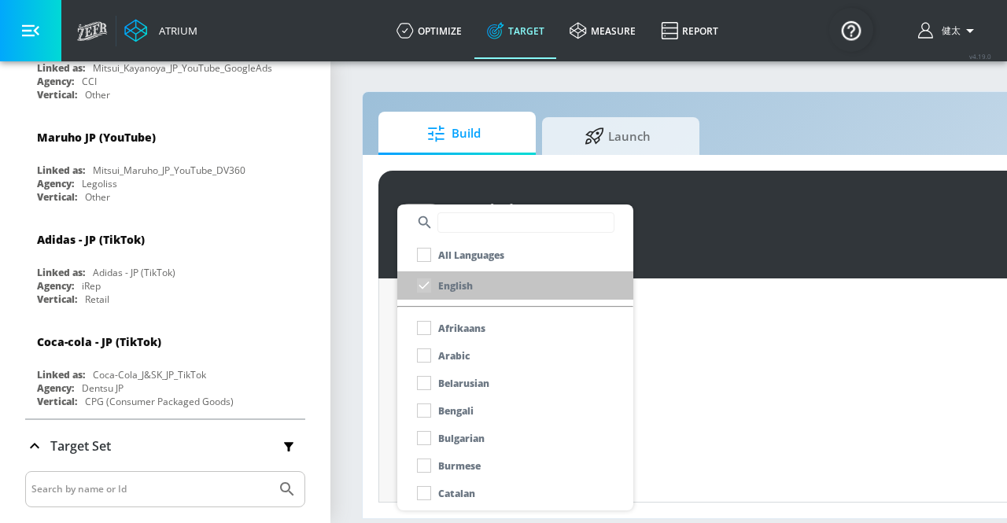
scroll to position [271, 0]
click at [427, 283] on div "English" at bounding box center [441, 285] width 63 height 28
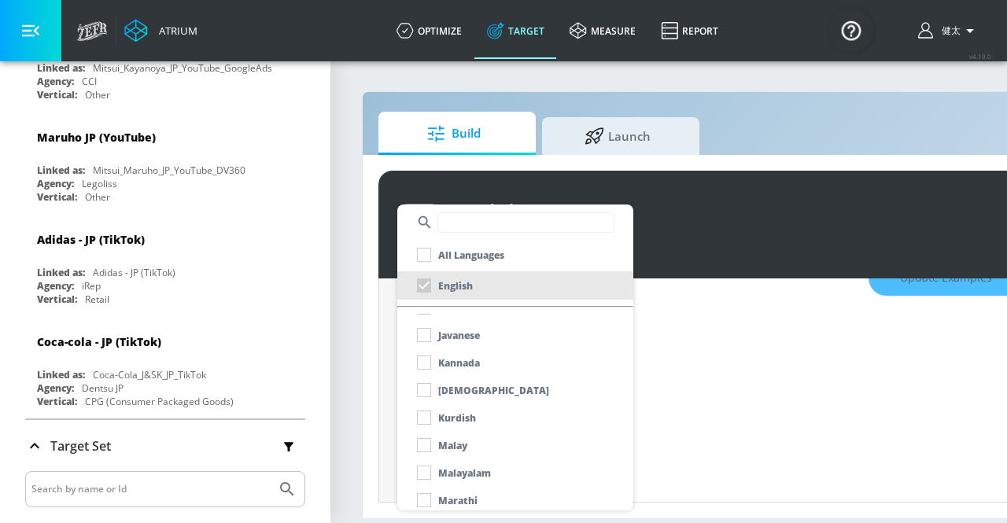
scroll to position [547, 0]
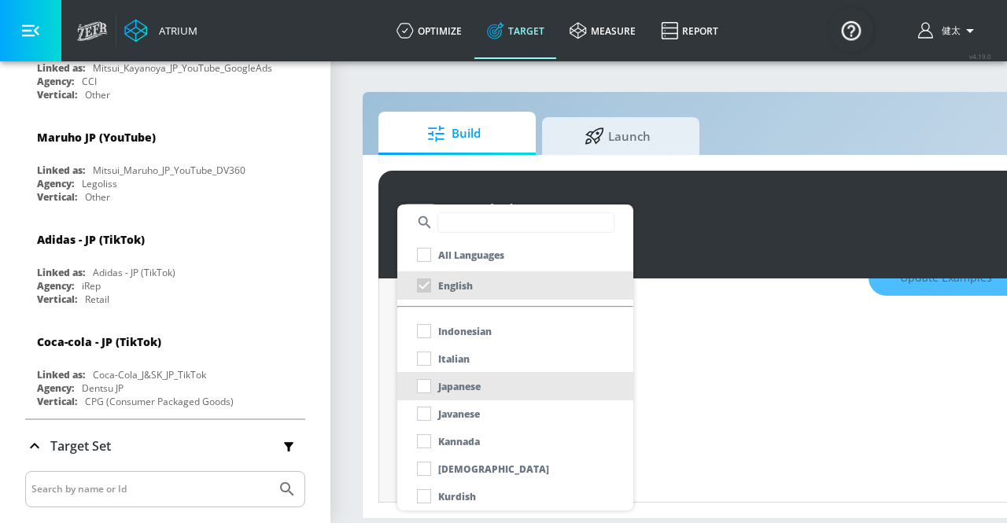
click at [428, 388] on div "Japanese" at bounding box center [445, 386] width 71 height 28
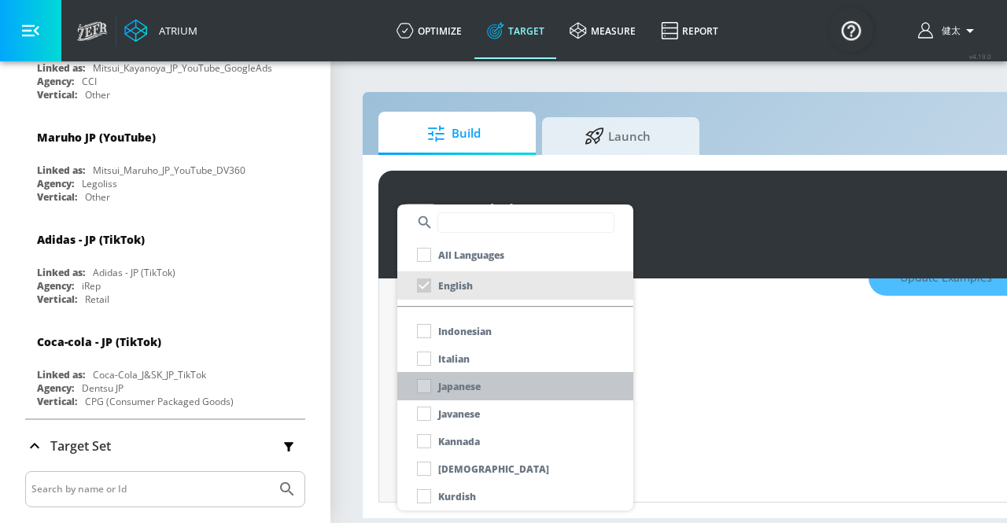
click at [423, 384] on div "Japanese" at bounding box center [445, 386] width 71 height 28
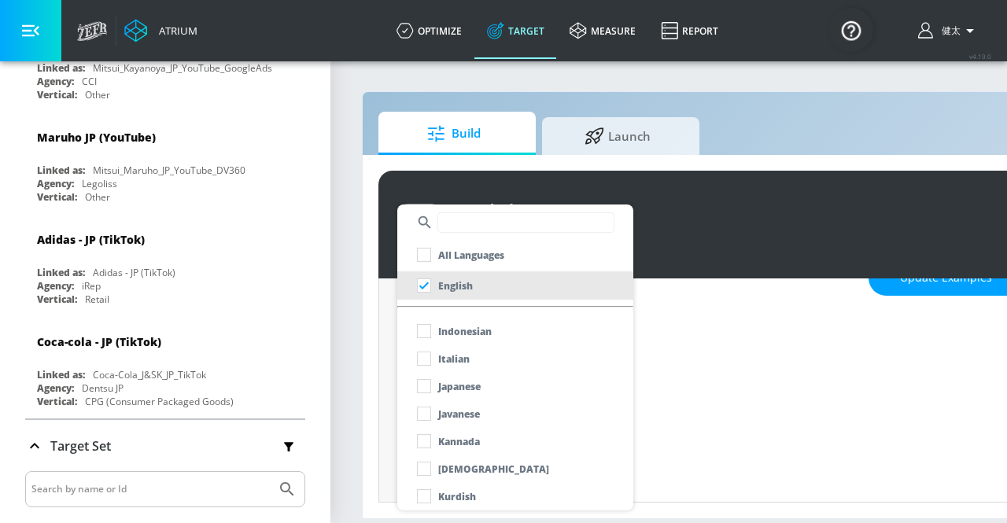
scroll to position [315, 0]
click at [423, 384] on input "checkbox" at bounding box center [424, 386] width 28 height 28
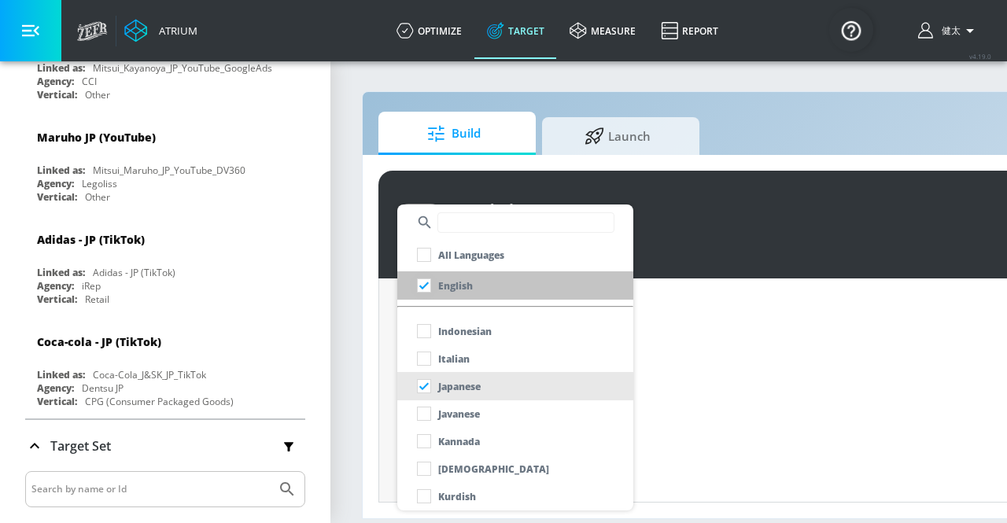
click at [420, 287] on div "English" at bounding box center [441, 285] width 63 height 28
click at [422, 290] on input "checkbox" at bounding box center [424, 285] width 28 height 28
checkbox input "false"
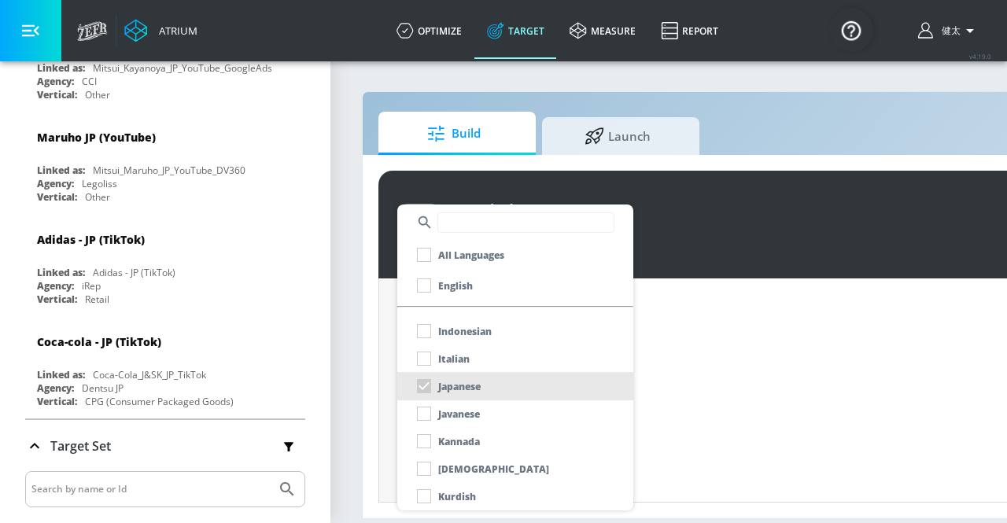
click at [720, 379] on div at bounding box center [503, 261] width 1007 height 523
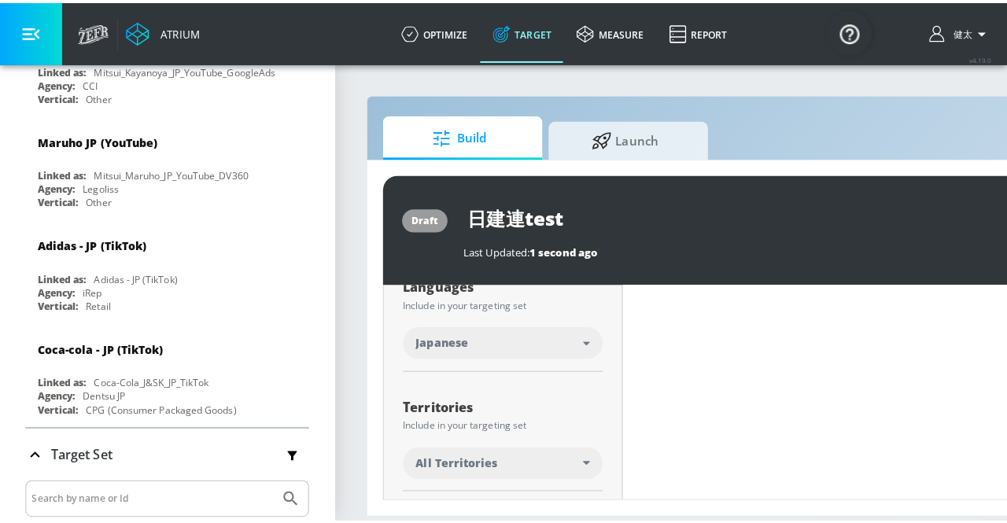
scroll to position [403, 0]
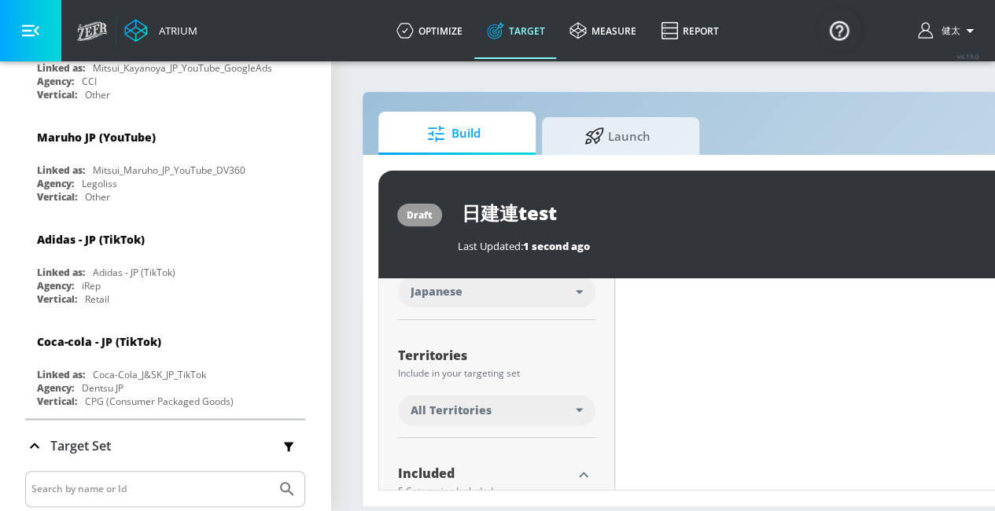
click at [492, 414] on div "All Territories" at bounding box center [492, 411] width 165 height 16
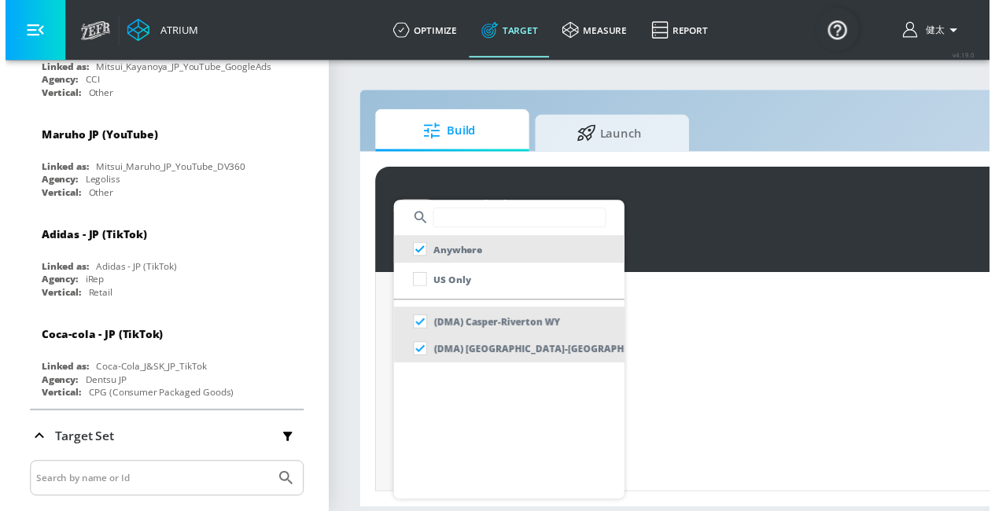
scroll to position [2280, 0]
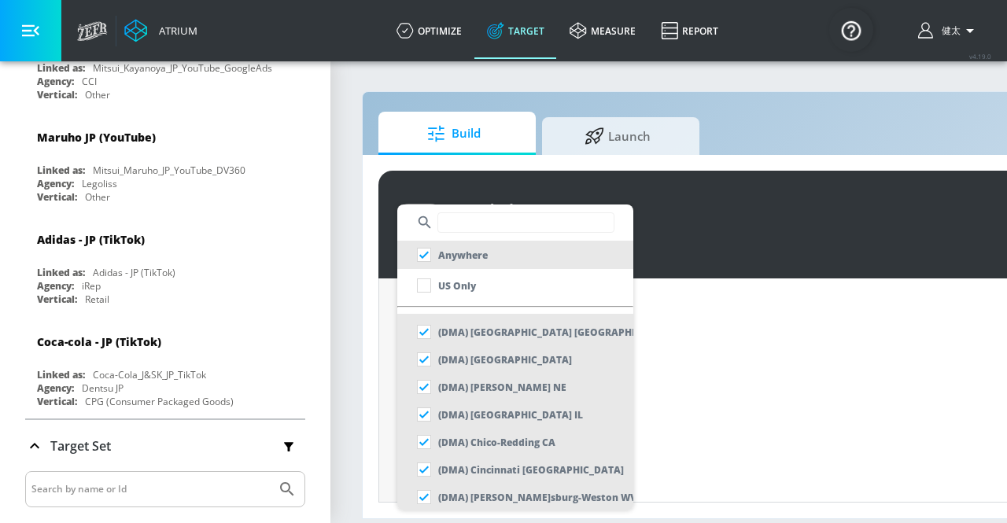
click at [784, 386] on div at bounding box center [503, 261] width 1007 height 523
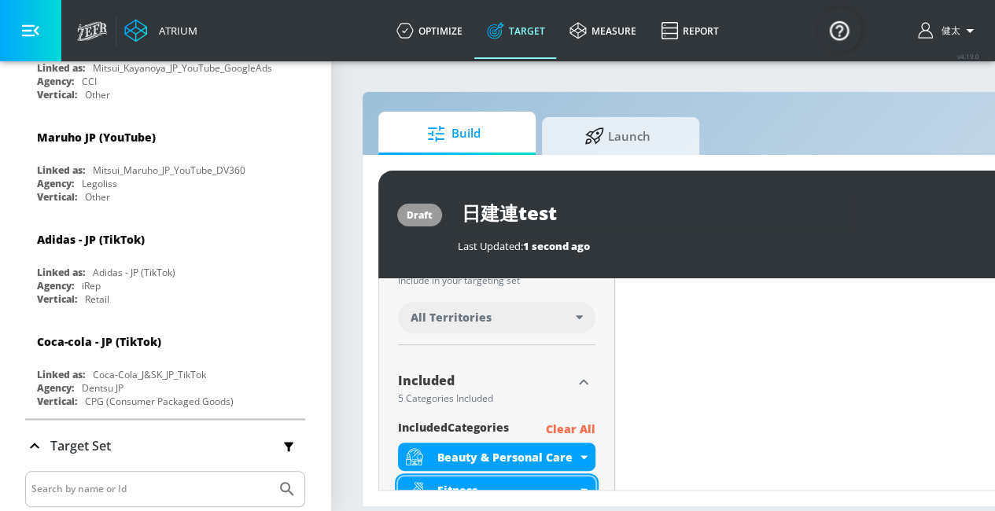
scroll to position [639, 0]
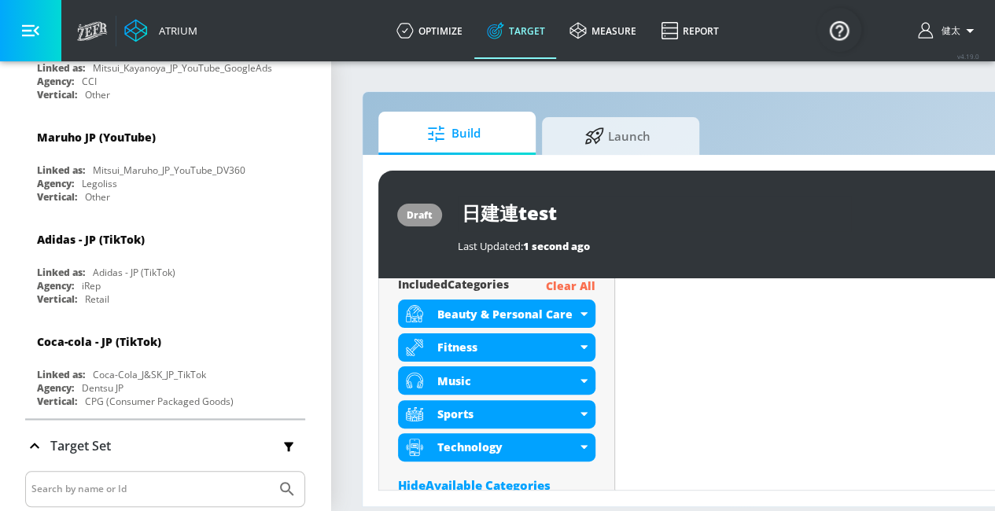
click at [566, 282] on p "Clear All" at bounding box center [571, 287] width 50 height 20
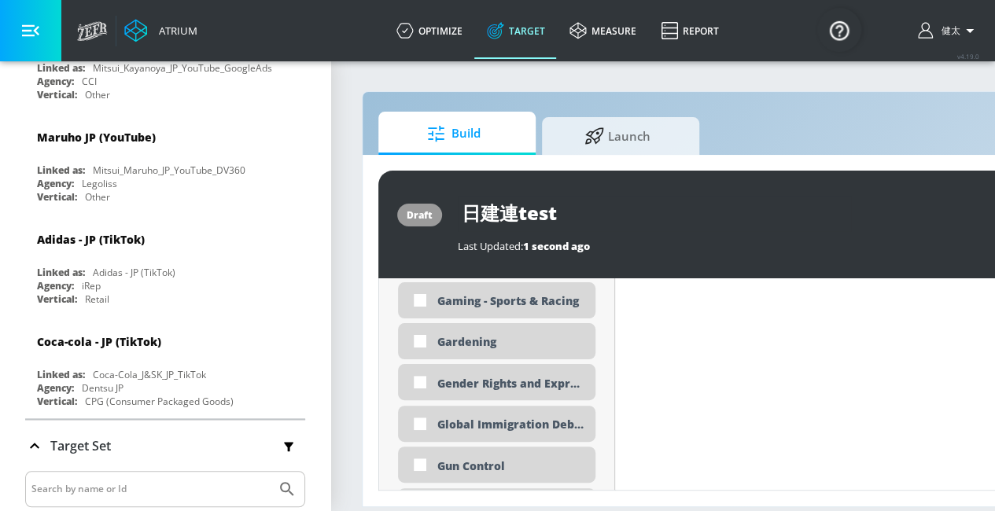
scroll to position [2392, 0]
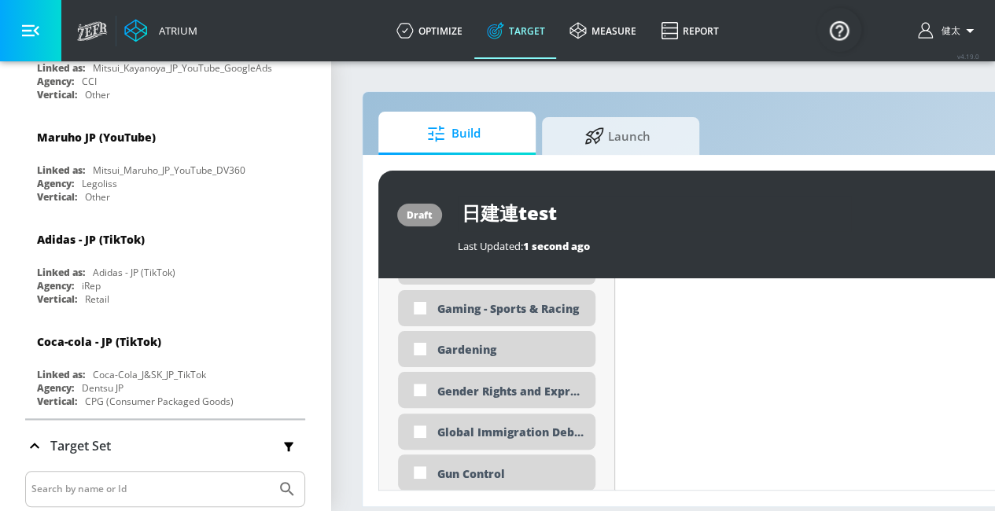
drag, startPoint x: 508, startPoint y: 450, endPoint x: 637, endPoint y: 477, distance: 131.7
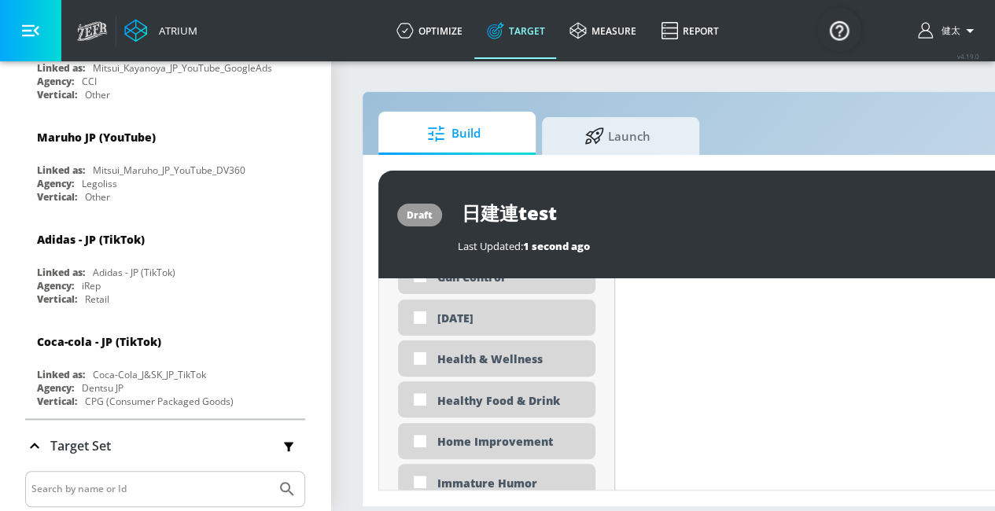
click at [488, 434] on div "Home Improvement" at bounding box center [510, 441] width 146 height 15
checkbox input "true"
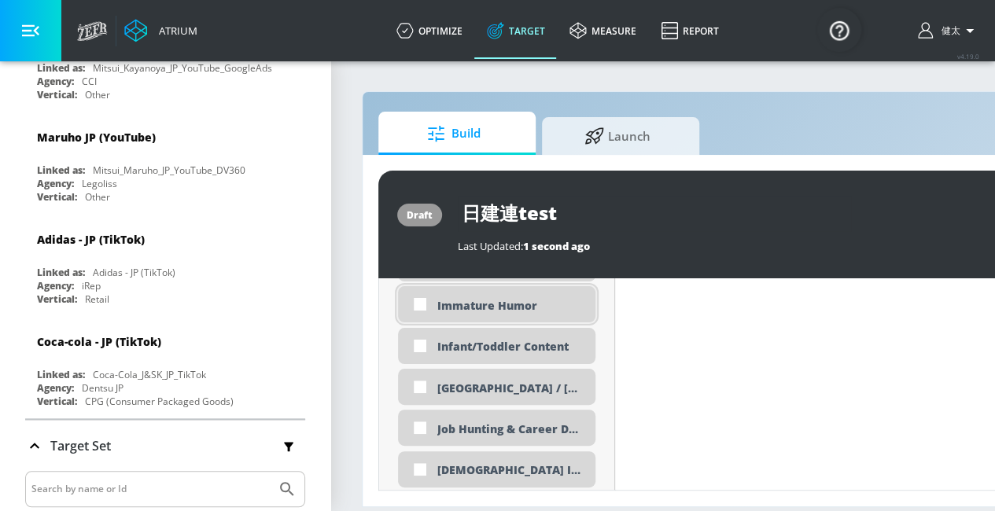
scroll to position [2738, 0]
click at [418, 418] on input "checkbox" at bounding box center [420, 426] width 28 height 28
checkbox input "true"
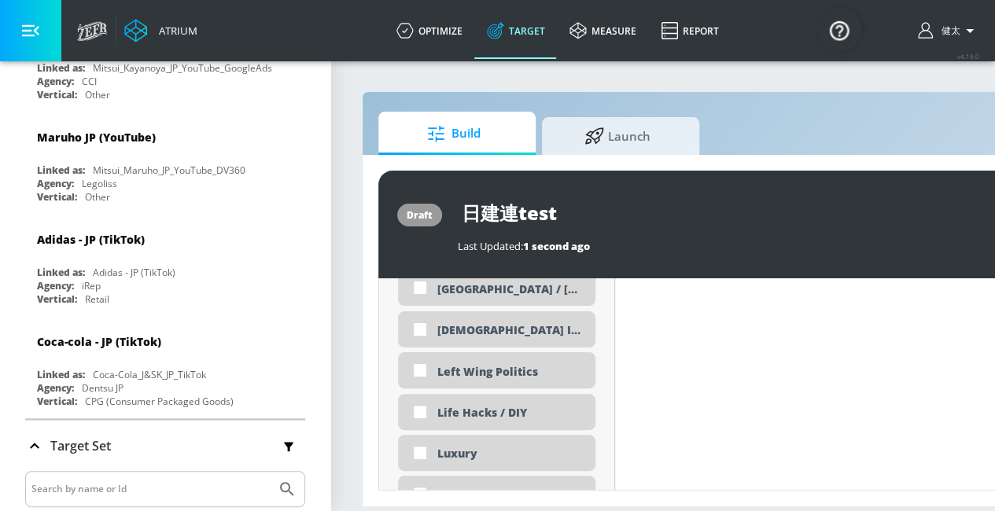
scroll to position [2891, 0]
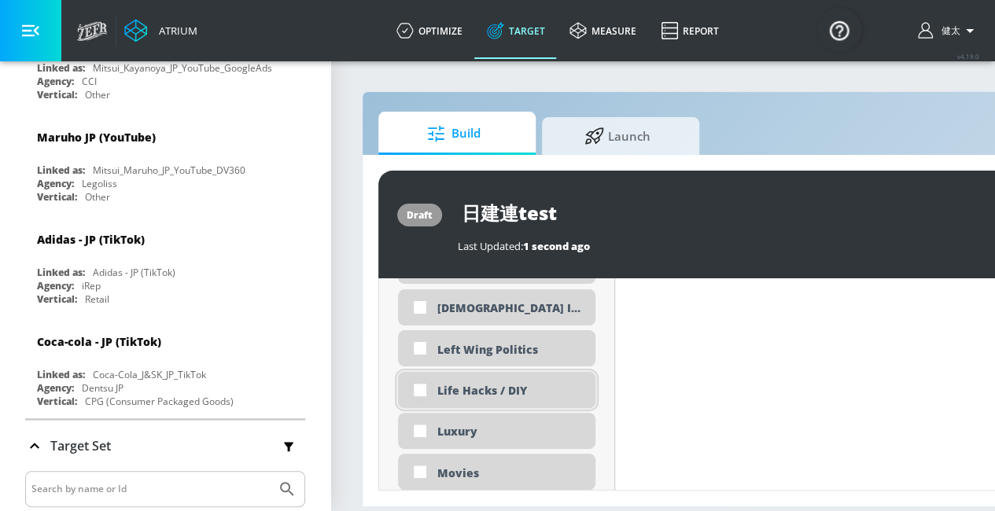
click at [427, 376] on input "checkbox" at bounding box center [420, 390] width 28 height 28
checkbox input "true"
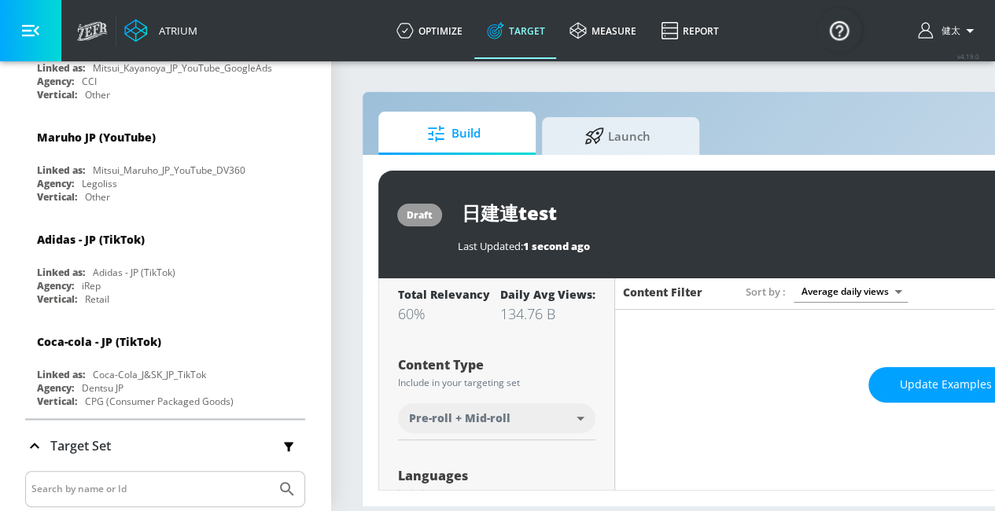
scroll to position [181, 0]
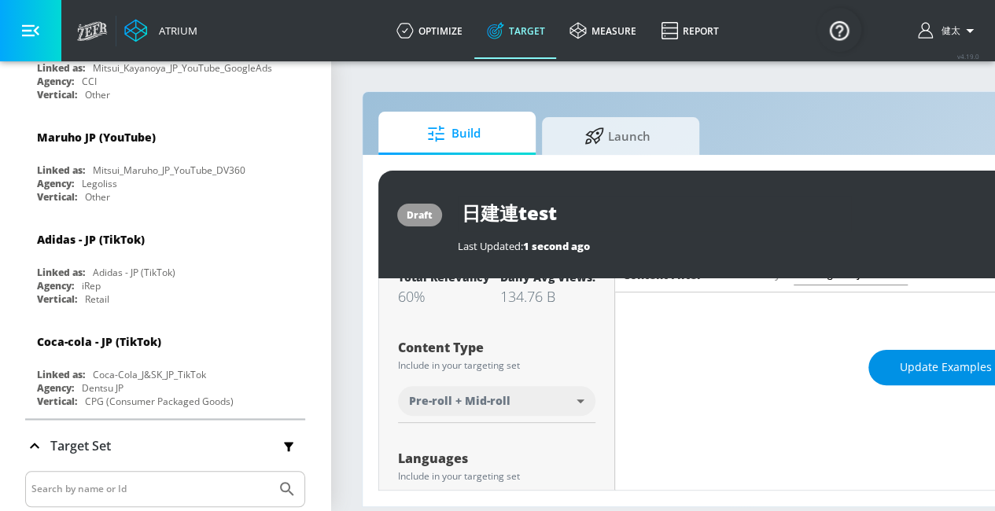
click at [896, 350] on button "Update Examples" at bounding box center [945, 367] width 155 height 35
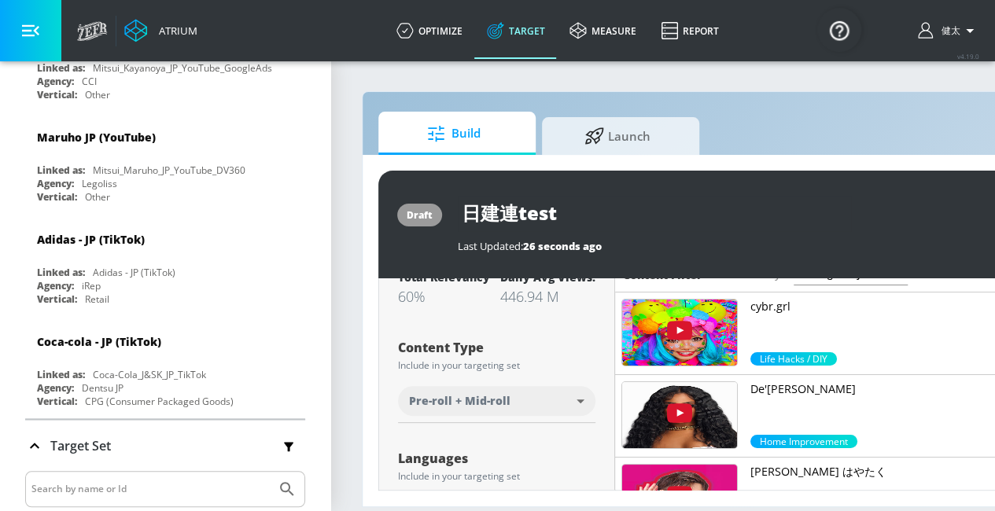
click at [578, 386] on body "Atrium optimize Target measure Report optimize Target measure Report v 4.19.0 […" at bounding box center [497, 255] width 995 height 511
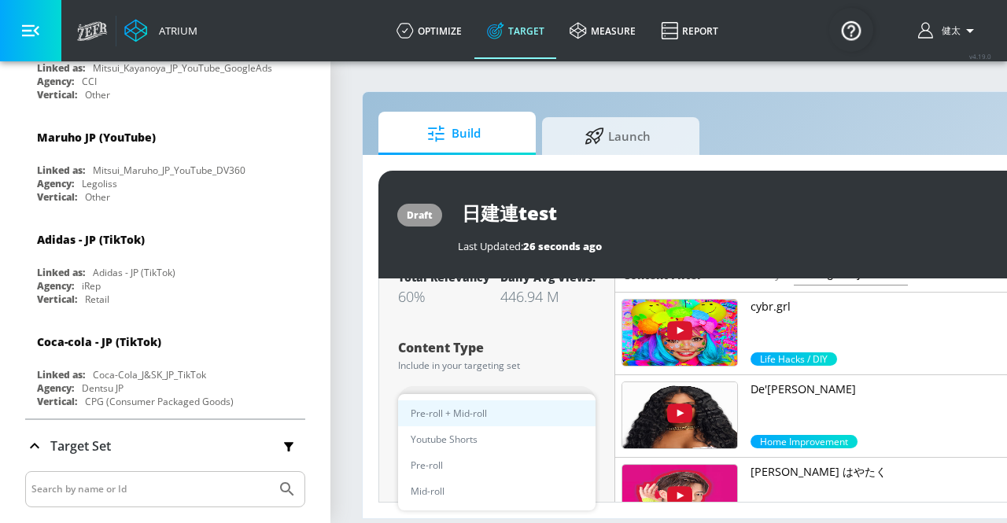
click at [529, 371] on div at bounding box center [503, 261] width 1007 height 523
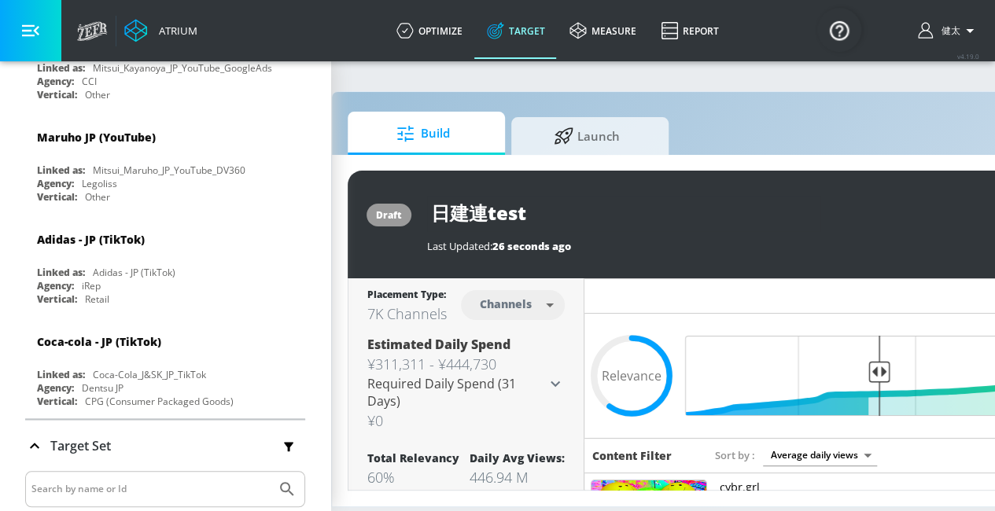
click at [532, 310] on body "Atrium optimize Target measure Report optimize Target measure Report v 4.19.0 […" at bounding box center [466, 255] width 995 height 511
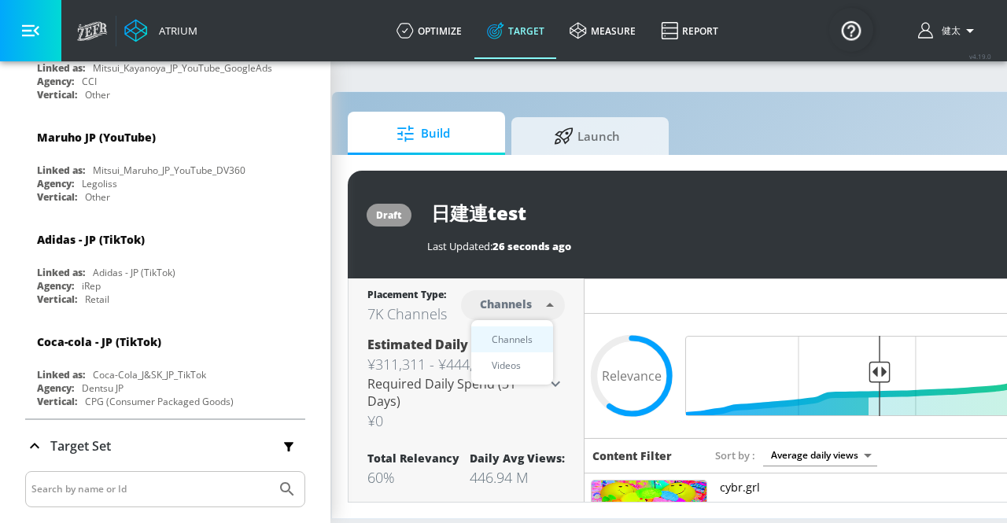
click at [513, 375] on li "Videos" at bounding box center [512, 365] width 82 height 26
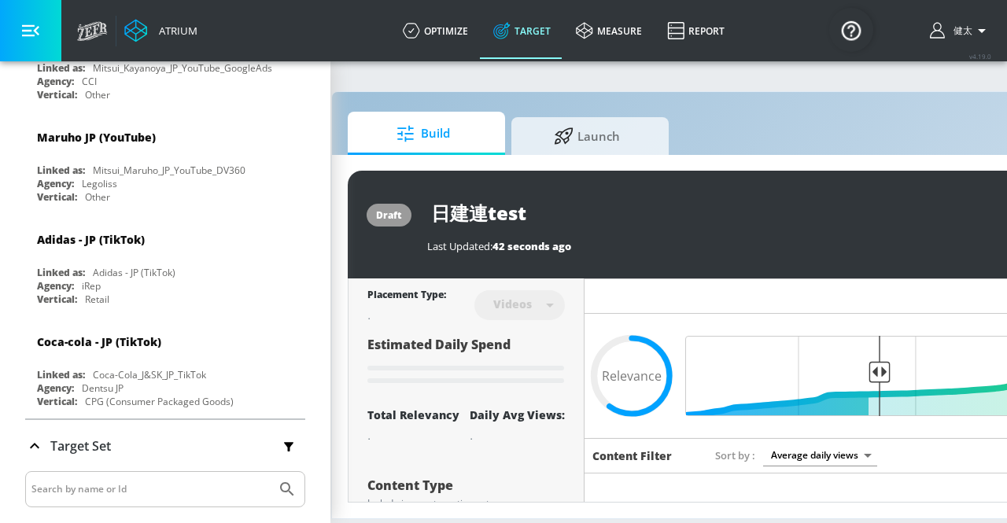
type input "videos"
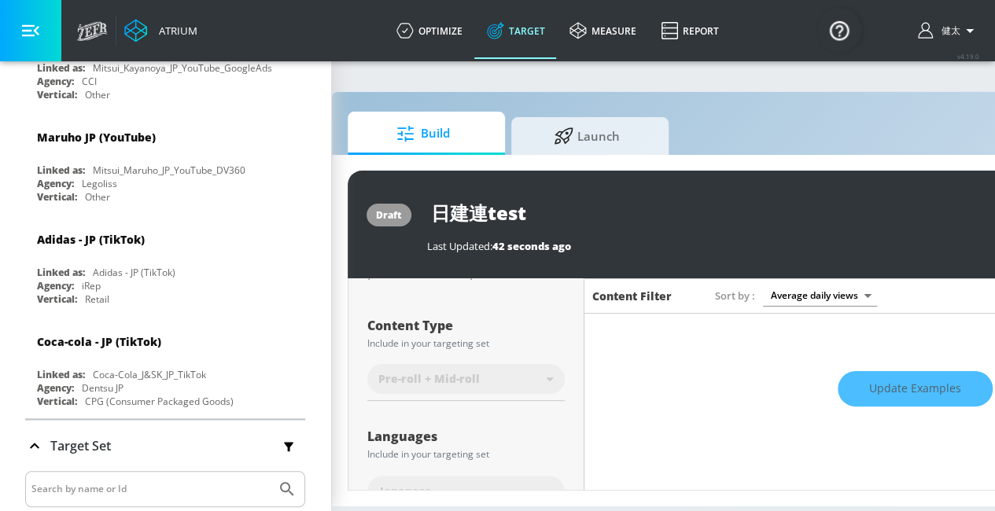
click at [859, 396] on div "Update Examples" at bounding box center [914, 389] width 661 height 55
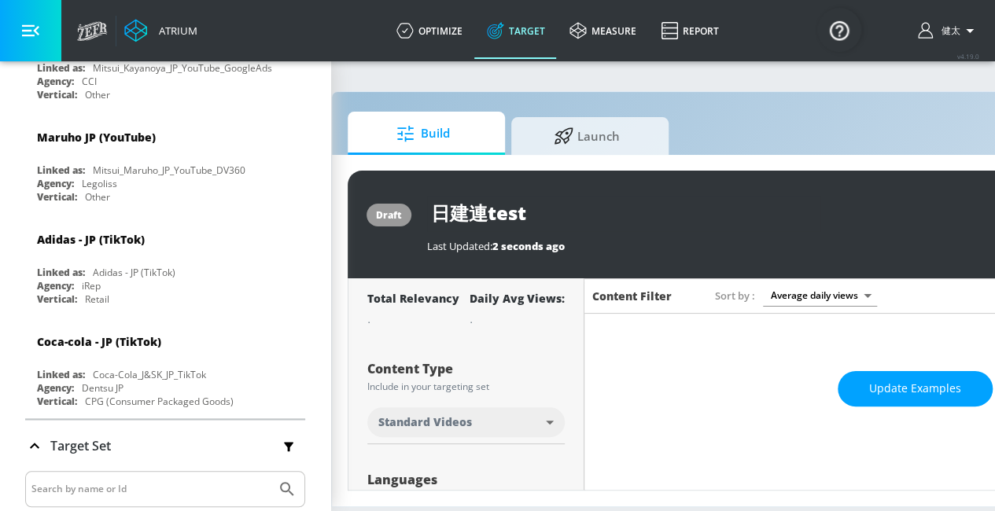
scroll to position [203, 0]
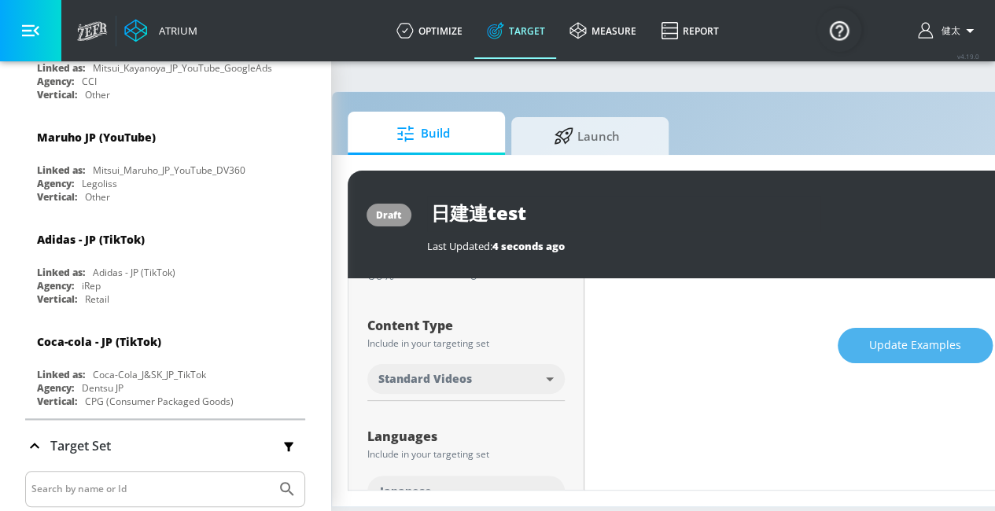
click at [892, 350] on span "Update Examples" at bounding box center [915, 346] width 92 height 20
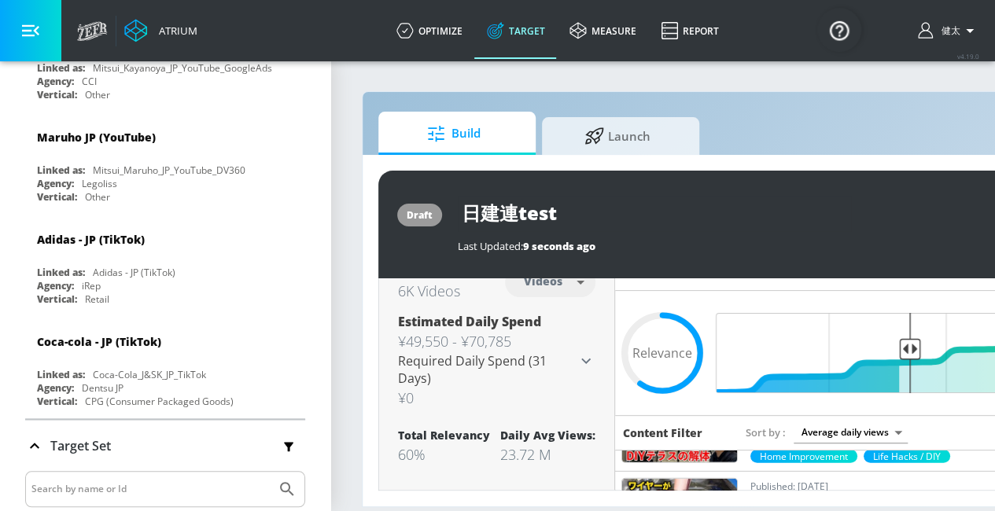
scroll to position [0, 0]
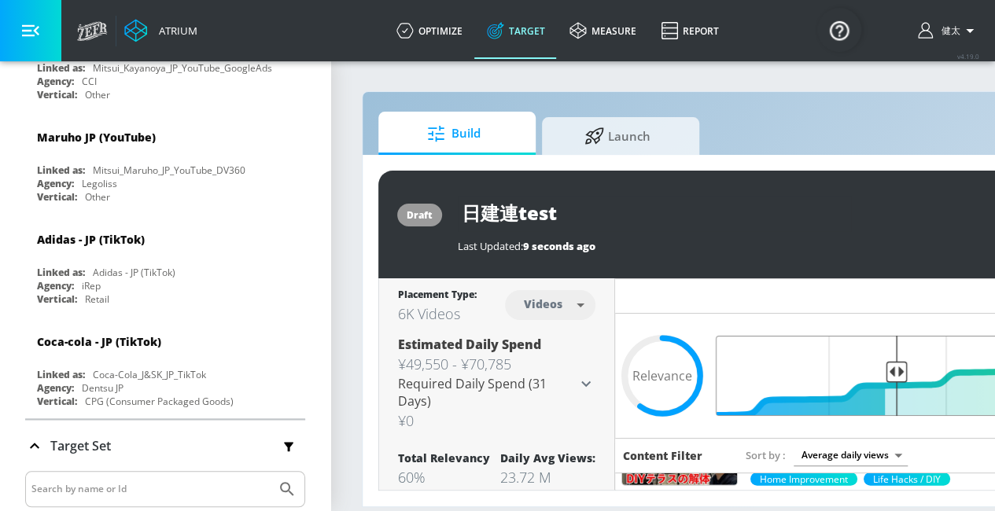
drag, startPoint x: 904, startPoint y: 370, endPoint x: 896, endPoint y: 370, distance: 7.9
click at [896, 370] on input "Final Threshold" at bounding box center [945, 376] width 440 height 80
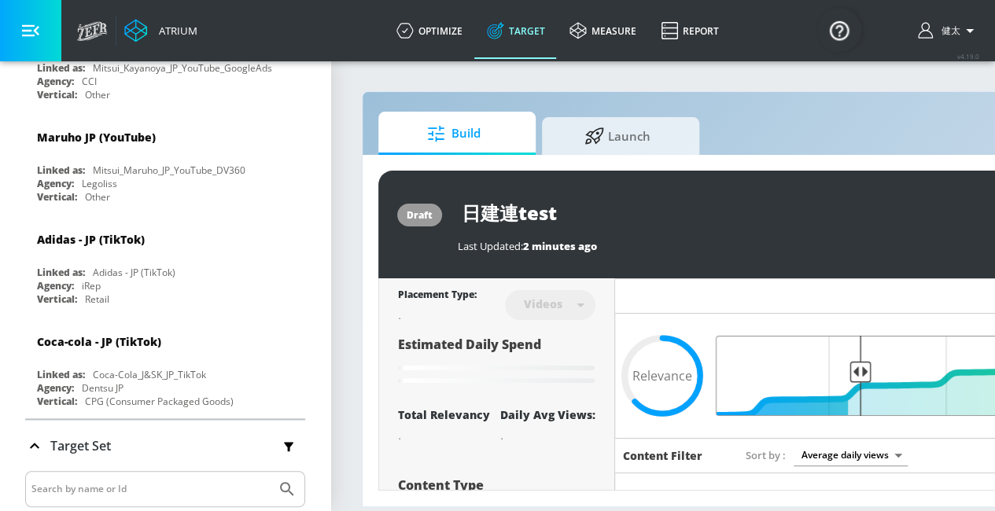
drag, startPoint x: 898, startPoint y: 370, endPoint x: 859, endPoint y: 365, distance: 38.8
click at [859, 365] on input "Final Threshold" at bounding box center [945, 376] width 440 height 80
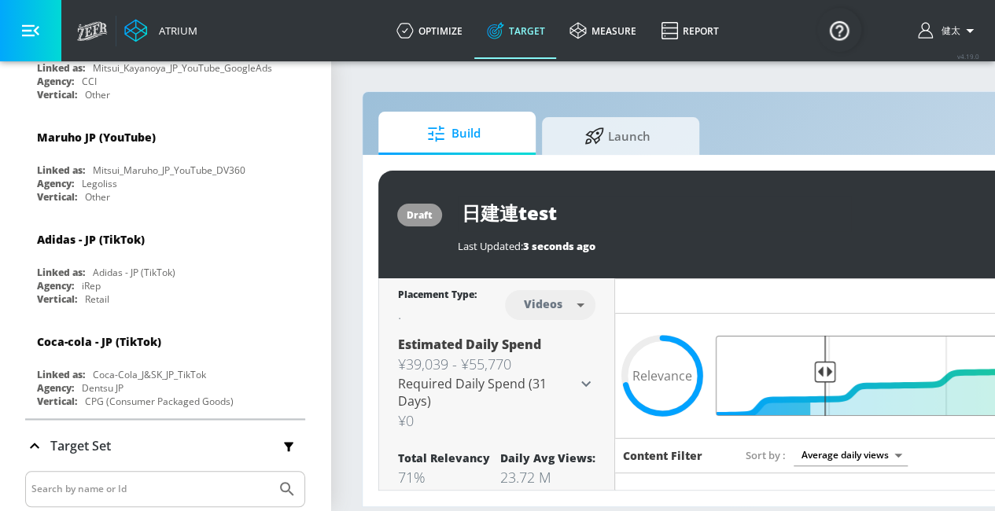
drag, startPoint x: 860, startPoint y: 366, endPoint x: 826, endPoint y: 365, distance: 34.6
click at [826, 365] on input "Final Threshold" at bounding box center [945, 376] width 440 height 80
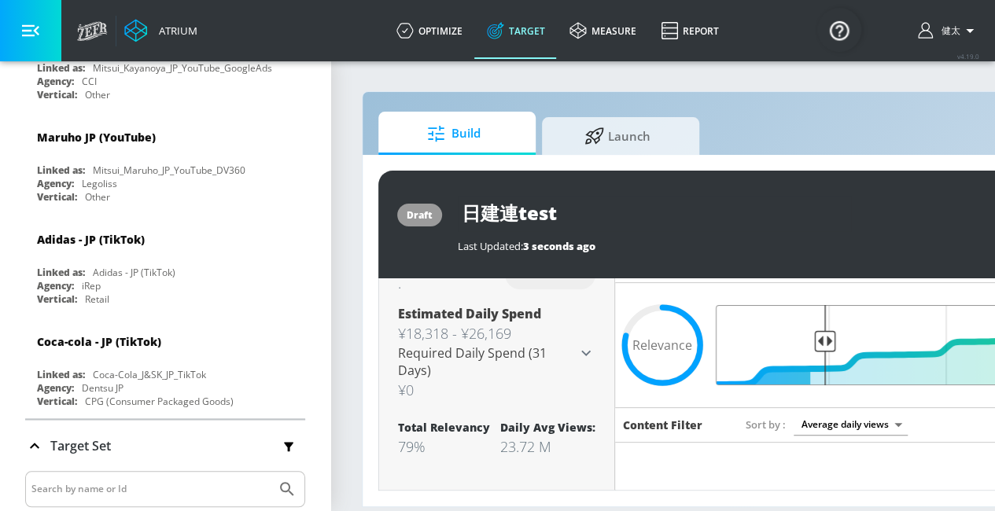
scroll to position [24, 0]
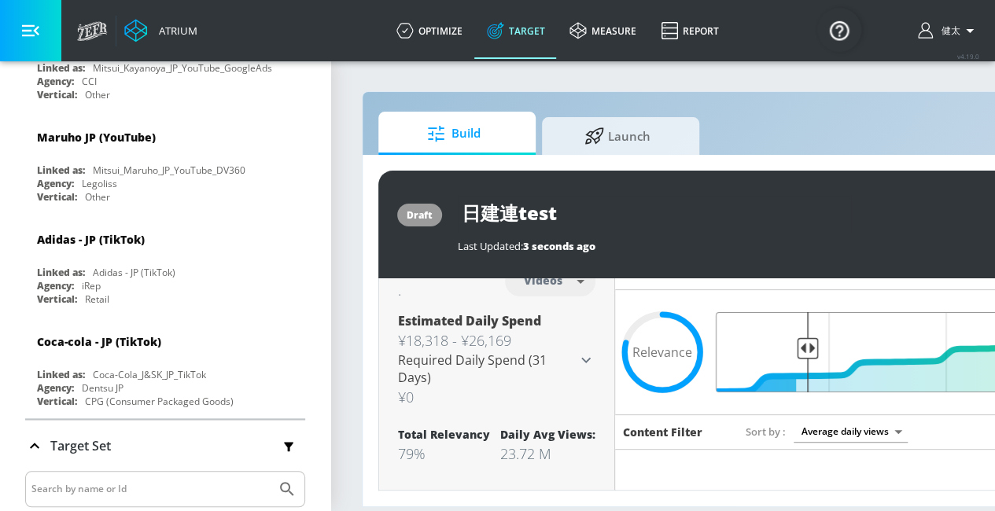
drag, startPoint x: 818, startPoint y: 348, endPoint x: 806, endPoint y: 348, distance: 11.8
type input "0.83"
click at [806, 348] on input "Final Threshold" at bounding box center [945, 352] width 440 height 80
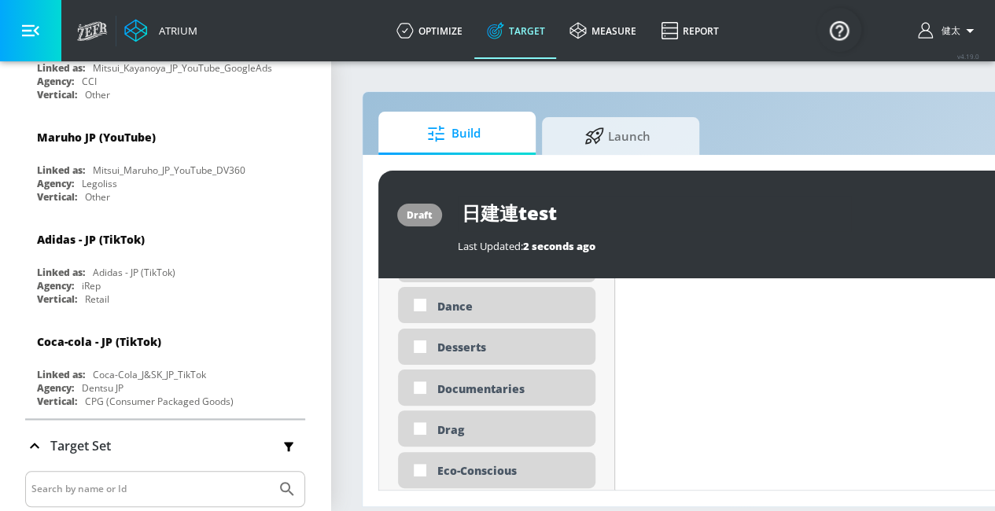
scroll to position [1737, 0]
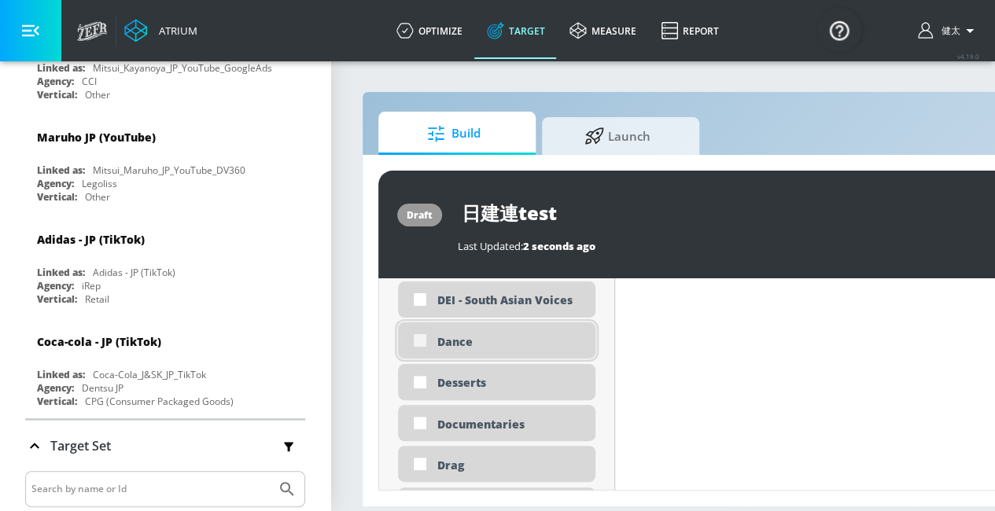
click at [418, 339] on input "checkbox" at bounding box center [420, 340] width 28 height 28
checkbox input "true"
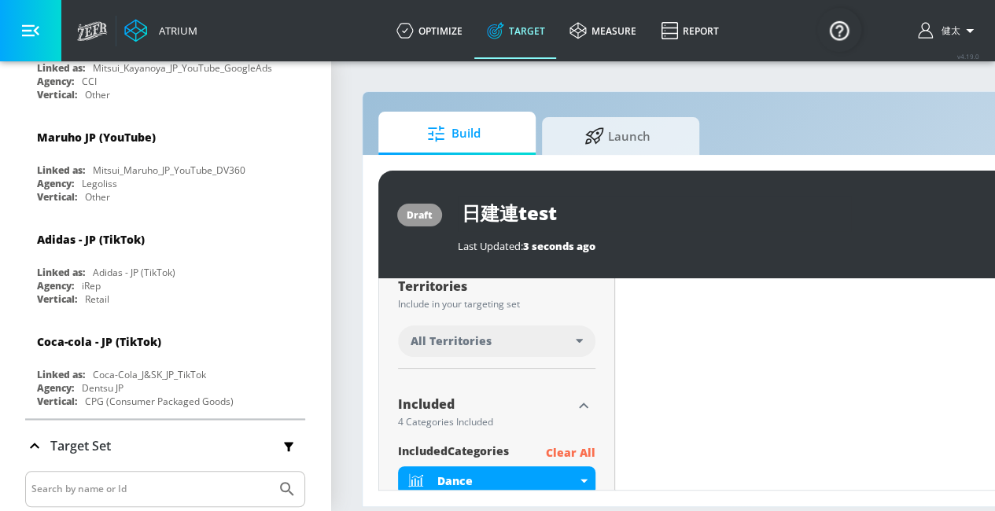
scroll to position [629, 0]
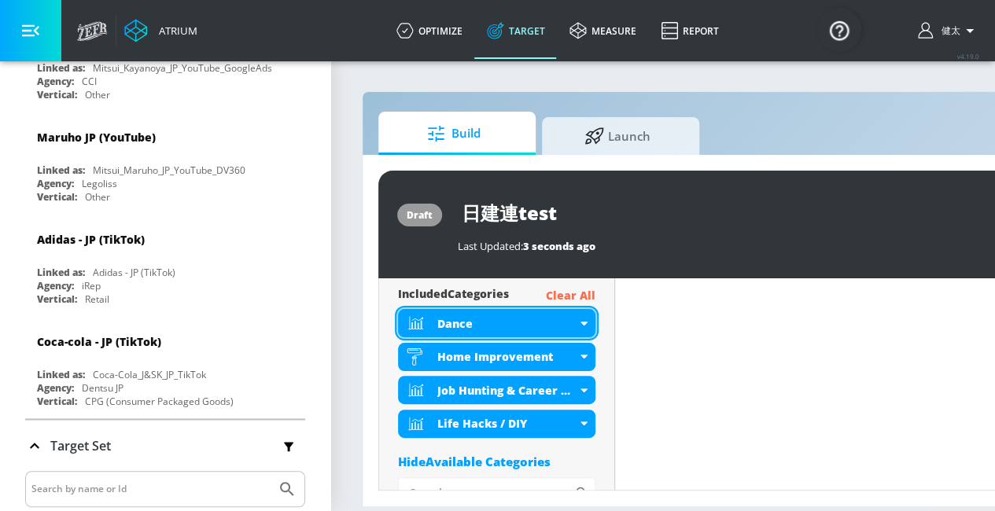
click at [580, 322] on icon at bounding box center [583, 324] width 7 height 4
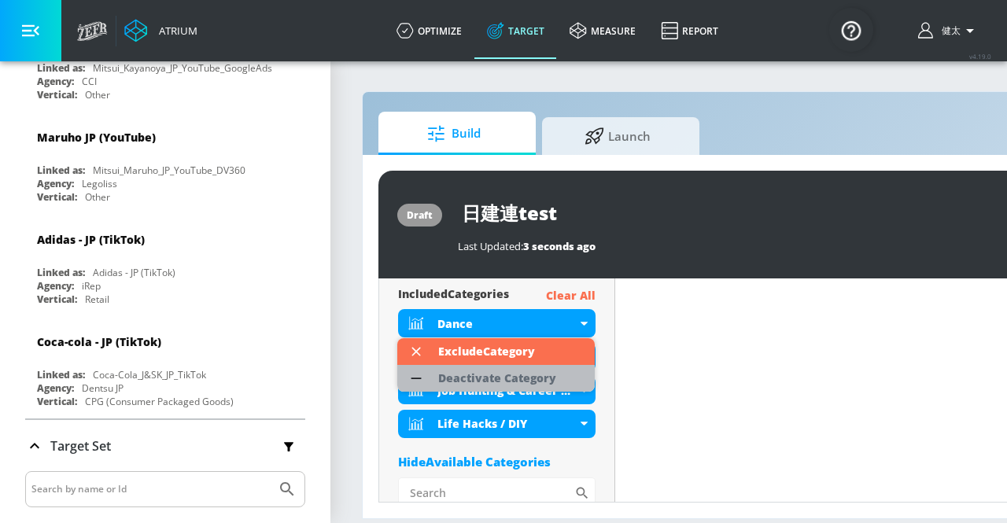
click at [546, 383] on div "Deactivate Category" at bounding box center [497, 378] width 118 height 11
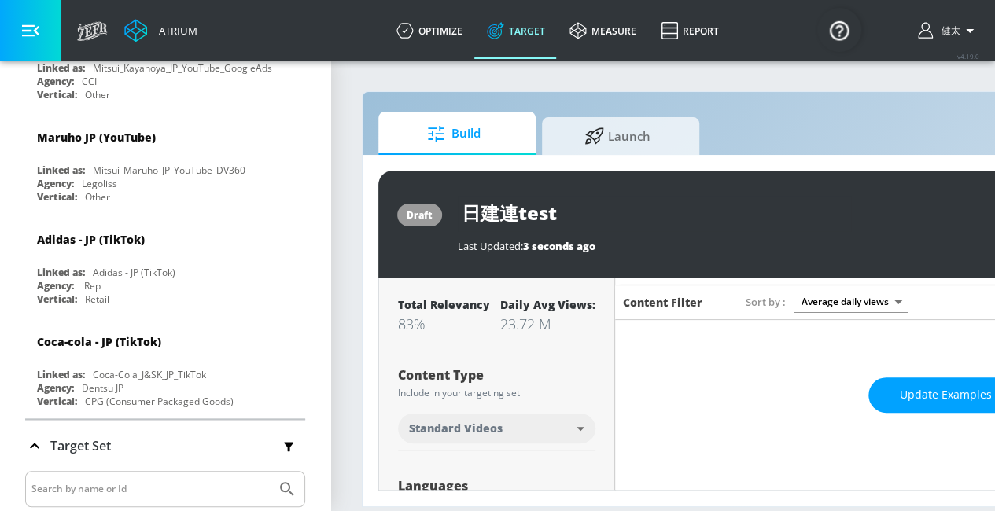
scroll to position [157, 0]
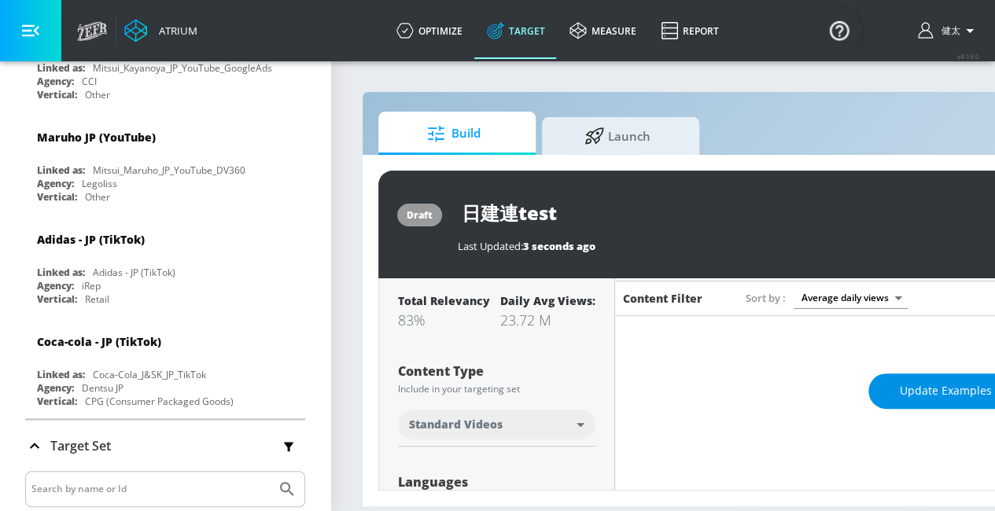
click at [904, 396] on span "Update Examples" at bounding box center [946, 391] width 92 height 20
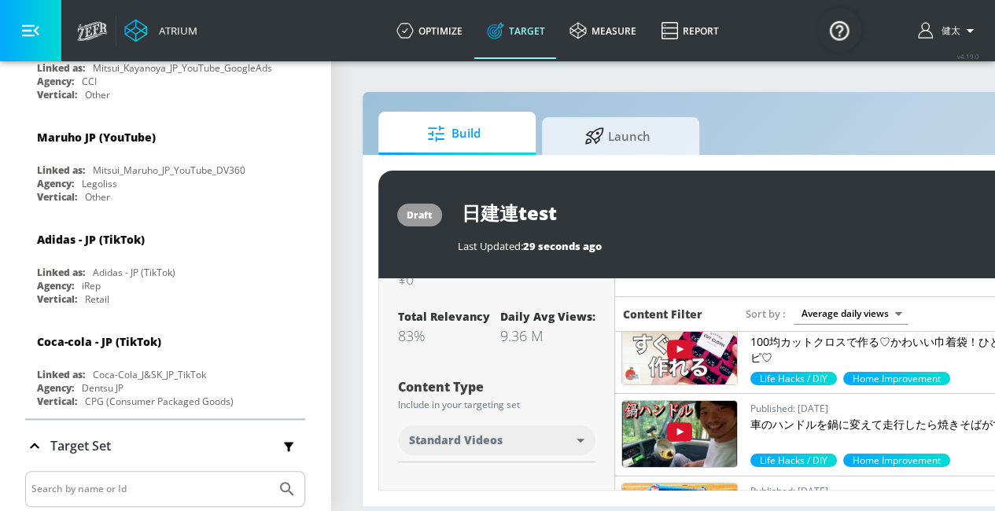
scroll to position [0, 0]
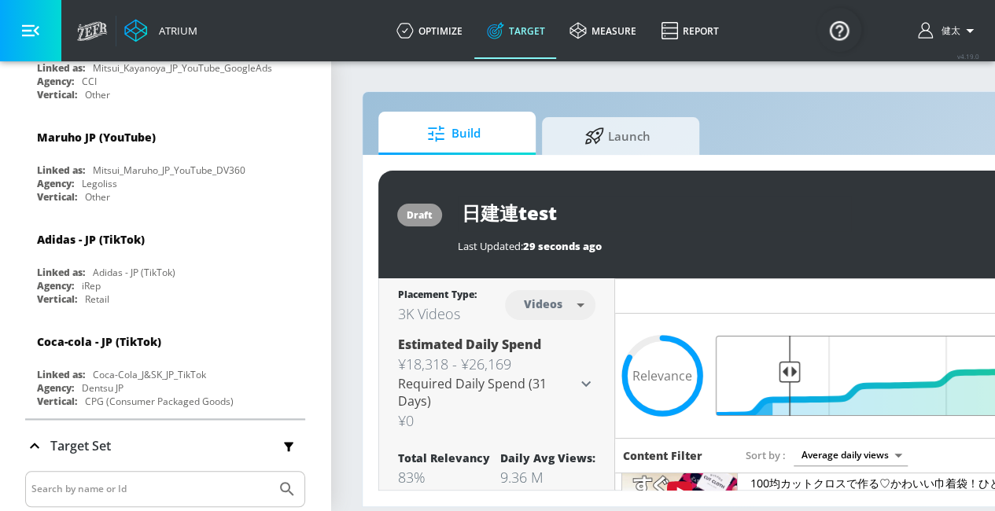
drag, startPoint x: 802, startPoint y: 368, endPoint x: 789, endPoint y: 369, distance: 12.6
click at [789, 369] on input "Final Threshold" at bounding box center [945, 376] width 440 height 80
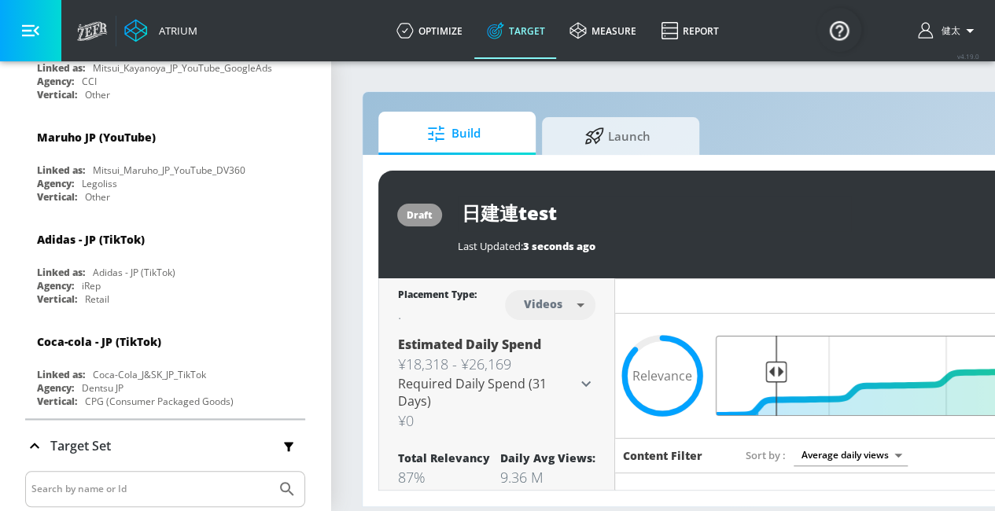
drag, startPoint x: 791, startPoint y: 376, endPoint x: 776, endPoint y: 375, distance: 15.0
click at [776, 375] on input "Final Threshold" at bounding box center [945, 376] width 440 height 80
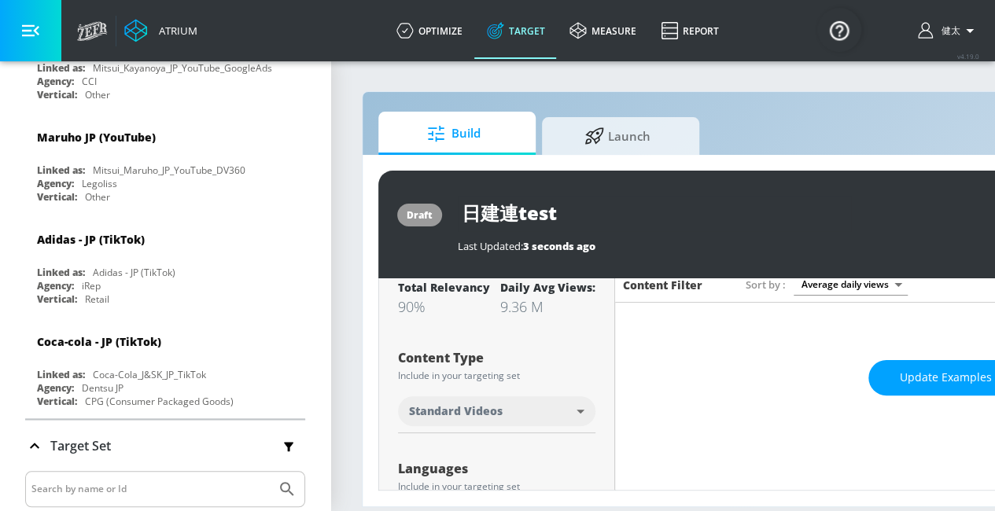
scroll to position [171, 0]
click at [901, 385] on span "Update Examples" at bounding box center [946, 377] width 92 height 20
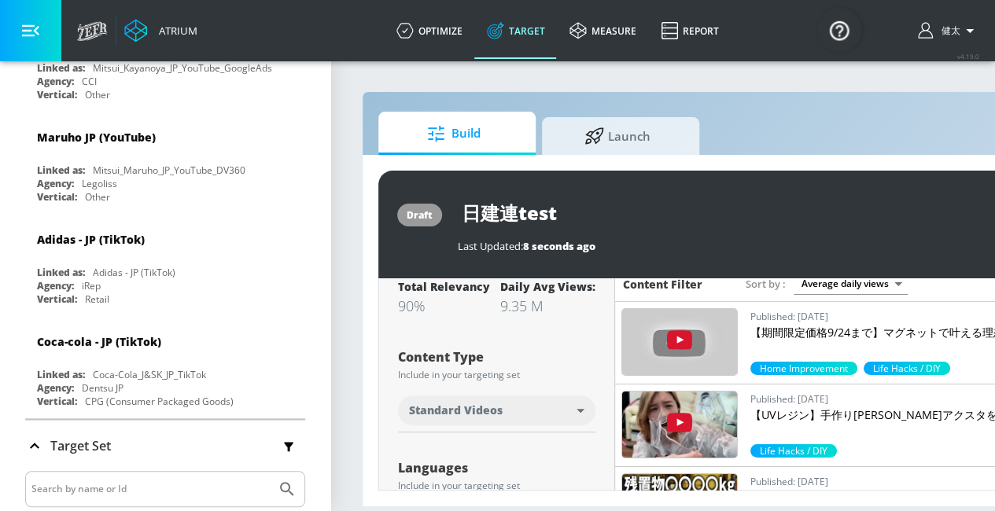
scroll to position [0, 0]
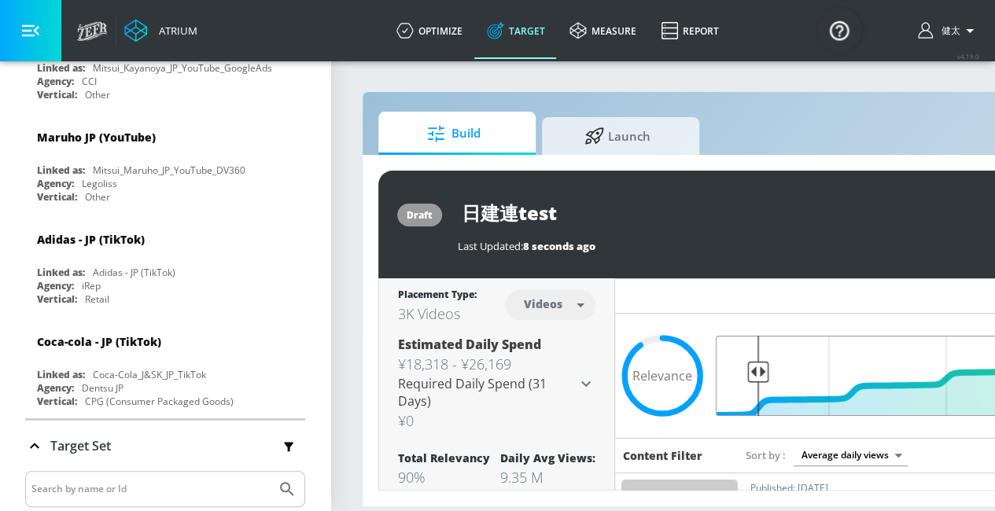
drag, startPoint x: 770, startPoint y: 367, endPoint x: 757, endPoint y: 361, distance: 14.1
click at [757, 361] on input "Final Threshold" at bounding box center [945, 376] width 440 height 80
type input "0.93"
click at [761, 372] on input "Final Threshold" at bounding box center [945, 376] width 440 height 80
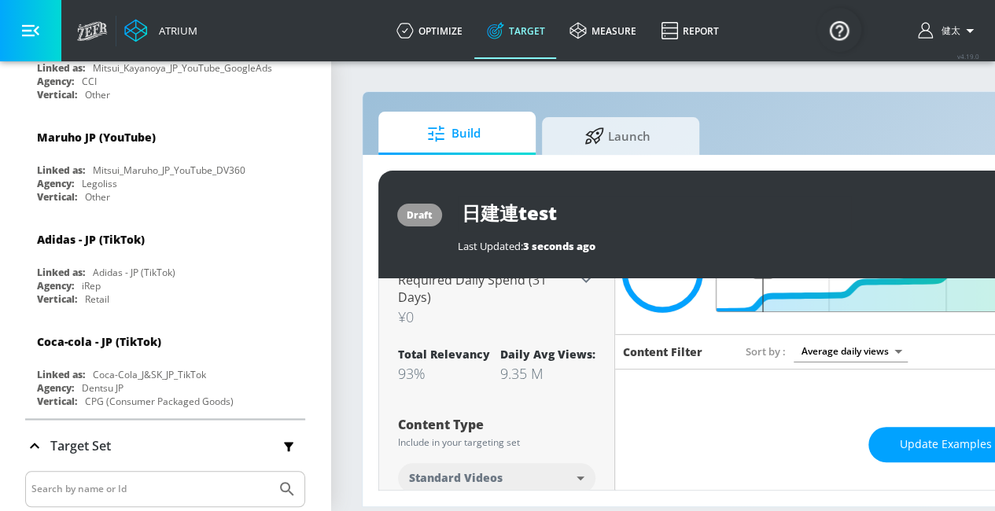
scroll to position [103, 0]
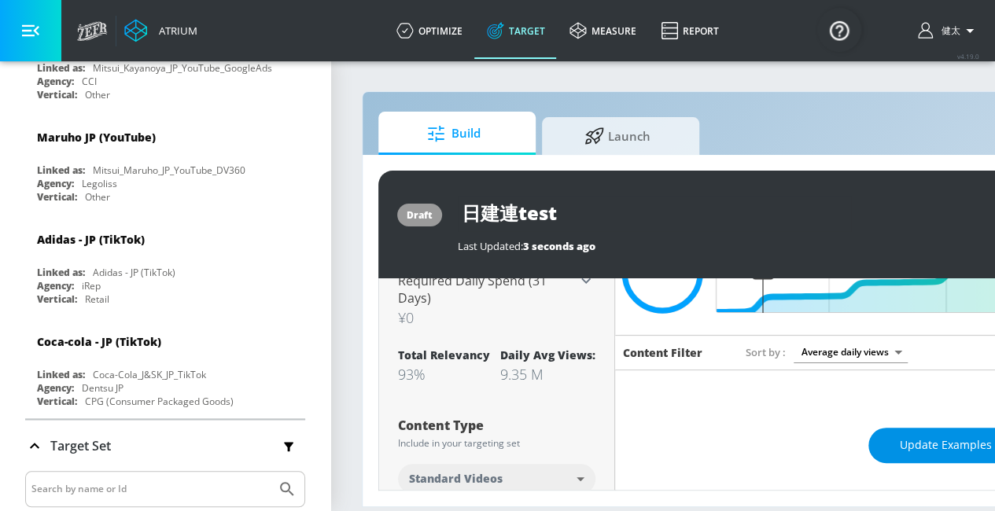
click at [900, 443] on span "Update Examples" at bounding box center [946, 446] width 92 height 20
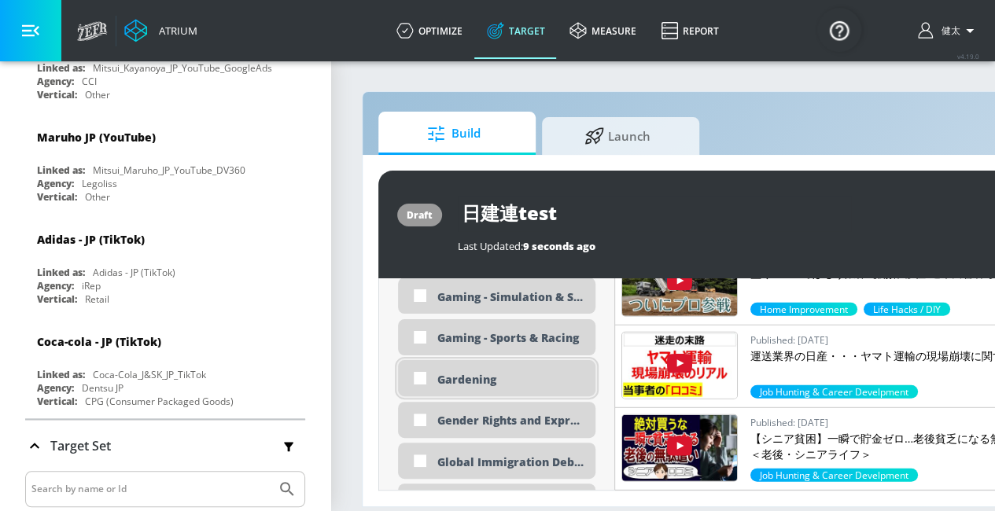
scroll to position [2416, 0]
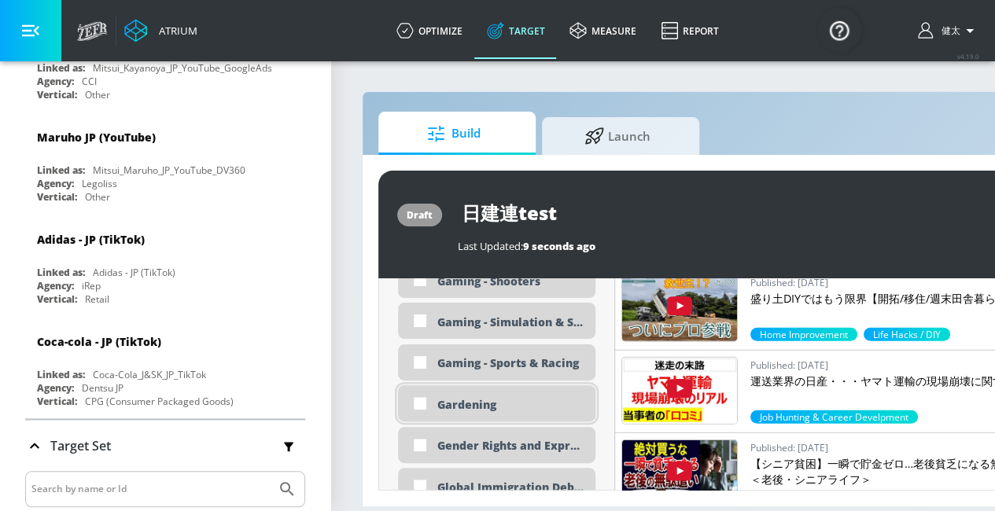
click at [480, 397] on div "Gardening" at bounding box center [510, 404] width 146 height 15
checkbox input "true"
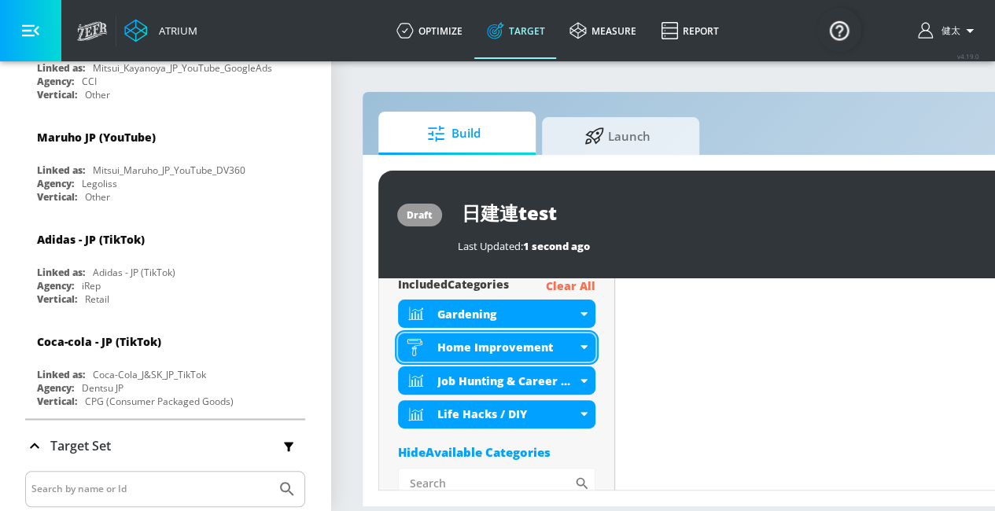
scroll to position [639, 0]
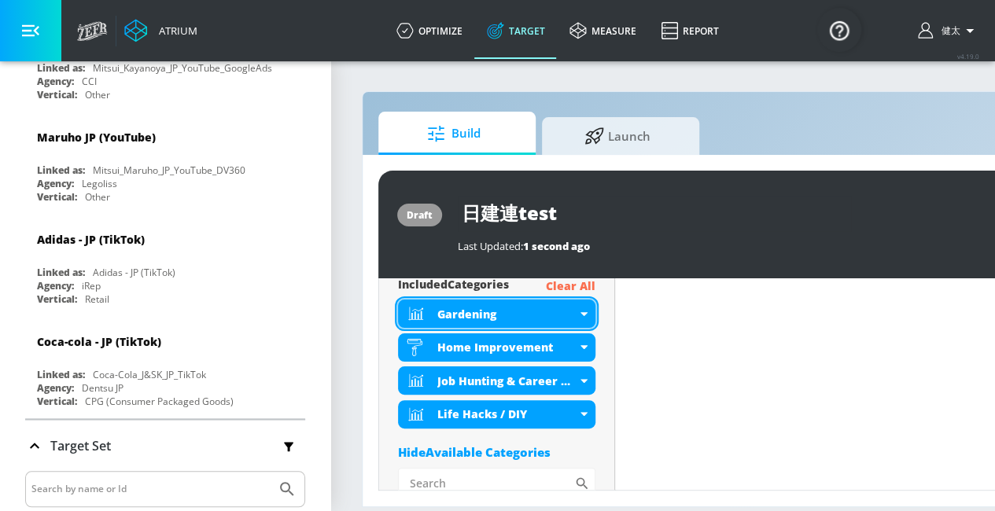
click at [576, 307] on div "Gardening" at bounding box center [496, 314] width 197 height 28
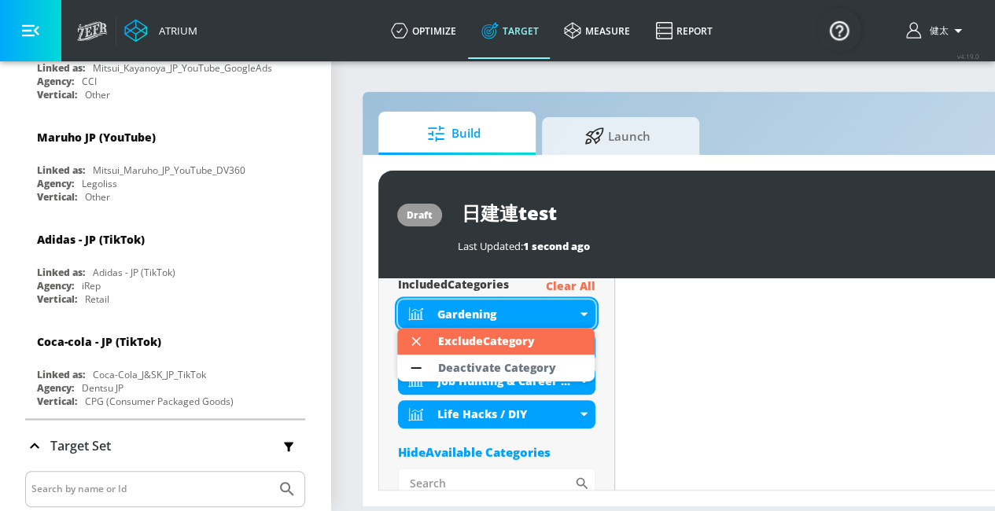
scroll to position [0, 0]
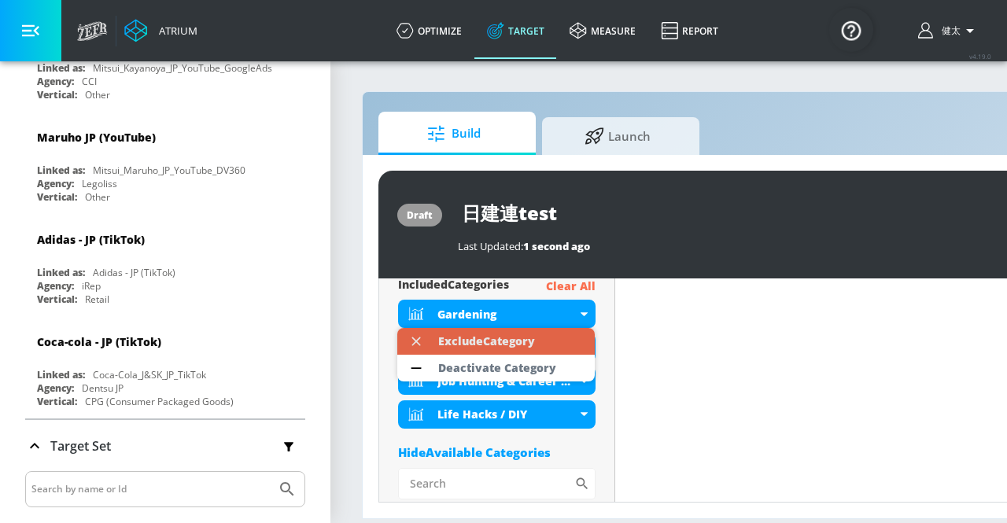
click at [513, 345] on div "Exclude Category" at bounding box center [486, 341] width 97 height 11
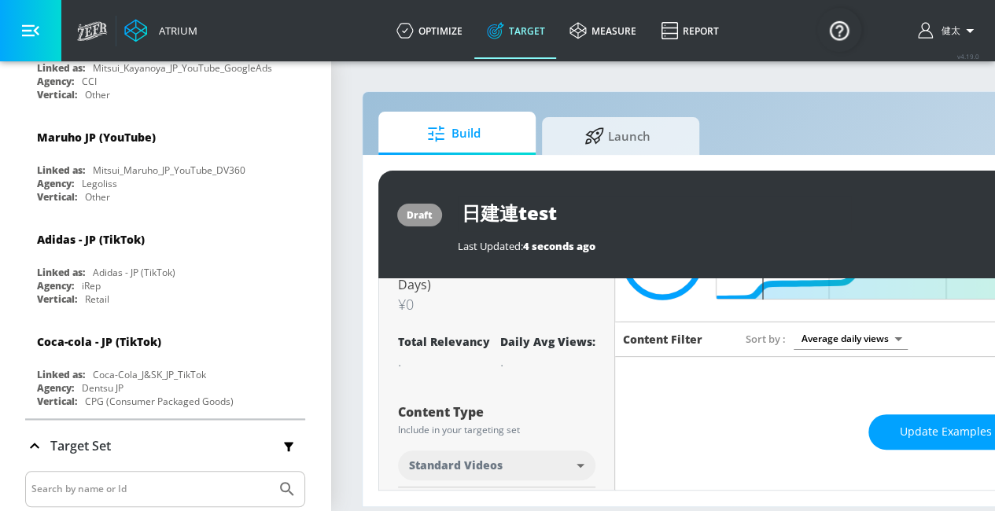
scroll to position [63, 0]
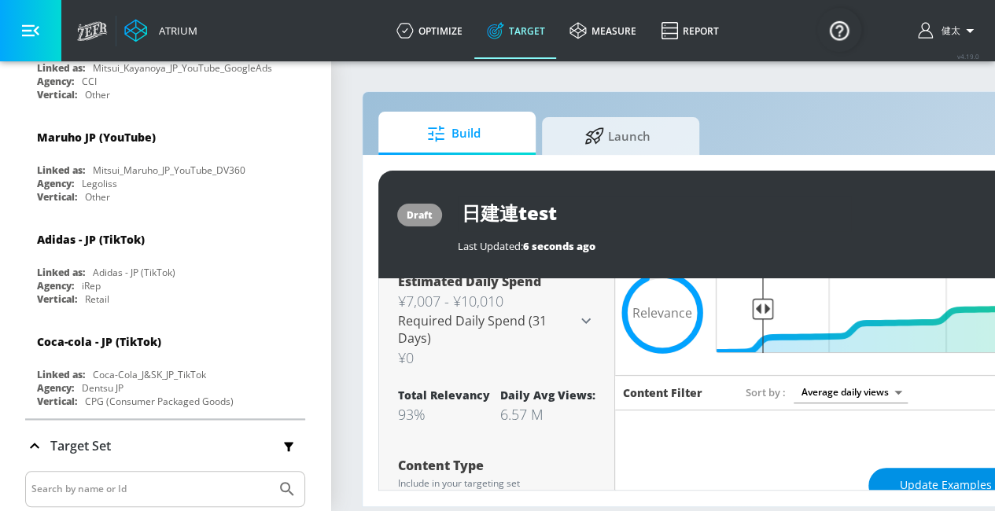
click at [896, 476] on button "Update Examples" at bounding box center [945, 485] width 155 height 35
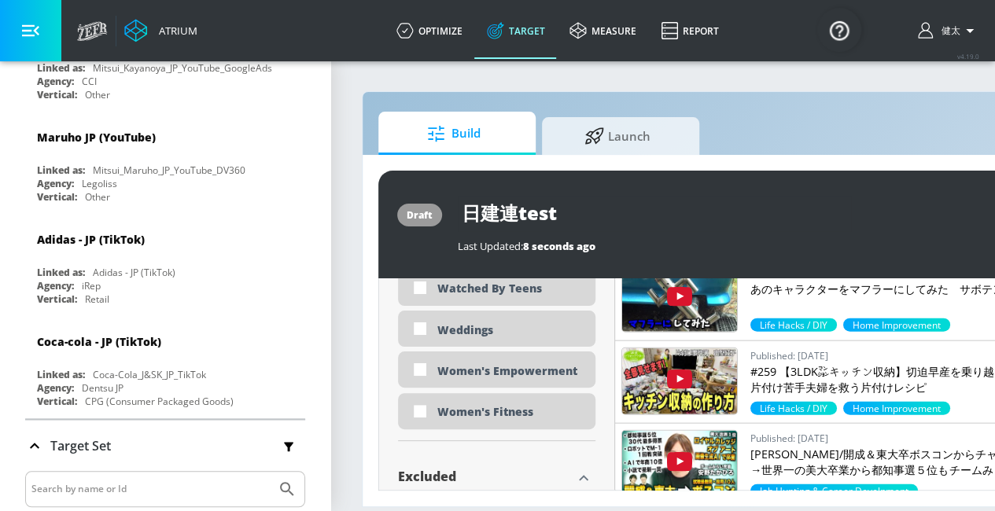
scroll to position [5003, 0]
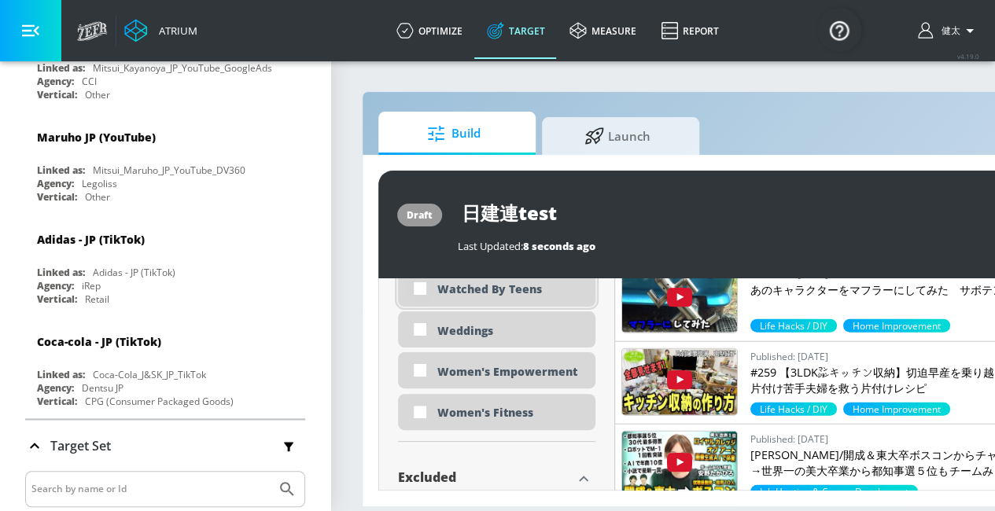
click at [416, 291] on input "checkbox" at bounding box center [420, 288] width 28 height 28
checkbox input "true"
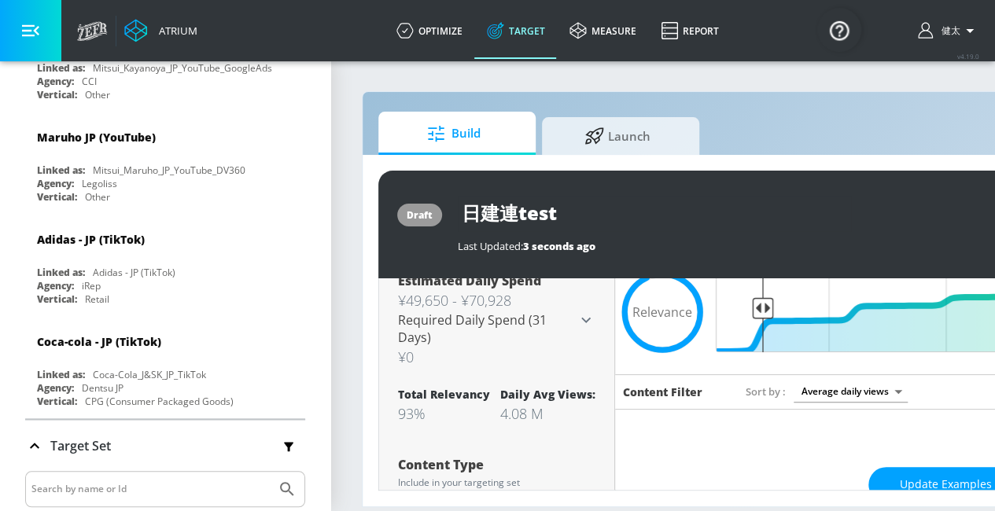
scroll to position [55, 0]
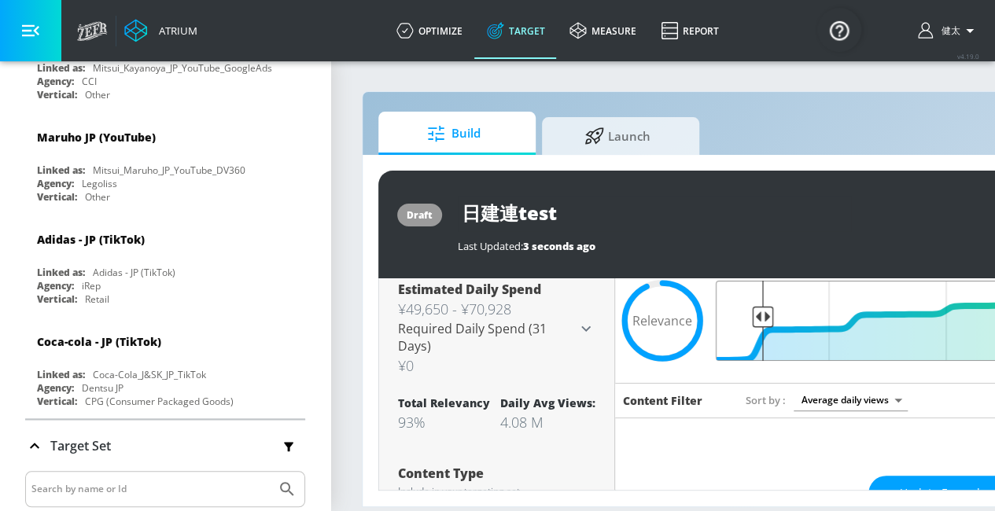
click at [753, 313] on input "Final Threshold" at bounding box center [945, 321] width 440 height 80
click at [755, 322] on input "Final Threshold" at bounding box center [945, 321] width 440 height 80
click at [760, 341] on input "Final Threshold" at bounding box center [945, 321] width 440 height 80
drag, startPoint x: 761, startPoint y: 315, endPoint x: 752, endPoint y: 322, distance: 11.3
type input "0.95"
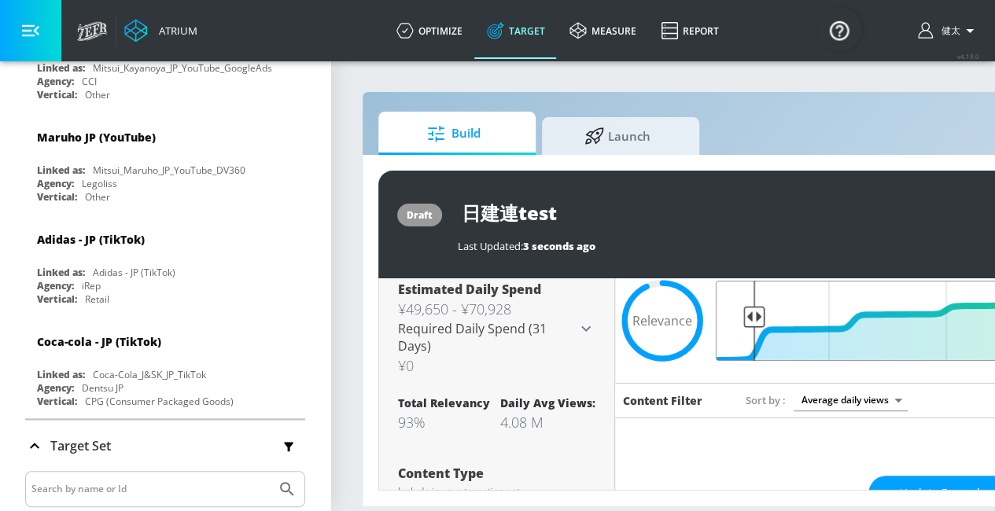
click at [752, 322] on input "Final Threshold" at bounding box center [945, 321] width 440 height 80
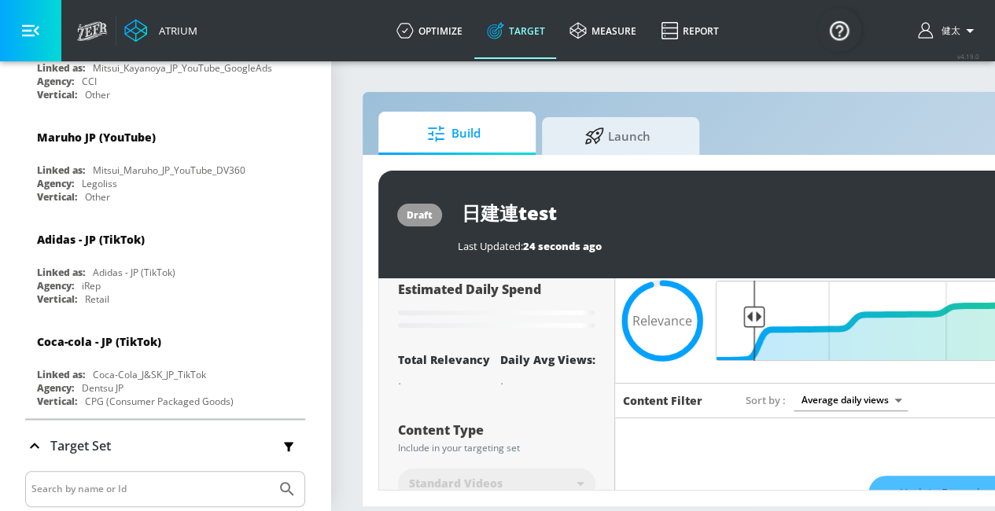
click at [890, 484] on div "Update Examples" at bounding box center [945, 493] width 661 height 55
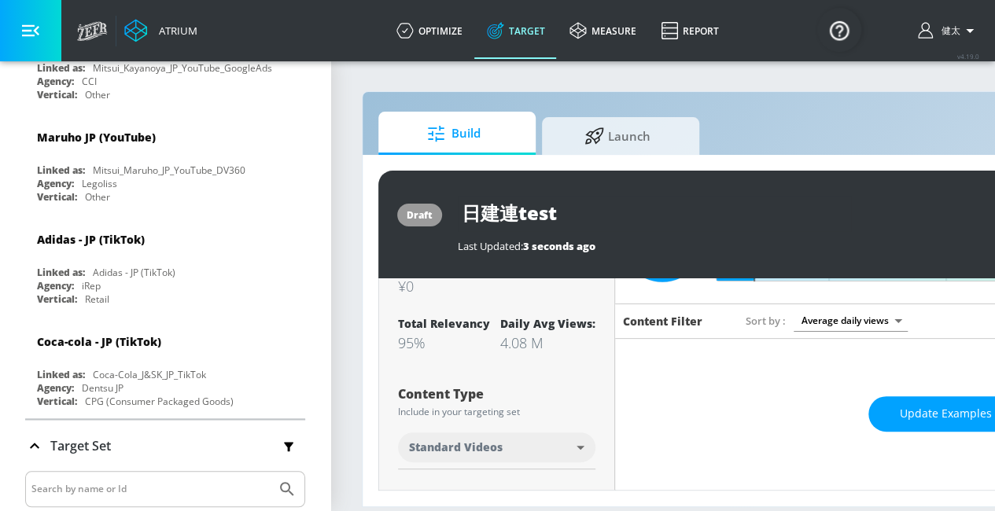
scroll to position [137, 0]
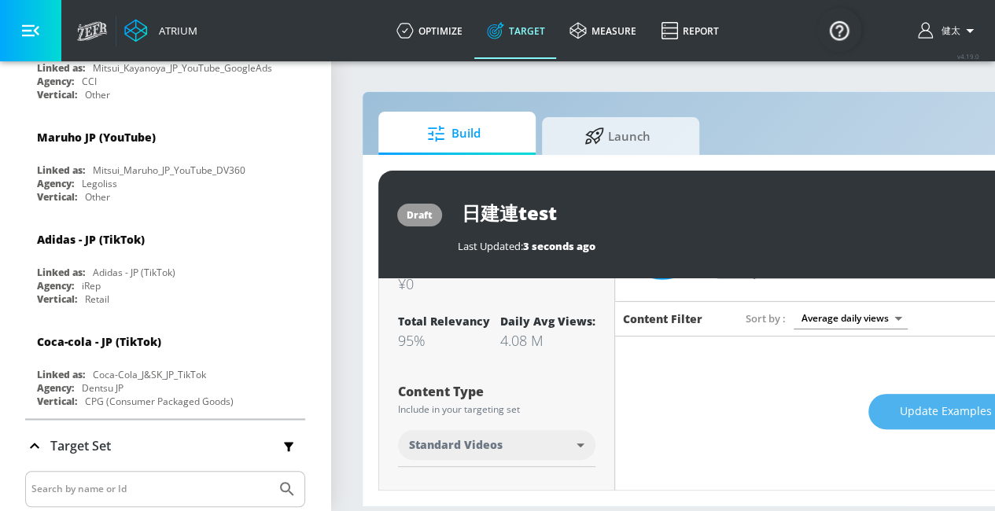
click at [938, 411] on span "Update Examples" at bounding box center [946, 412] width 92 height 20
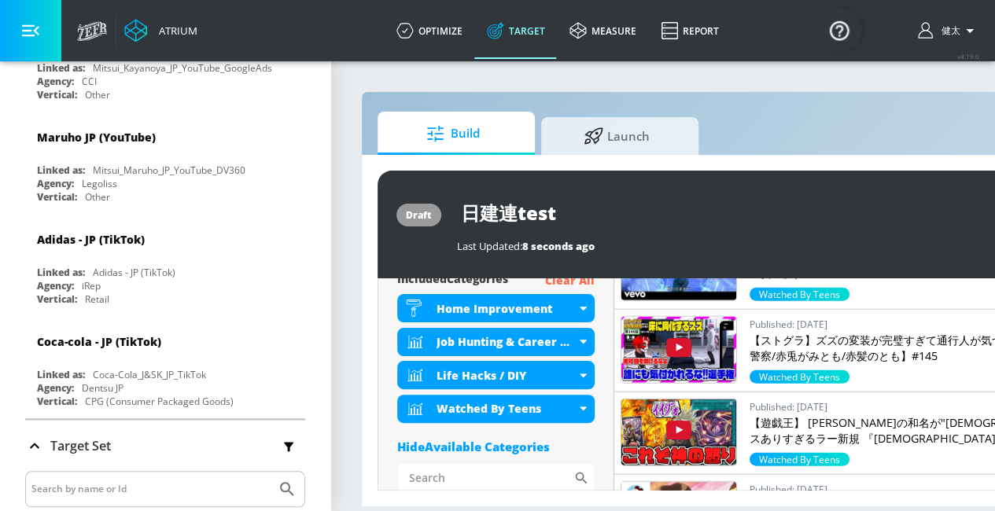
scroll to position [646, 0]
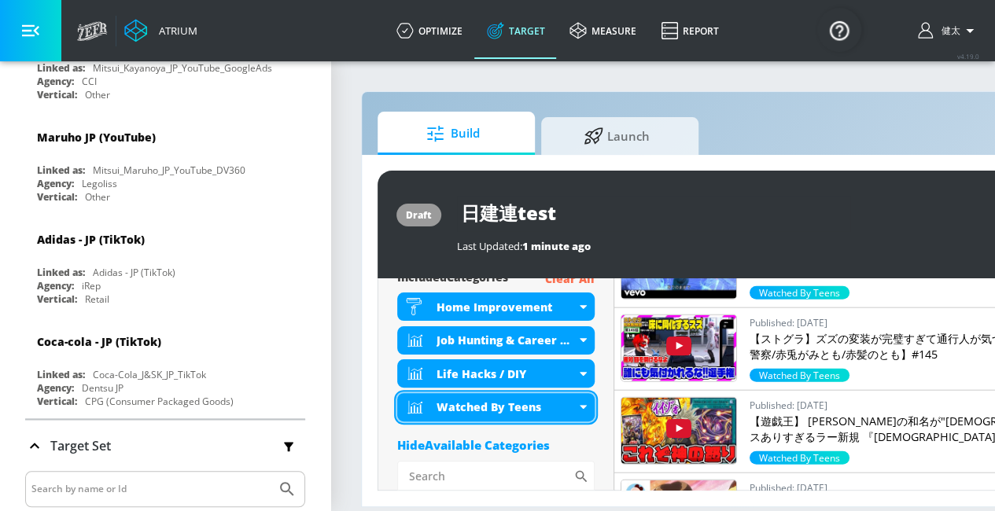
click at [583, 397] on div "Watched By Teens" at bounding box center [495, 407] width 197 height 28
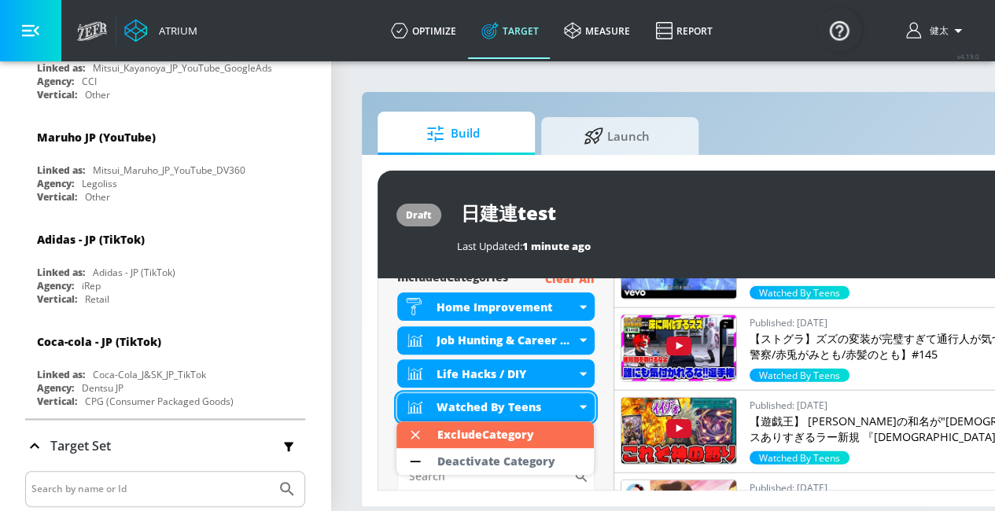
scroll to position [0, 1]
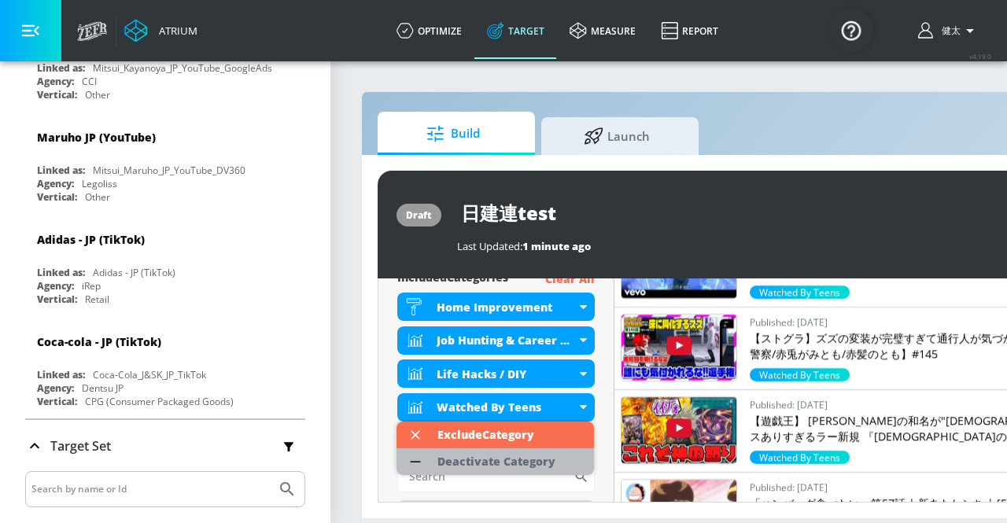
click at [519, 456] on div "Deactivate Category" at bounding box center [496, 461] width 118 height 11
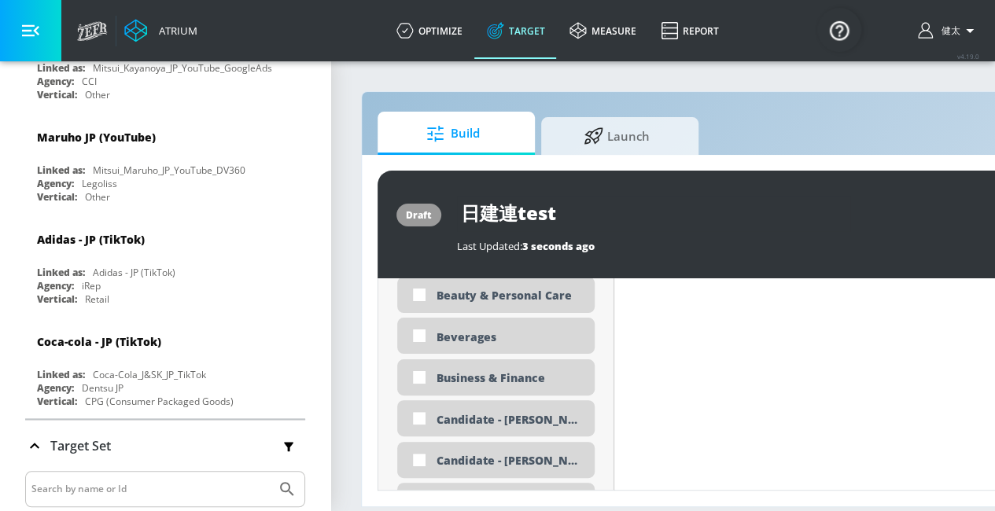
scroll to position [1132, 0]
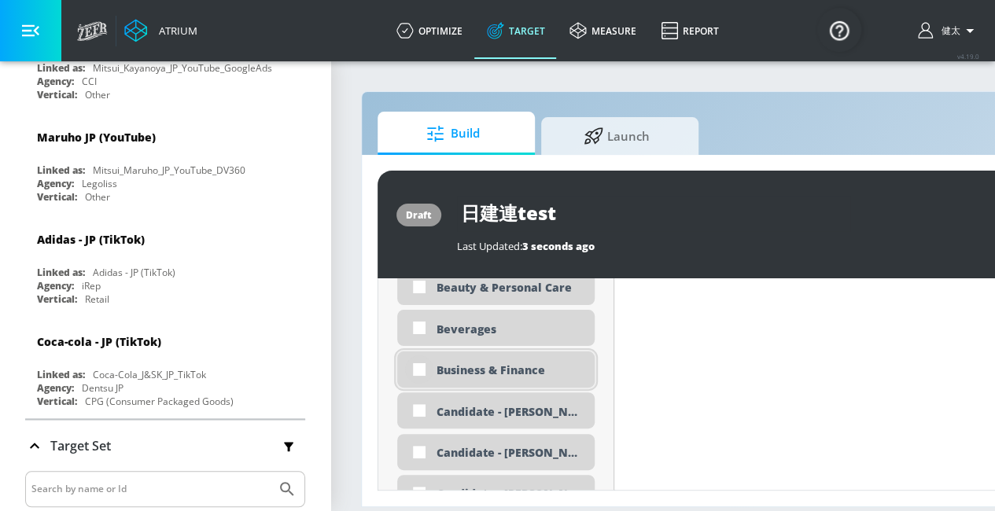
click at [421, 364] on input "checkbox" at bounding box center [419, 369] width 28 height 28
checkbox input "true"
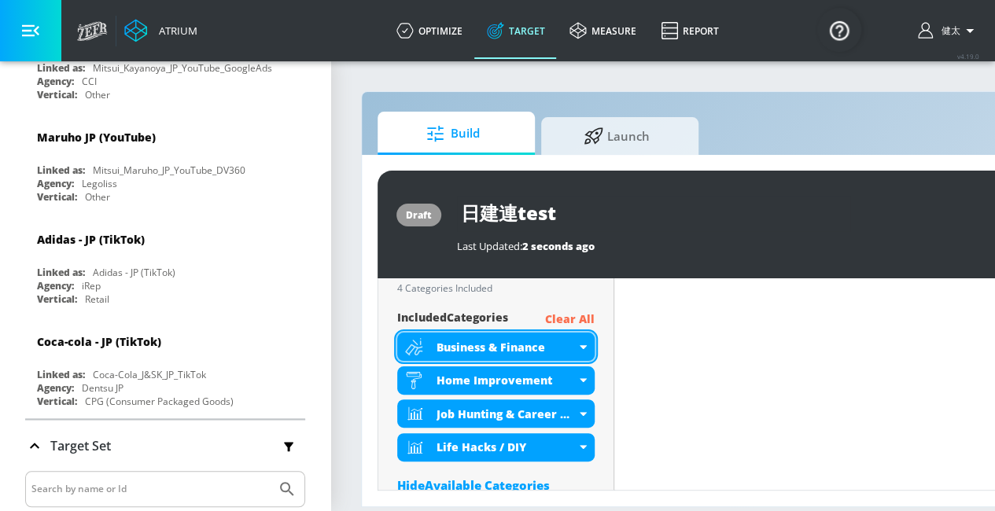
scroll to position [649, 0]
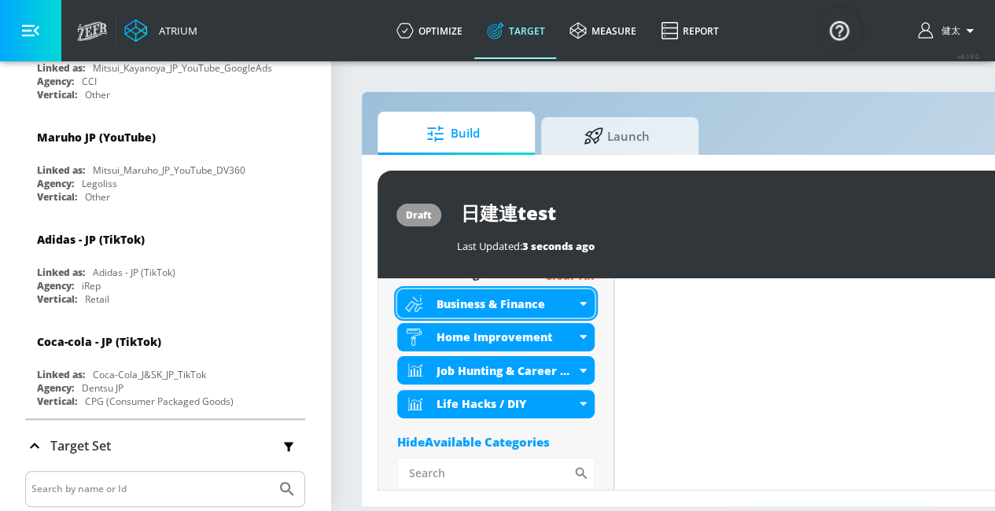
click at [581, 304] on icon at bounding box center [583, 304] width 7 height 4
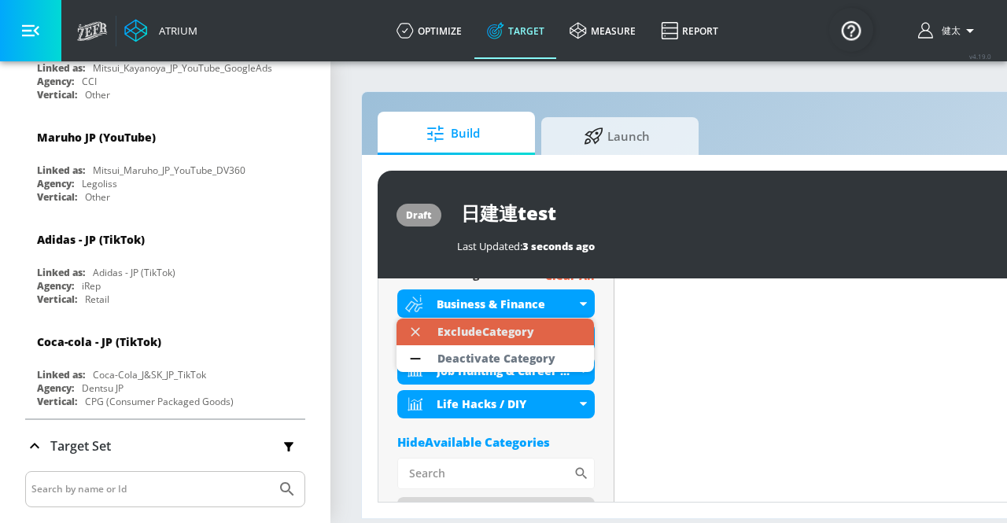
click at [498, 334] on div "Exclude Category" at bounding box center [485, 331] width 97 height 11
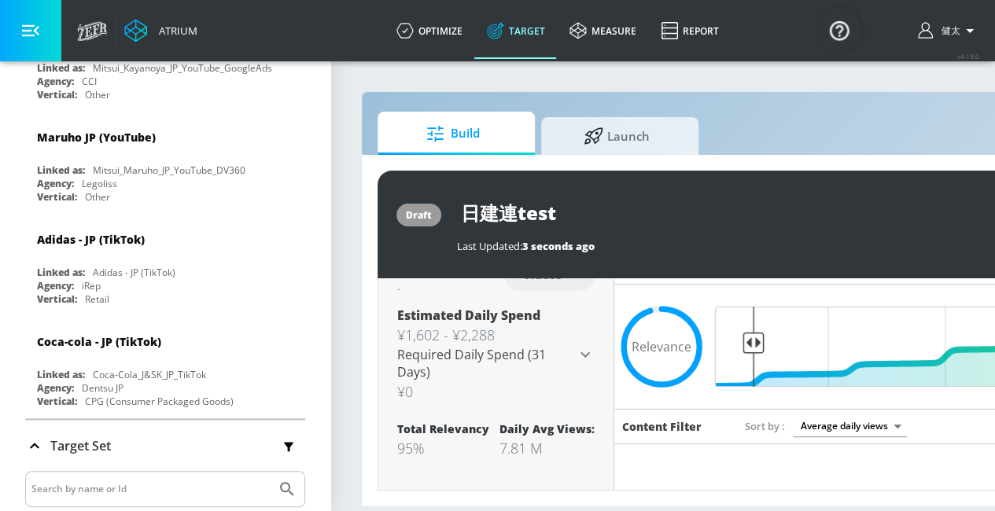
scroll to position [30, 0]
drag, startPoint x: 749, startPoint y: 339, endPoint x: 796, endPoint y: 347, distance: 47.8
click at [796, 347] on input "Final Threshold" at bounding box center [944, 346] width 440 height 80
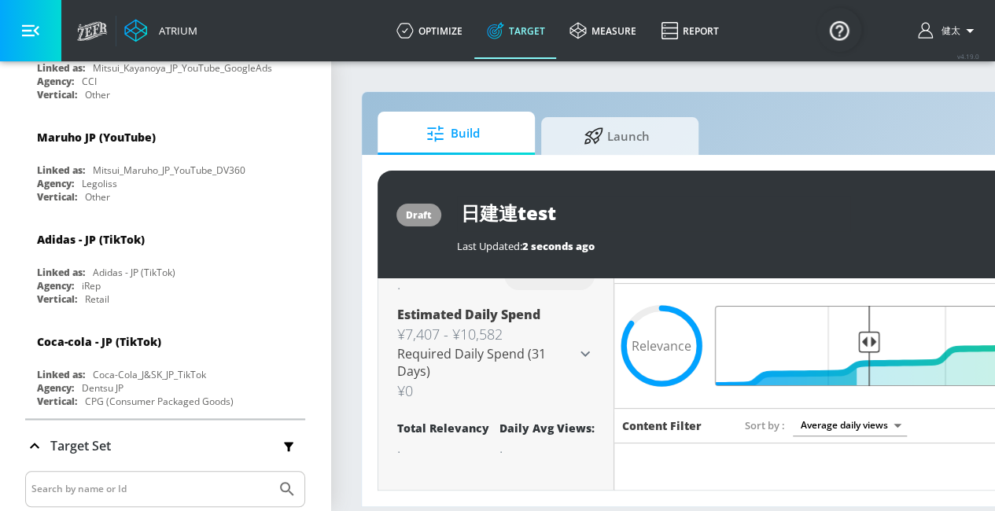
drag, startPoint x: 796, startPoint y: 347, endPoint x: 870, endPoint y: 349, distance: 74.0
type input "0.69"
click at [870, 349] on input "Final Threshold" at bounding box center [944, 346] width 440 height 80
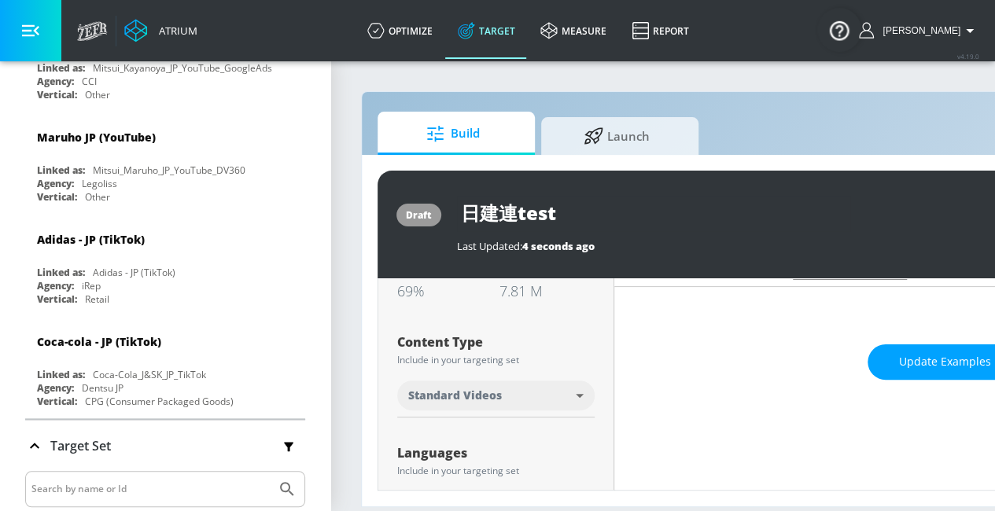
scroll to position [187, 0]
click at [907, 372] on button "Update Examples" at bounding box center [944, 361] width 155 height 35
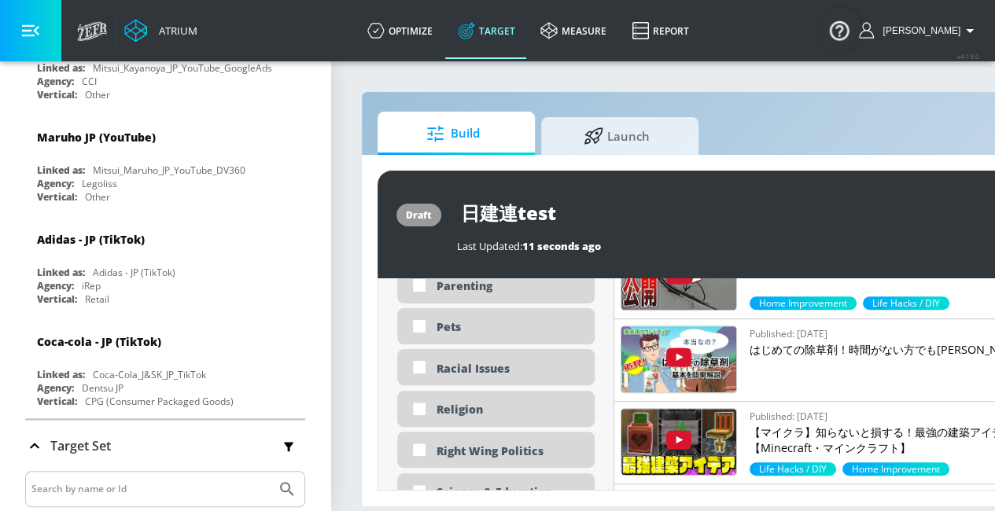
scroll to position [3544, 0]
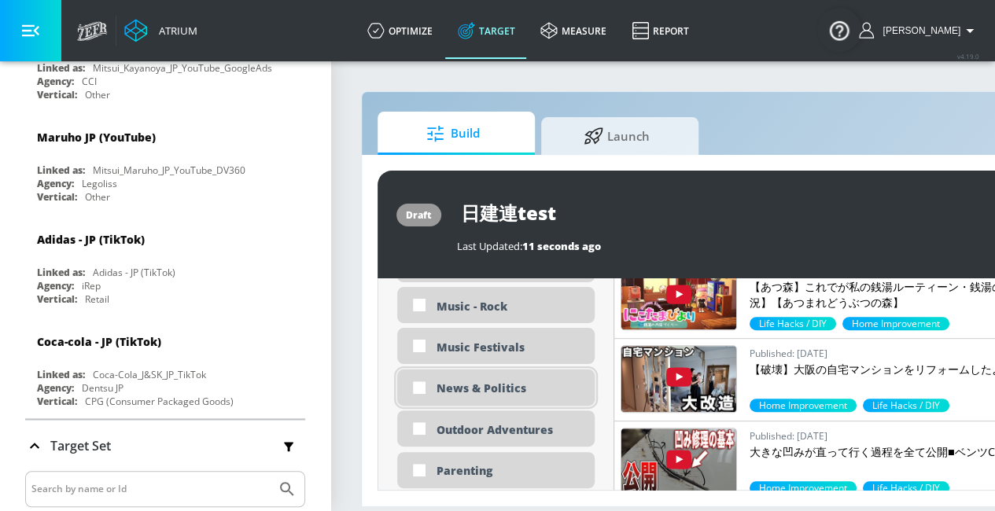
click at [533, 394] on div "News & Politics" at bounding box center [509, 388] width 146 height 15
checkbox input "true"
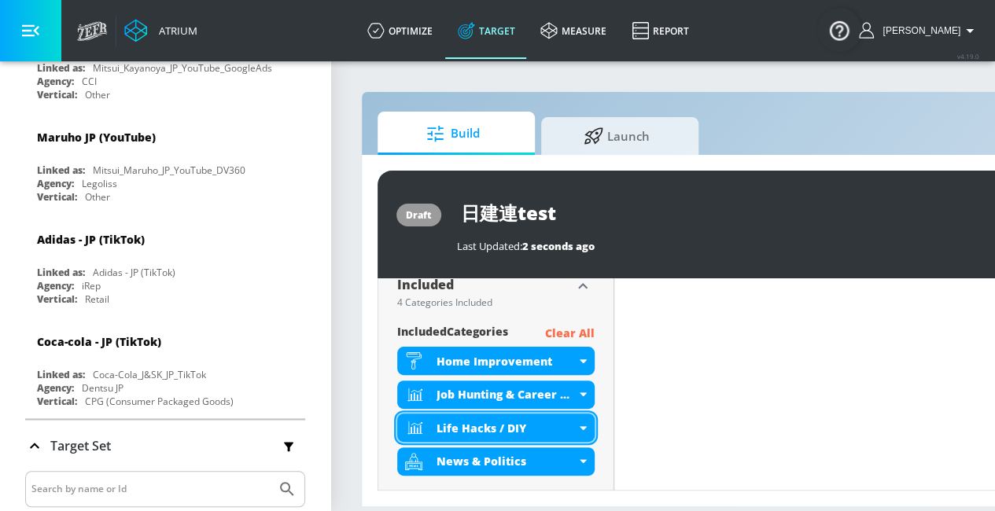
scroll to position [635, 0]
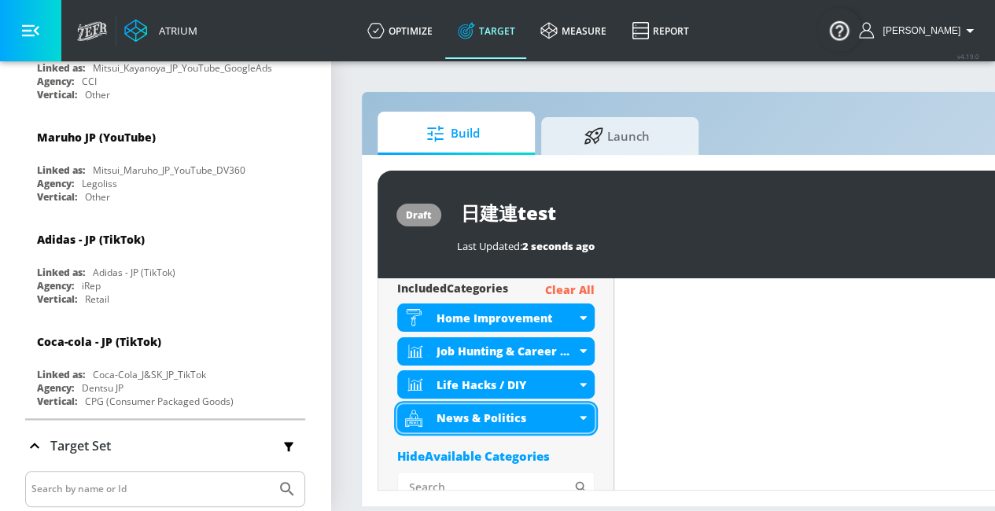
click at [574, 413] on div "News & Politics" at bounding box center [505, 417] width 139 height 15
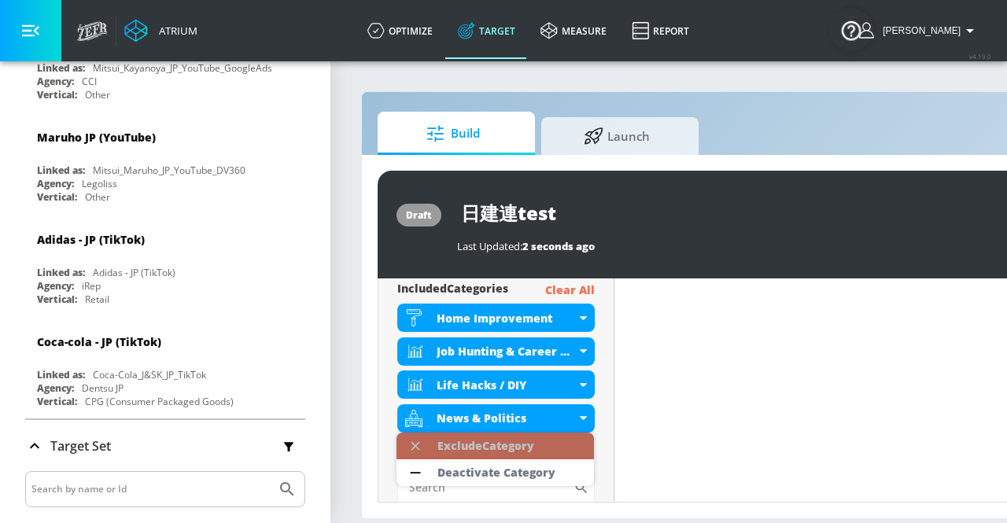
click at [546, 438] on li "Exclude Category" at bounding box center [494, 445] width 197 height 27
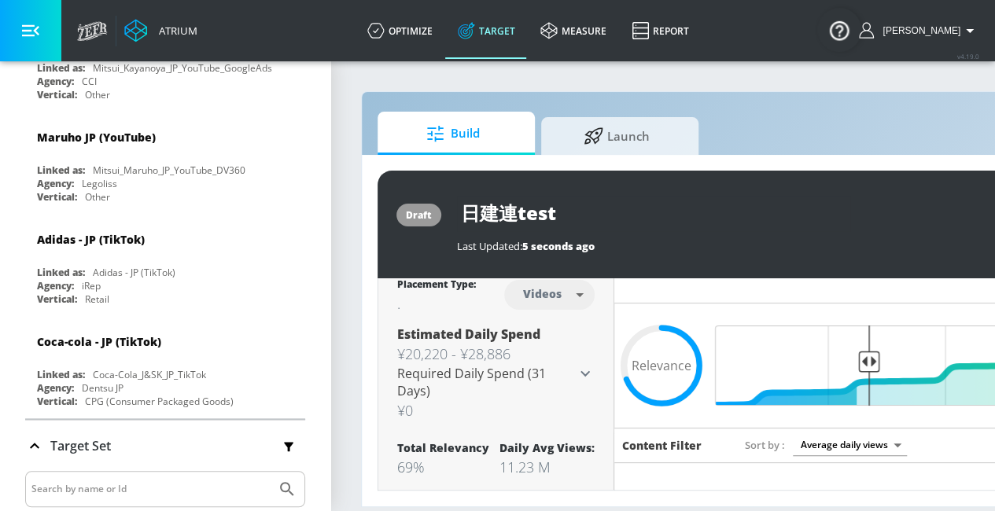
scroll to position [6, 0]
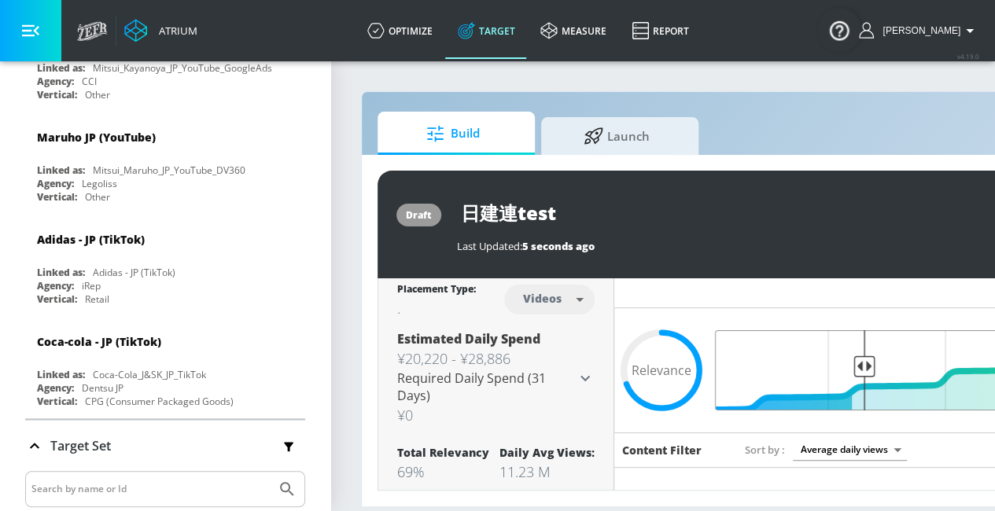
click at [863, 366] on input "Final Threshold" at bounding box center [944, 370] width 440 height 80
drag, startPoint x: 862, startPoint y: 366, endPoint x: 848, endPoint y: 364, distance: 14.3
click at [848, 364] on input "Final Threshold" at bounding box center [944, 370] width 440 height 80
drag, startPoint x: 847, startPoint y: 364, endPoint x: 856, endPoint y: 364, distance: 8.6
click at [856, 364] on input "Final Threshold" at bounding box center [944, 370] width 440 height 80
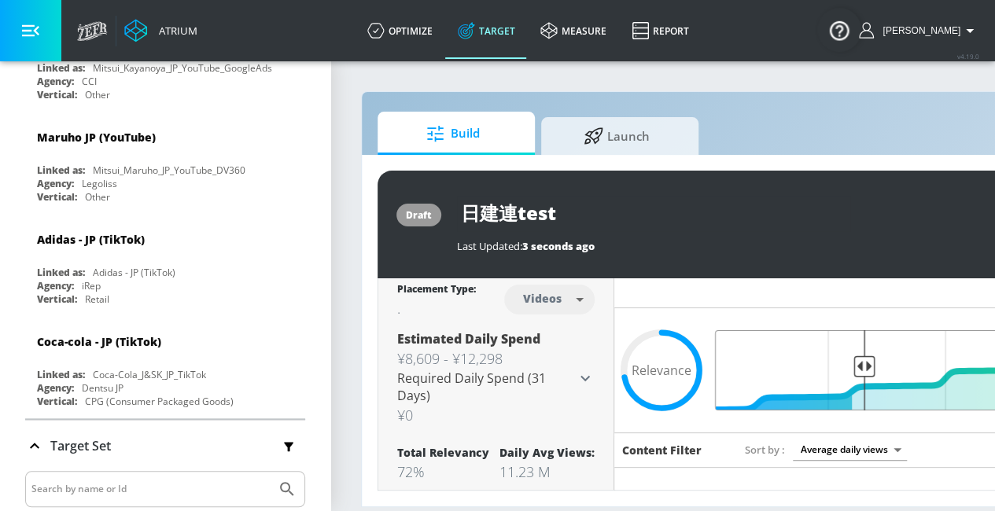
click at [862, 364] on input "Final Threshold" at bounding box center [944, 370] width 440 height 80
click at [859, 364] on input "Final Threshold" at bounding box center [944, 370] width 440 height 80
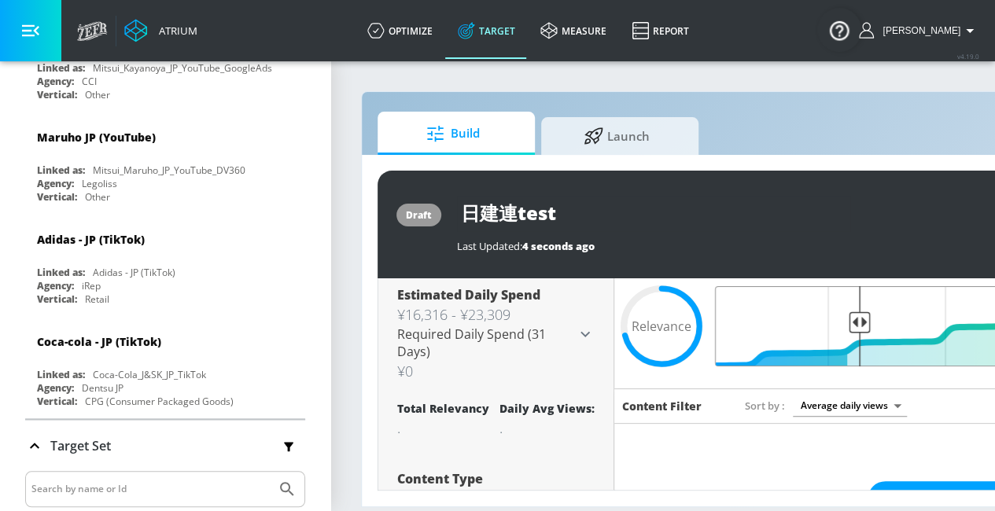
scroll to position [84, 0]
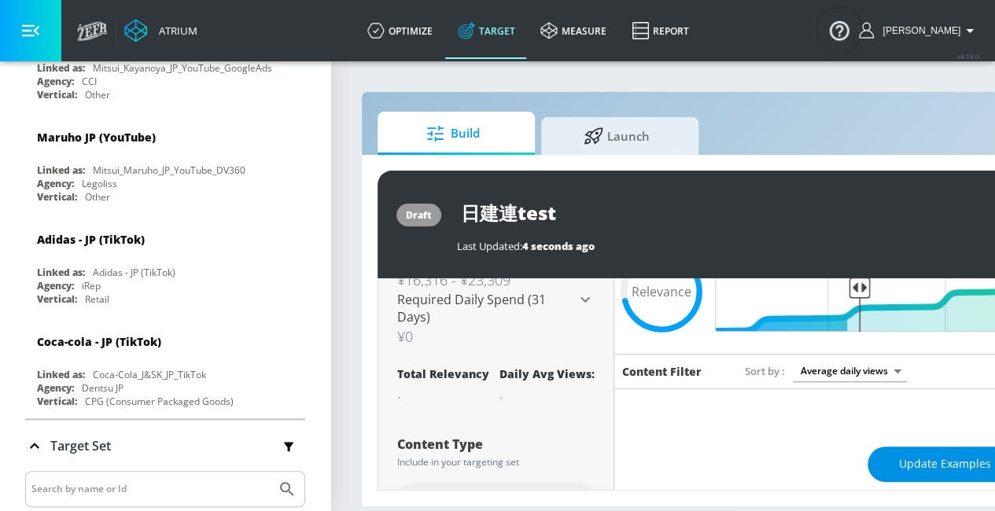
click at [899, 462] on span "Update Examples" at bounding box center [945, 465] width 92 height 20
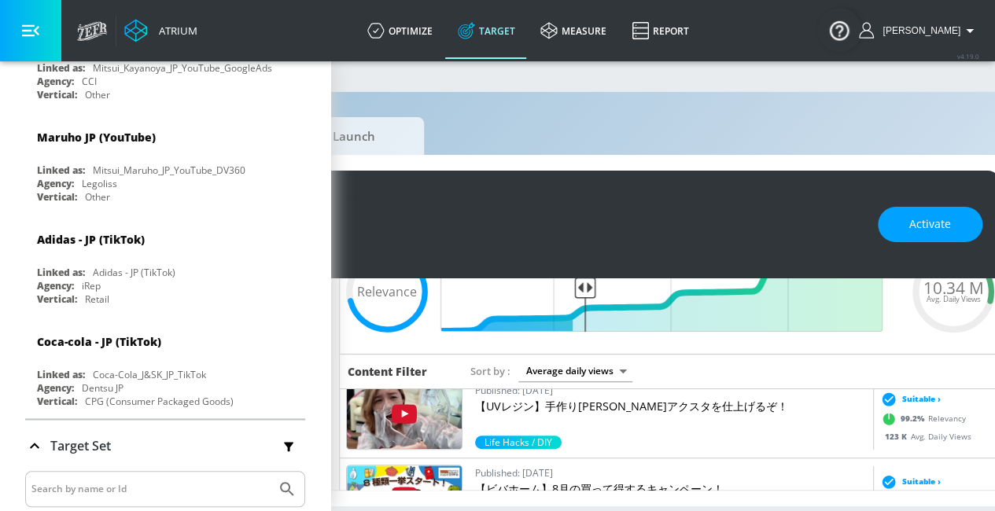
scroll to position [649, 0]
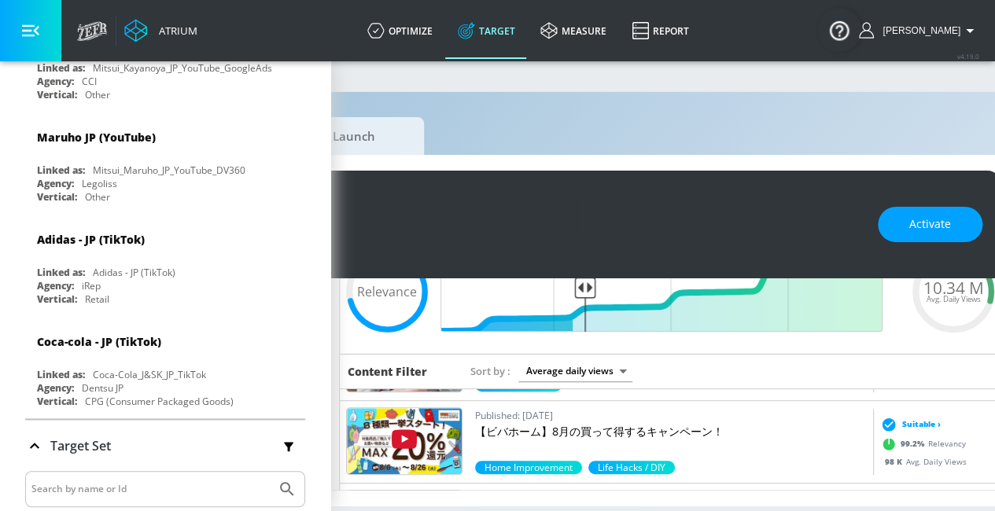
click at [920, 425] on span "Suitable ›" at bounding box center [921, 424] width 39 height 12
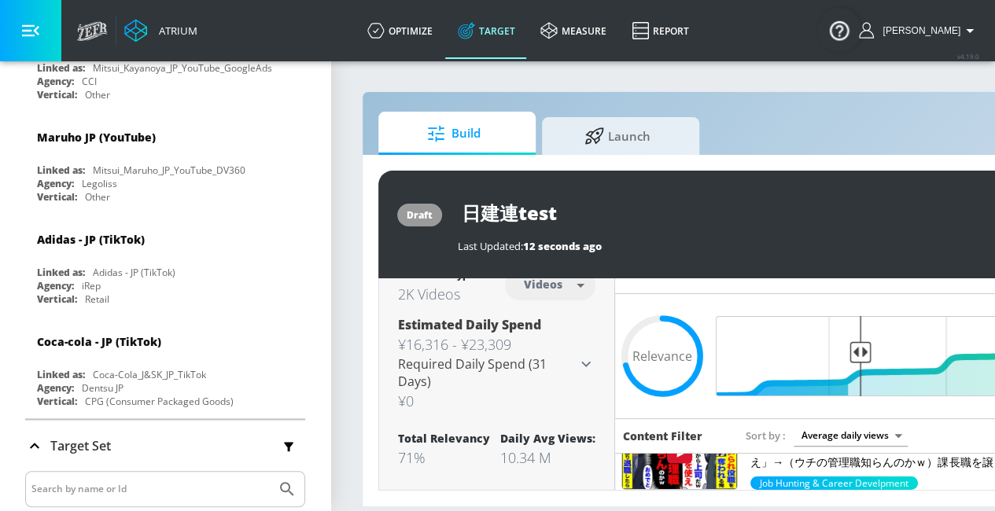
scroll to position [12, 0]
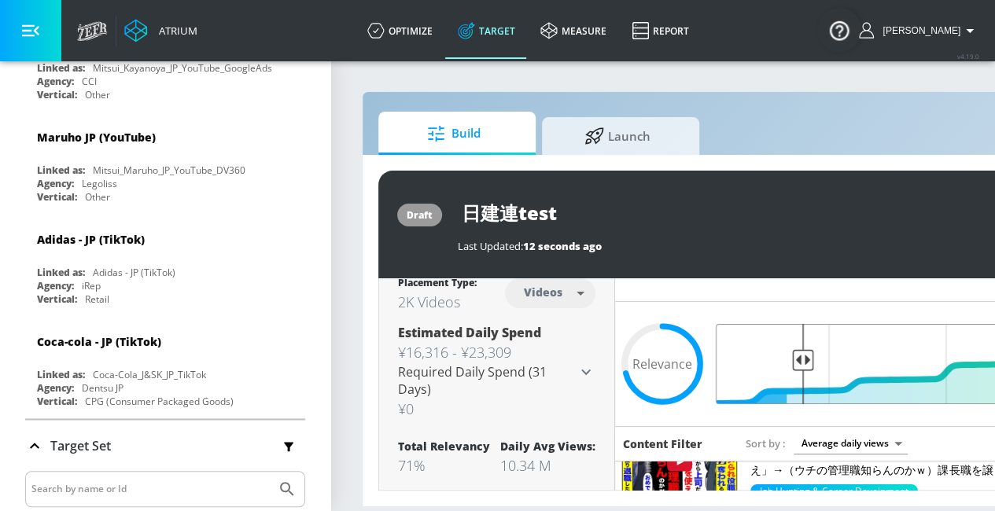
drag, startPoint x: 863, startPoint y: 359, endPoint x: 802, endPoint y: 359, distance: 61.3
type input "0.84"
click at [802, 359] on input "Final Threshold" at bounding box center [945, 364] width 440 height 80
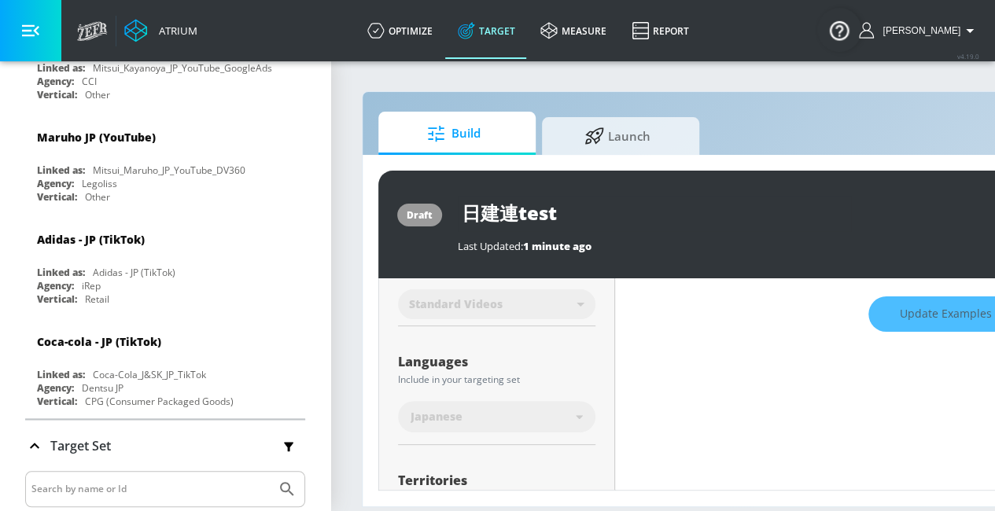
scroll to position [235, 0]
click at [928, 323] on div "Update Examples" at bounding box center [945, 313] width 661 height 55
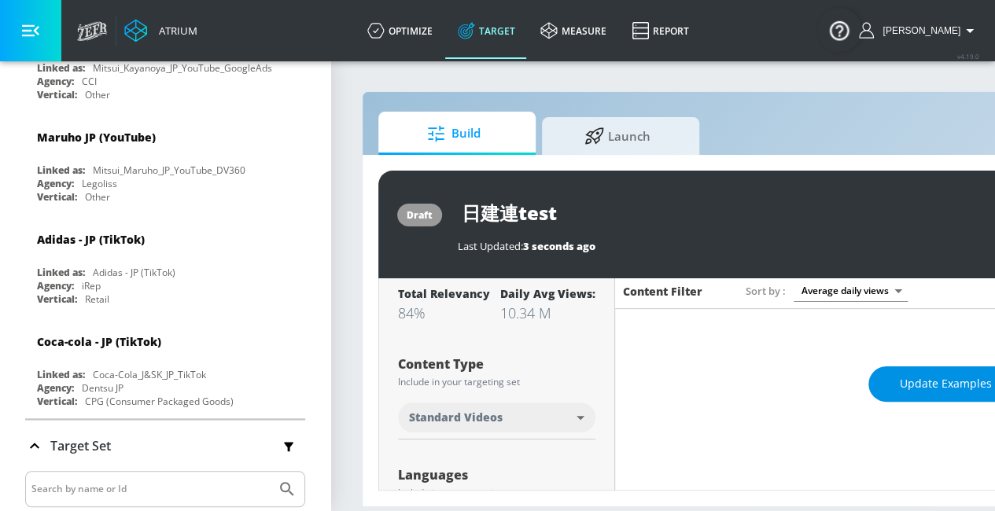
scroll to position [164, 0]
click at [909, 391] on span "Update Examples" at bounding box center [946, 385] width 92 height 20
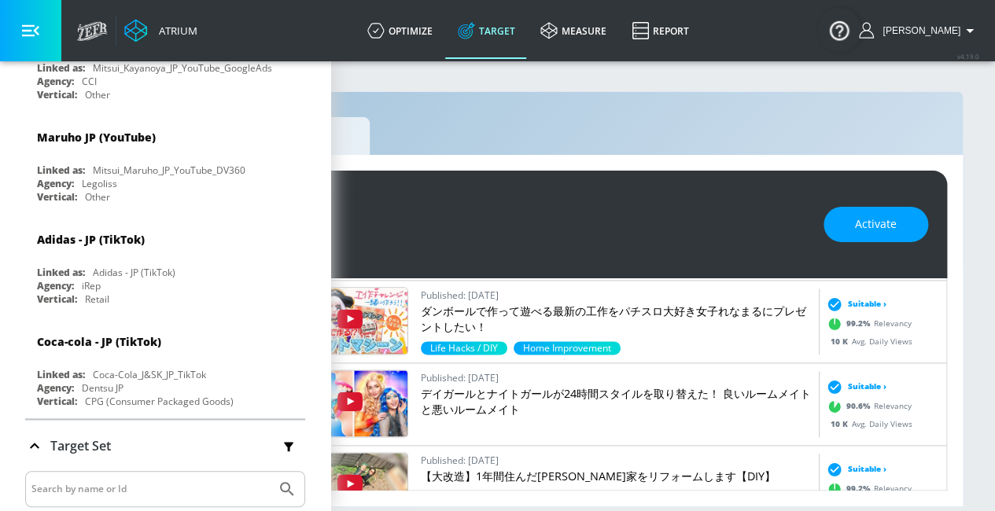
scroll to position [0, 0]
